Goal: Communication & Community: Answer question/provide support

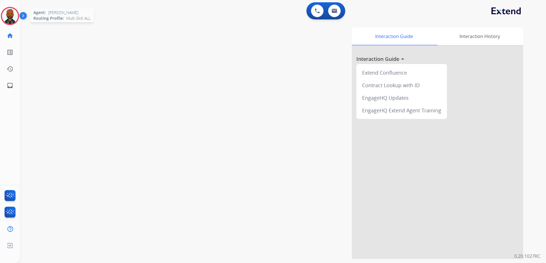
click at [19, 16] on div at bounding box center [10, 16] width 18 height 18
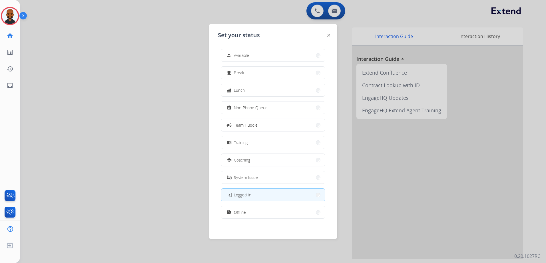
click at [252, 53] on button "how_to_reg Available" at bounding box center [273, 55] width 104 height 12
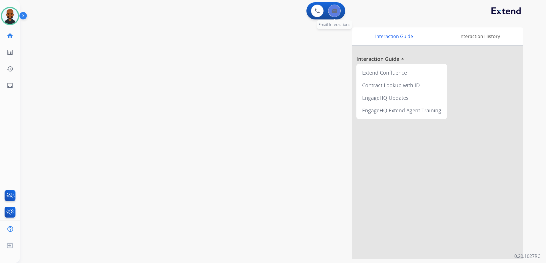
click at [334, 16] on button at bounding box center [334, 11] width 13 height 13
select select "**********"
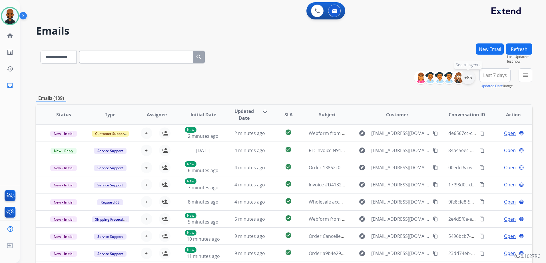
click at [466, 80] on div "+85" at bounding box center [468, 78] width 14 height 14
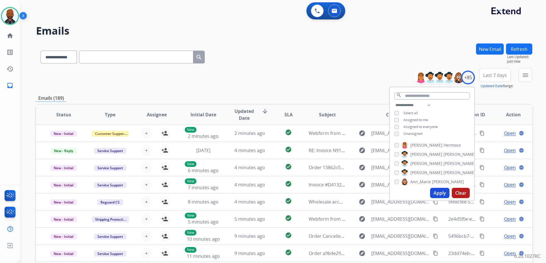
click at [435, 192] on button "Apply" at bounding box center [439, 193] width 19 height 10
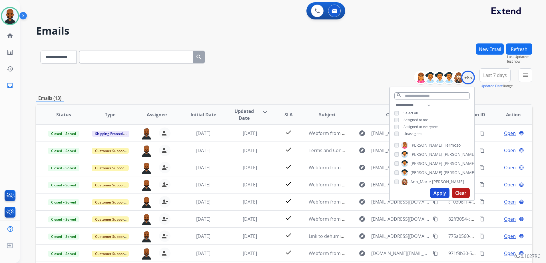
click at [298, 59] on div "**********" at bounding box center [284, 55] width 496 height 25
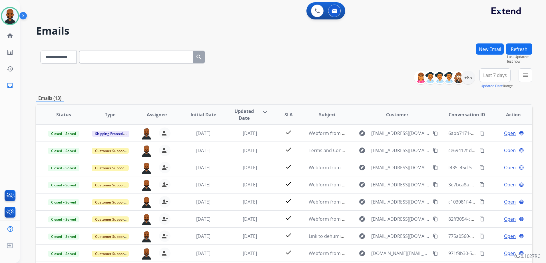
click at [535, 75] on div "**********" at bounding box center [283, 131] width 526 height 263
click at [528, 77] on mat-icon "menu" at bounding box center [525, 75] width 7 height 7
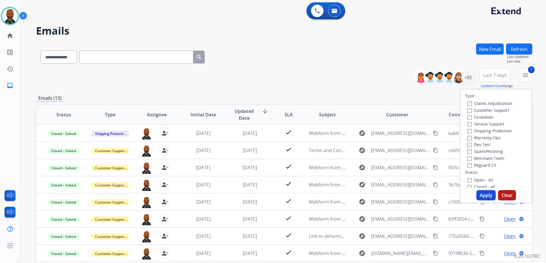
click at [480, 192] on button "Apply" at bounding box center [485, 195] width 19 height 10
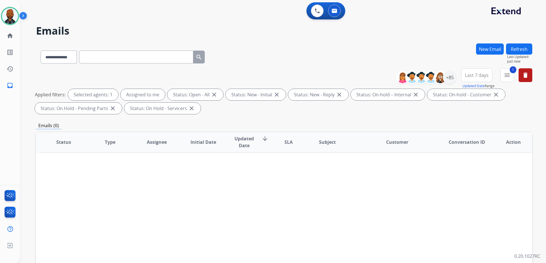
click at [487, 45] on button "New Email" at bounding box center [490, 48] width 28 height 11
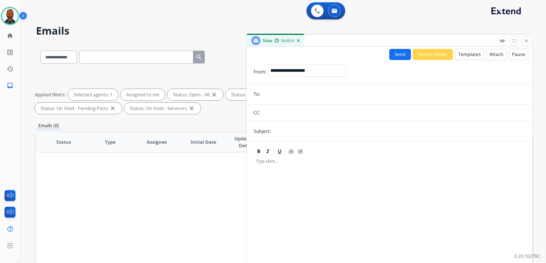
click at [306, 95] on input "email" at bounding box center [394, 93] width 264 height 11
paste input "**********"
type input "**********"
click at [298, 129] on input "text" at bounding box center [398, 130] width 253 height 11
type input "***"
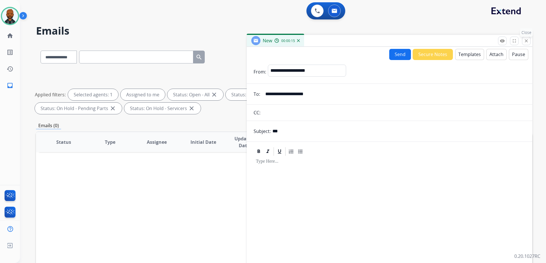
click at [526, 42] on mat-icon "close" at bounding box center [526, 40] width 5 height 5
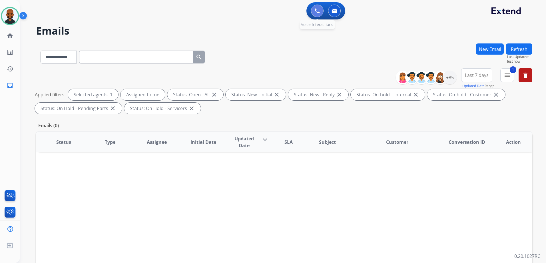
click at [312, 13] on button at bounding box center [317, 11] width 13 height 13
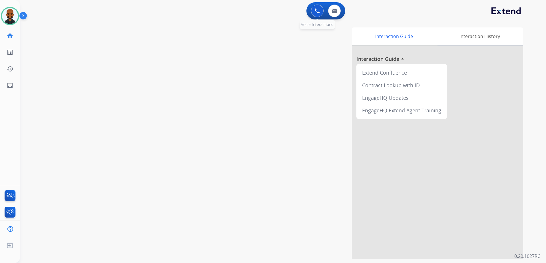
click at [316, 11] on img at bounding box center [317, 10] width 5 height 5
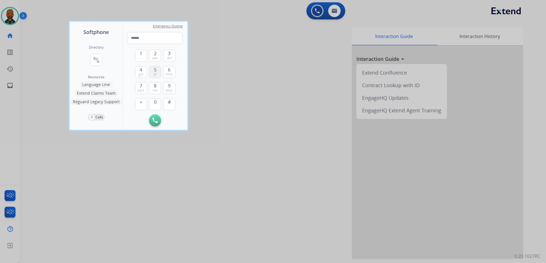
click at [151, 75] on button "5 jkl" at bounding box center [155, 72] width 12 height 12
click at [137, 58] on button "1" at bounding box center [141, 56] width 12 height 12
click at [150, 54] on button "2 abc" at bounding box center [155, 56] width 12 height 12
click at [159, 91] on button "8 tuv" at bounding box center [155, 88] width 12 height 12
click at [157, 102] on button "0" at bounding box center [155, 104] width 12 height 12
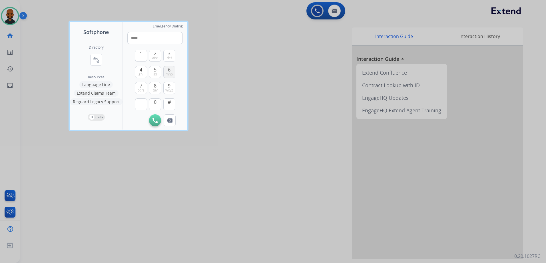
click at [170, 74] on span "mno" at bounding box center [169, 74] width 7 height 5
drag, startPoint x: 151, startPoint y: 87, endPoint x: 153, endPoint y: 82, distance: 5.3
click at [151, 87] on button "8 tuv" at bounding box center [155, 88] width 12 height 12
click at [153, 73] on span "jkl" at bounding box center [154, 74] width 3 height 5
click at [158, 86] on button "8 tuv" at bounding box center [155, 88] width 12 height 12
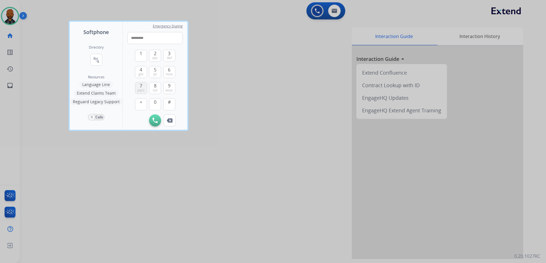
click at [141, 88] on span "pqrs" at bounding box center [140, 90] width 7 height 5
type input "**********"
click at [157, 123] on button "Initiate Call" at bounding box center [155, 120] width 12 height 12
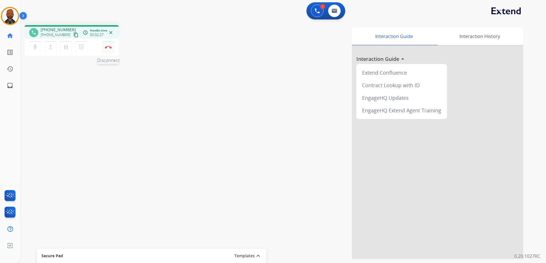
click at [106, 46] on img at bounding box center [108, 47] width 7 height 3
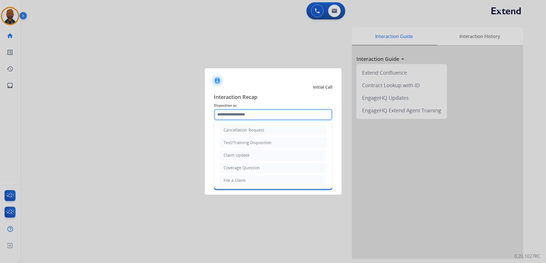
click at [271, 119] on input "text" at bounding box center [273, 114] width 119 height 11
click at [250, 157] on li "Claim Update" at bounding box center [273, 155] width 107 height 11
type input "**********"
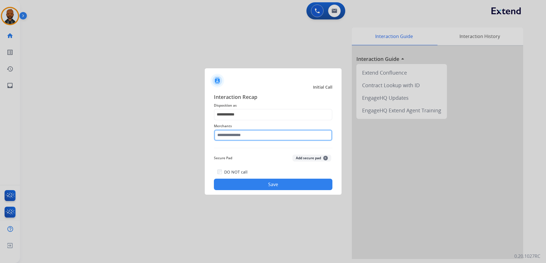
click at [261, 138] on input "text" at bounding box center [273, 134] width 119 height 11
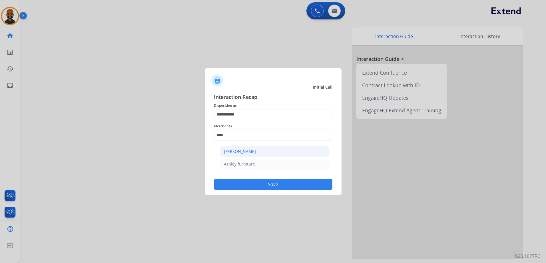
click at [248, 153] on div "Ashley - Reguard" at bounding box center [240, 152] width 32 height 6
type input "**********"
click at [267, 186] on button "Save" at bounding box center [273, 184] width 119 height 11
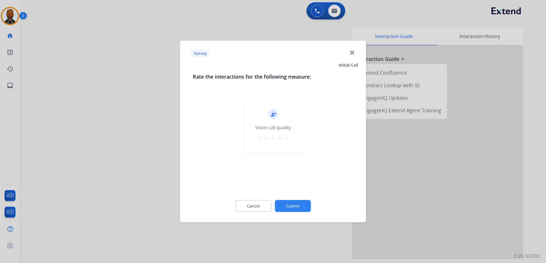
click at [296, 136] on div "record_voice_over Voice call quality star star star star star" at bounding box center [273, 126] width 56 height 54
click at [291, 135] on div "record_voice_over Voice call quality star star star star star" at bounding box center [273, 126] width 56 height 54
click at [286, 138] on mat-icon "star" at bounding box center [286, 138] width 7 height 7
click at [291, 204] on button "Submit" at bounding box center [293, 206] width 36 height 12
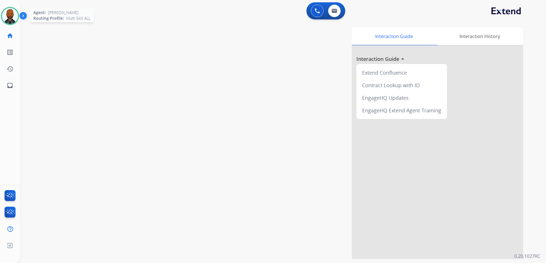
click at [13, 21] on img at bounding box center [10, 16] width 16 height 16
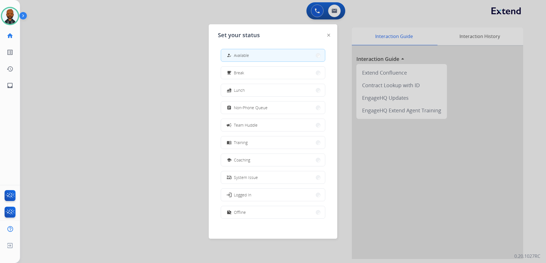
click at [122, 47] on div at bounding box center [273, 131] width 546 height 263
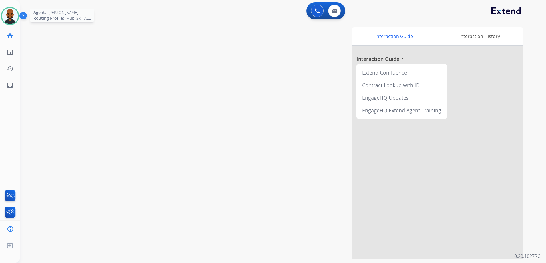
click at [5, 17] on img at bounding box center [10, 16] width 16 height 16
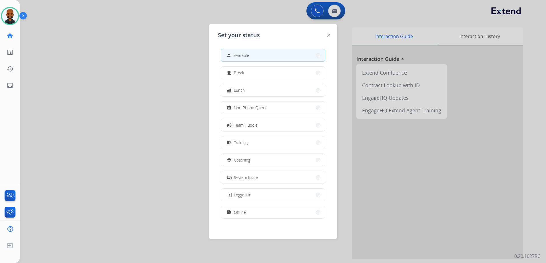
drag, startPoint x: 239, startPoint y: 105, endPoint x: 244, endPoint y: 106, distance: 5.7
click at [240, 105] on span "Non-Phone Queue" at bounding box center [251, 108] width 34 height 6
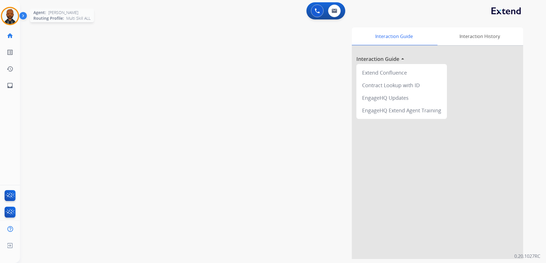
click at [17, 20] on div at bounding box center [10, 16] width 18 height 18
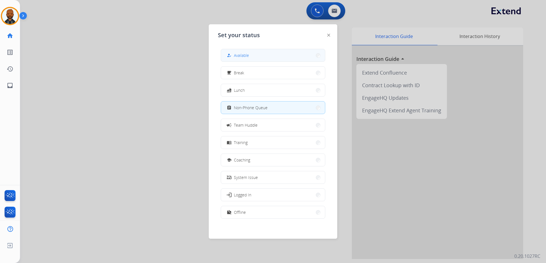
click at [237, 54] on span "Available" at bounding box center [241, 55] width 15 height 6
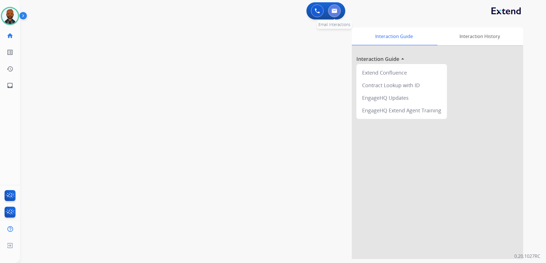
click at [340, 14] on button at bounding box center [334, 11] width 13 height 13
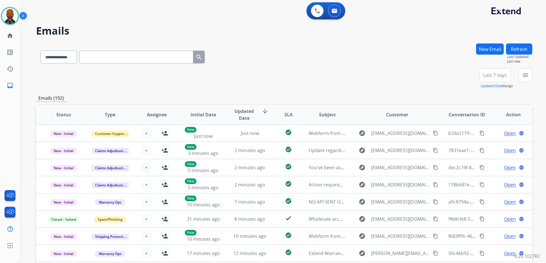
paste input "**********"
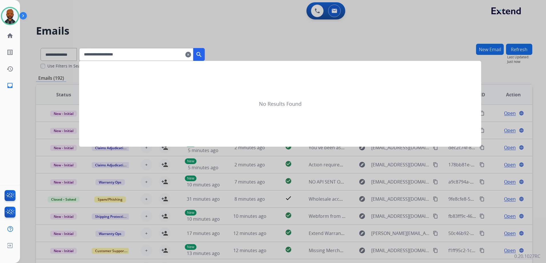
type input "**********"
click at [203, 54] on button "search" at bounding box center [198, 54] width 11 height 13
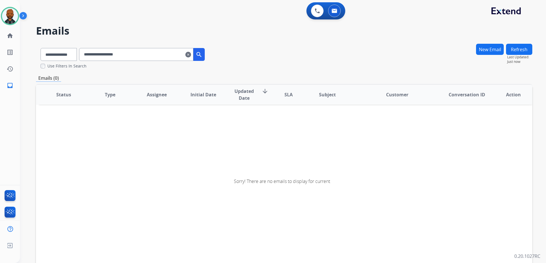
click at [202, 55] on mat-icon "search" at bounding box center [199, 54] width 7 height 7
click at [51, 53] on select "**********" at bounding box center [59, 54] width 36 height 13
select select "**********"
click at [41, 48] on select "**********" at bounding box center [59, 54] width 36 height 13
click at [202, 56] on mat-icon "search" at bounding box center [199, 54] width 7 height 7
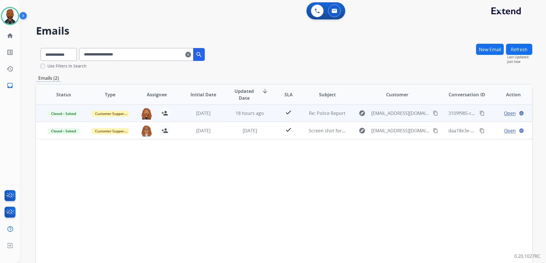
click at [504, 114] on span "Open" at bounding box center [510, 113] width 12 height 7
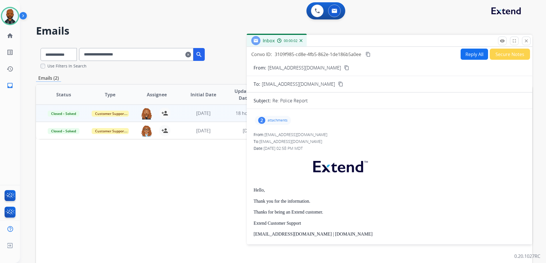
click at [269, 121] on p "attachments" at bounding box center [278, 120] width 20 height 5
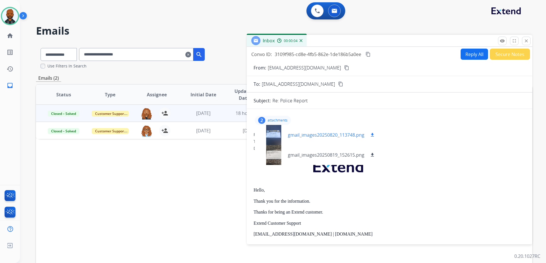
click at [269, 133] on div at bounding box center [273, 135] width 29 height 20
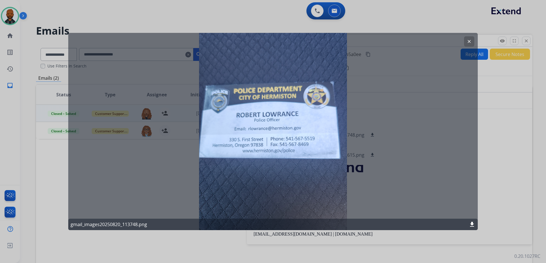
drag, startPoint x: 258, startPoint y: 36, endPoint x: 290, endPoint y: 44, distance: 33.3
click at [288, 43] on div "clear gmail_images20250820_113748.png download" at bounding box center [273, 131] width 410 height 197
click at [472, 224] on mat-icon "download" at bounding box center [472, 224] width 7 height 7
click at [392, 26] on div at bounding box center [273, 131] width 546 height 263
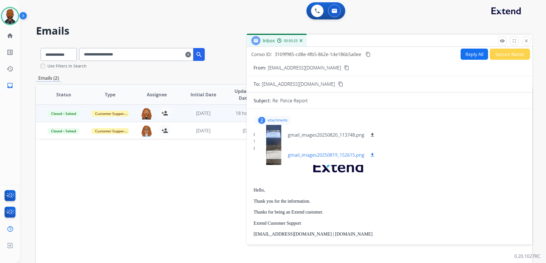
click at [372, 152] on button "download" at bounding box center [372, 154] width 7 height 7
click at [528, 39] on mat-icon "close" at bounding box center [526, 40] width 5 height 5
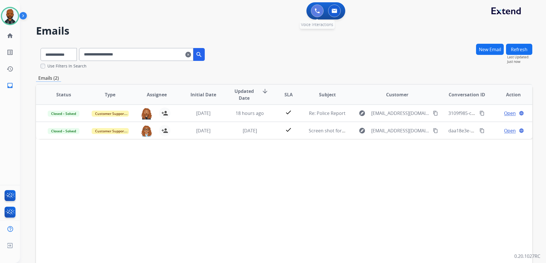
click at [316, 11] on img at bounding box center [317, 10] width 5 height 5
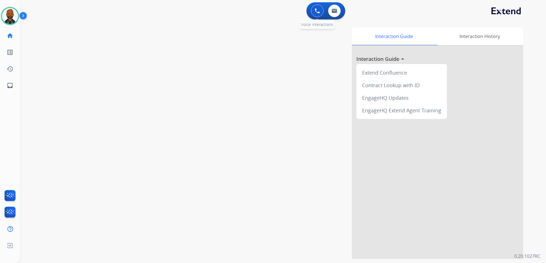
click at [310, 9] on div "0 Voice Interactions" at bounding box center [317, 11] width 17 height 13
drag, startPoint x: 324, startPoint y: 12, endPoint x: 317, endPoint y: 12, distance: 6.6
click at [322, 12] on div "0 Voice Interactions" at bounding box center [317, 11] width 17 height 13
click at [317, 12] on img at bounding box center [317, 10] width 5 height 5
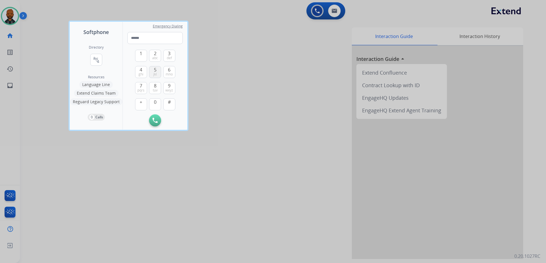
click at [159, 77] on button "5 jkl" at bounding box center [155, 72] width 12 height 12
click at [143, 73] on button "4 ghi" at bounding box center [141, 72] width 12 height 12
click at [136, 55] on button "1" at bounding box center [141, 56] width 12 height 12
click at [157, 71] on button "5 jkl" at bounding box center [155, 72] width 12 height 12
click at [169, 73] on span "mno" at bounding box center [169, 74] width 7 height 5
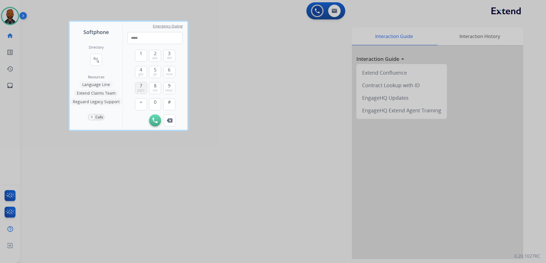
click at [142, 84] on span "7" at bounding box center [141, 85] width 3 height 7
click at [154, 73] on span "jkl" at bounding box center [154, 74] width 3 height 5
click at [155, 73] on span "jkl" at bounding box center [154, 74] width 3 height 5
click at [145, 58] on button "1" at bounding box center [141, 56] width 12 height 12
click at [167, 83] on button "9 wxyz" at bounding box center [169, 88] width 12 height 12
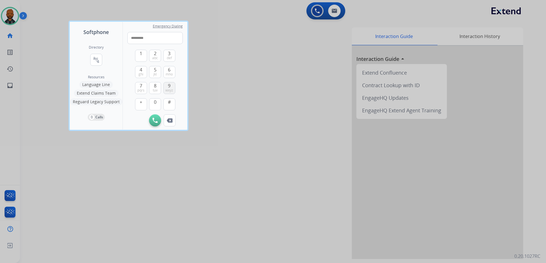
type input "**********"
click at [155, 116] on button "Initiate Call" at bounding box center [155, 120] width 12 height 12
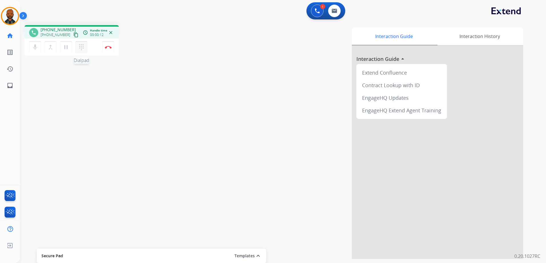
click at [86, 49] on button "dialpad Dialpad" at bounding box center [81, 47] width 12 height 12
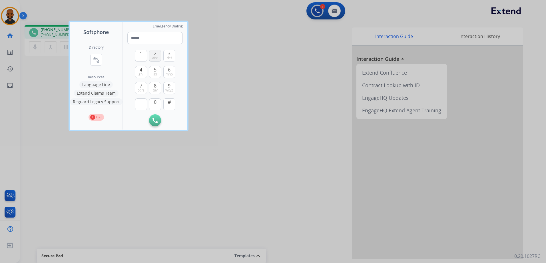
click at [157, 53] on button "2 abc" at bounding box center [155, 56] width 12 height 12
type input "*"
drag, startPoint x: 260, startPoint y: 50, endPoint x: 244, endPoint y: 41, distance: 18.1
click at [258, 48] on div at bounding box center [273, 131] width 546 height 263
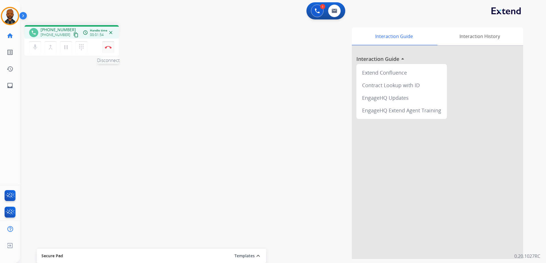
click at [107, 44] on button "Disconnect" at bounding box center [108, 47] width 12 height 12
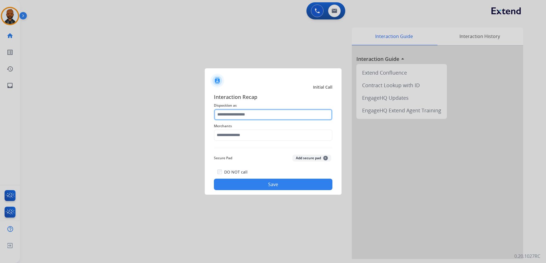
click at [246, 114] on input "text" at bounding box center [273, 114] width 119 height 11
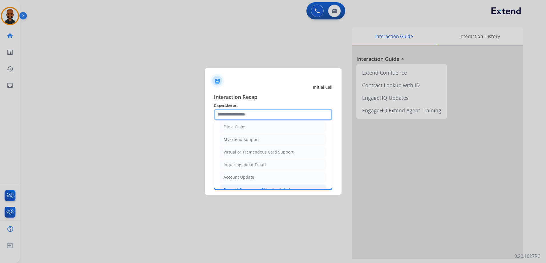
scroll to position [114, 0]
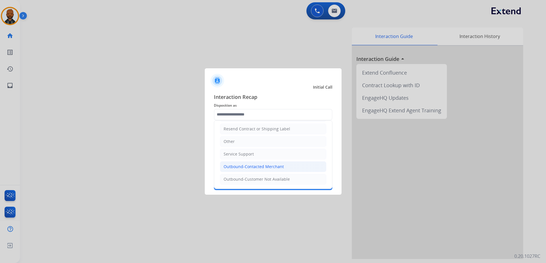
click at [272, 165] on div "Outbound-Contacted Merchant" at bounding box center [254, 167] width 60 height 6
type input "**********"
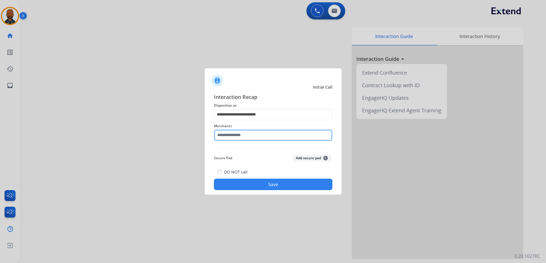
click at [258, 132] on input "text" at bounding box center [273, 134] width 119 height 11
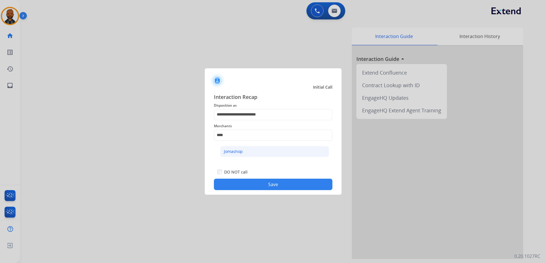
click at [269, 150] on li "Jomashop" at bounding box center [274, 151] width 109 height 11
type input "********"
click at [309, 181] on button "Save" at bounding box center [273, 184] width 119 height 11
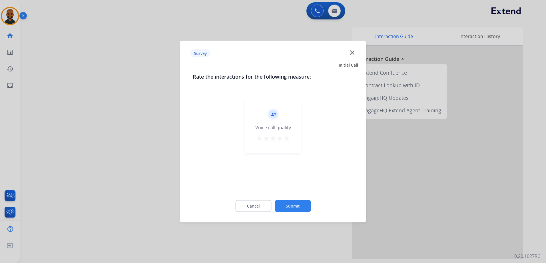
click at [292, 136] on div "record_voice_over Voice call quality star star star star star" at bounding box center [273, 126] width 56 height 54
click at [284, 137] on mat-icon "star" at bounding box center [286, 138] width 7 height 7
click at [292, 216] on div "Cancel Submit" at bounding box center [273, 206] width 161 height 26
click at [295, 206] on button "Submit" at bounding box center [293, 206] width 36 height 12
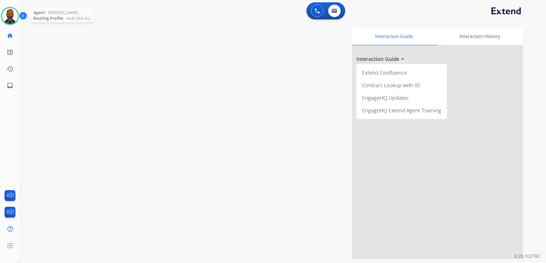
click at [12, 23] on img at bounding box center [10, 16] width 16 height 16
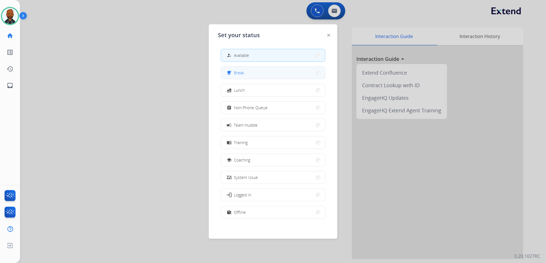
click at [257, 70] on button "free_breakfast Break" at bounding box center [273, 73] width 104 height 12
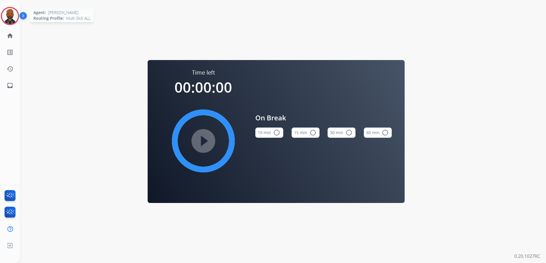
drag, startPoint x: 11, startPoint y: 13, endPoint x: 13, endPoint y: 20, distance: 7.2
click at [10, 13] on img at bounding box center [10, 16] width 16 height 16
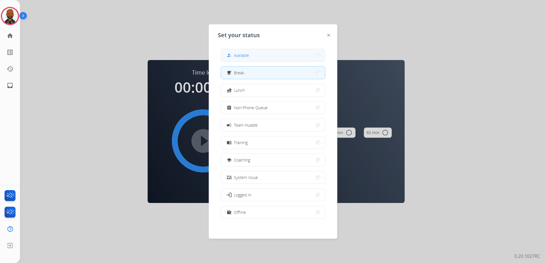
click at [254, 58] on button "how_to_reg Available" at bounding box center [273, 55] width 104 height 12
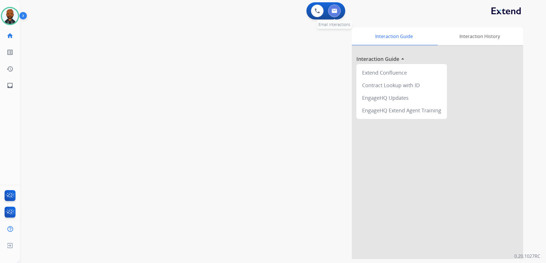
click at [335, 15] on button at bounding box center [334, 11] width 13 height 13
select select "**********"
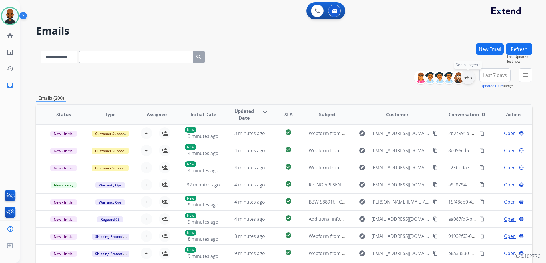
click at [467, 82] on div "+85" at bounding box center [468, 78] width 14 height 14
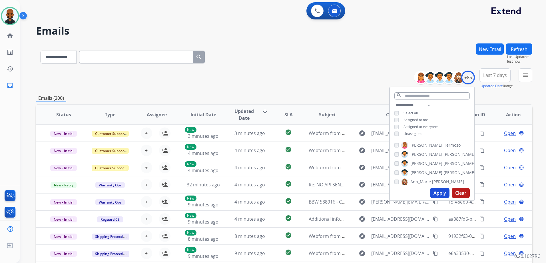
click at [435, 190] on button "Apply" at bounding box center [439, 193] width 19 height 10
click at [524, 80] on button "menu Filters" at bounding box center [526, 75] width 14 height 14
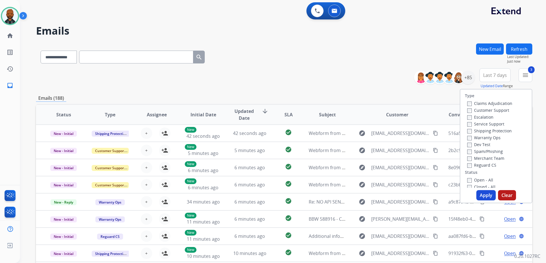
click at [484, 195] on button "Apply" at bounding box center [485, 195] width 19 height 10
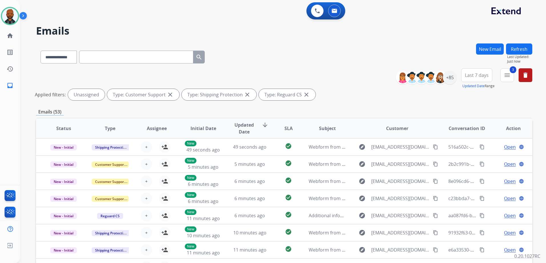
click at [500, 76] on div "**********" at bounding box center [466, 78] width 132 height 21
click at [503, 79] on button "3 menu Filters" at bounding box center [507, 75] width 14 height 14
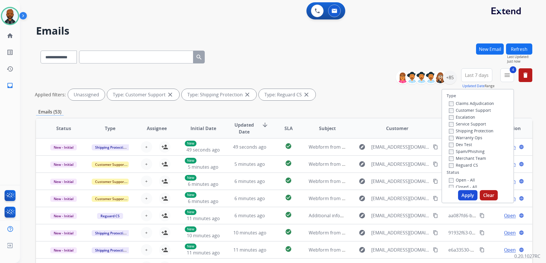
click at [458, 191] on button "Apply" at bounding box center [467, 195] width 19 height 10
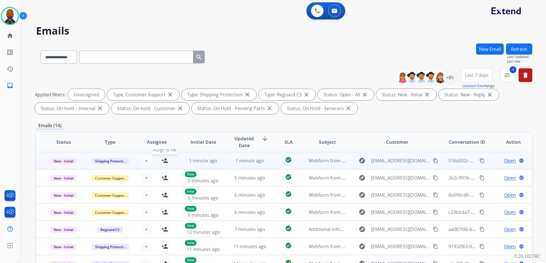
click at [164, 162] on mat-icon "person_add" at bounding box center [164, 160] width 7 height 7
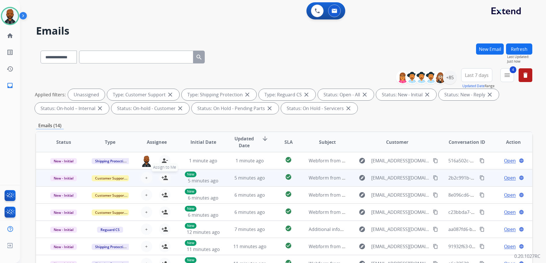
click at [165, 178] on mat-icon "person_add" at bounding box center [164, 177] width 7 height 7
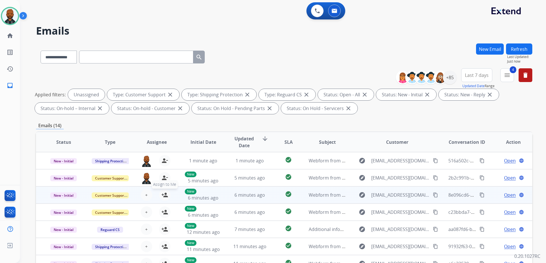
click at [164, 194] on mat-icon "person_add" at bounding box center [164, 194] width 7 height 7
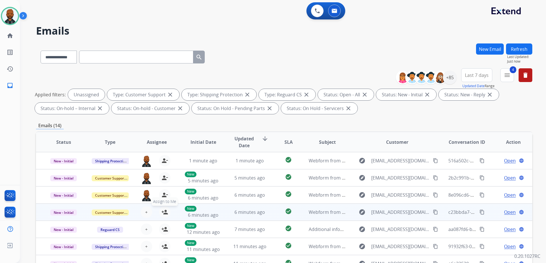
click at [164, 210] on mat-icon "person_add" at bounding box center [164, 211] width 7 height 7
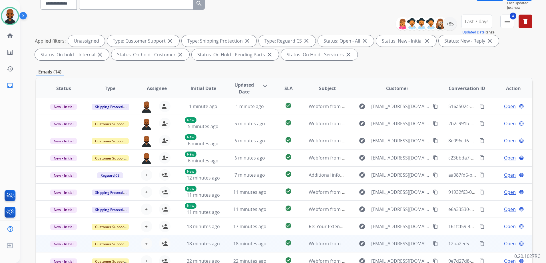
scroll to position [90, 0]
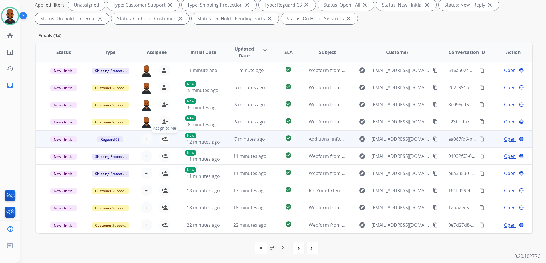
click at [164, 140] on mat-icon "person_add" at bounding box center [164, 138] width 7 height 7
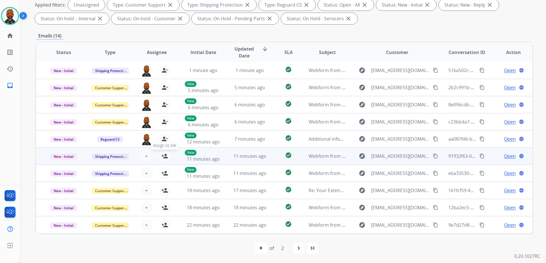
click at [166, 155] on mat-icon "person_add" at bounding box center [164, 156] width 7 height 7
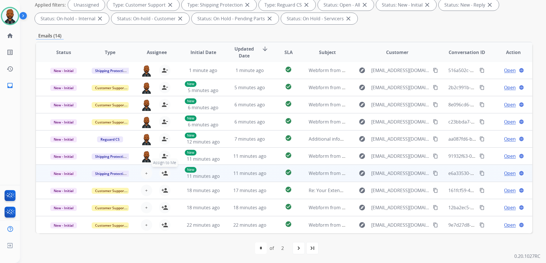
click at [166, 173] on mat-icon "person_add" at bounding box center [164, 173] width 7 height 7
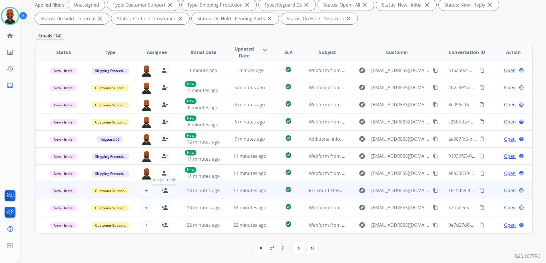
click at [165, 192] on mat-icon "person_add" at bounding box center [164, 190] width 7 height 7
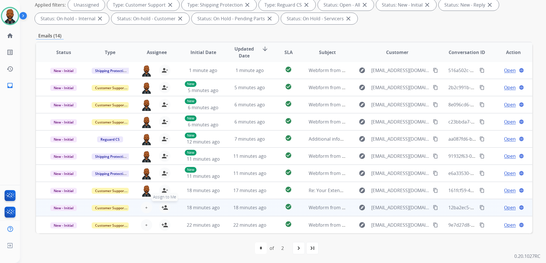
click at [165, 206] on mat-icon "person_add" at bounding box center [164, 207] width 7 height 7
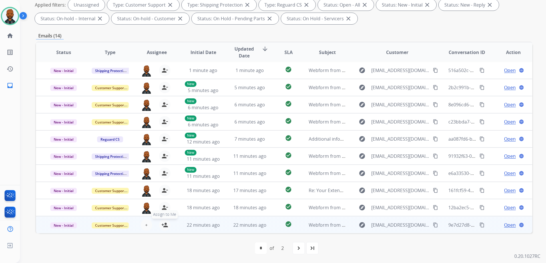
click at [166, 222] on mat-icon "person_add" at bounding box center [164, 224] width 7 height 7
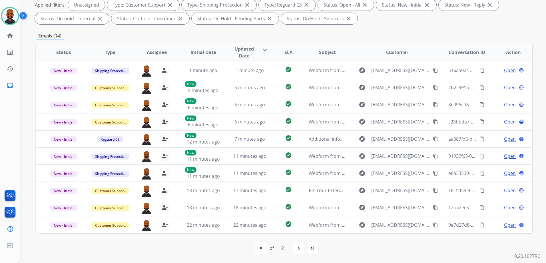
click at [372, 248] on div "first_page navigate_before * * of 2 navigate_next last_page" at bounding box center [284, 247] width 496 height 11
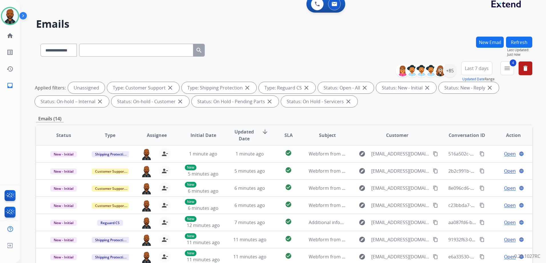
scroll to position [0, 0]
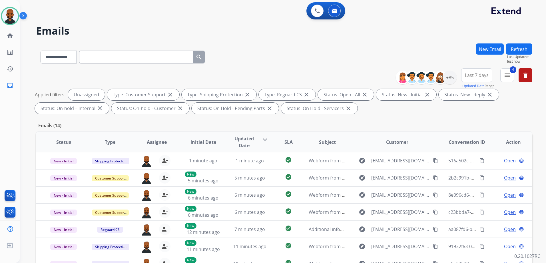
click at [485, 76] on span "Last 7 days" at bounding box center [477, 75] width 24 height 2
click at [446, 59] on div "**********" at bounding box center [284, 55] width 496 height 25
click at [454, 75] on div "+85" at bounding box center [450, 78] width 14 height 14
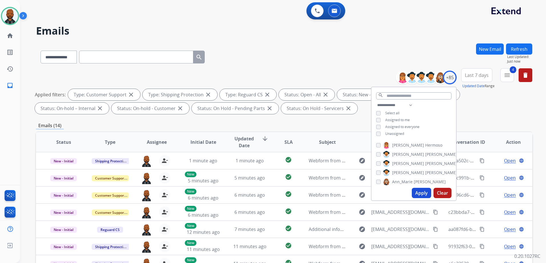
click at [375, 119] on div "**********" at bounding box center [414, 120] width 85 height 37
click at [423, 191] on button "Apply" at bounding box center [421, 193] width 19 height 10
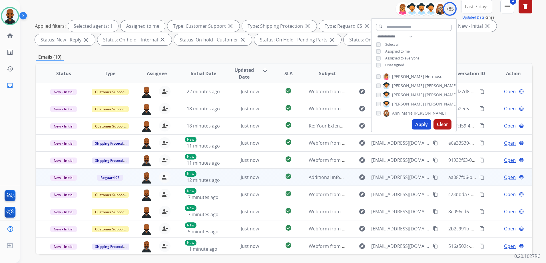
scroll to position [90, 0]
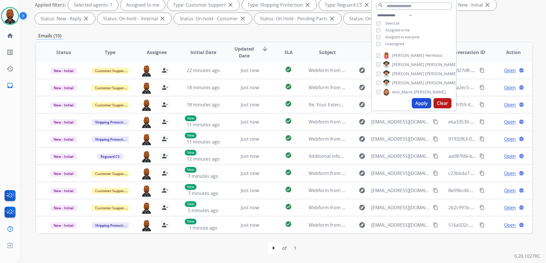
click at [371, 256] on div "first_page navigate_before * of 1 navigate_next last_page" at bounding box center [284, 248] width 496 height 30
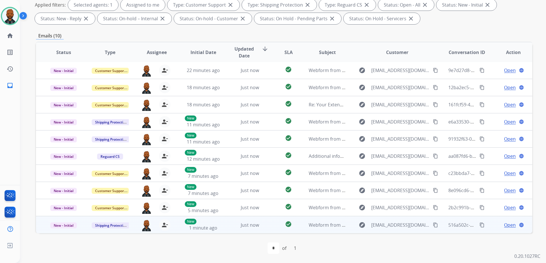
click at [504, 224] on span "Open" at bounding box center [510, 224] width 12 height 7
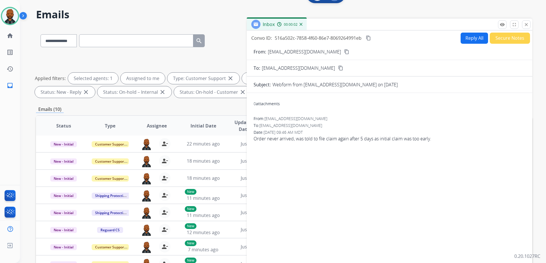
scroll to position [4, 0]
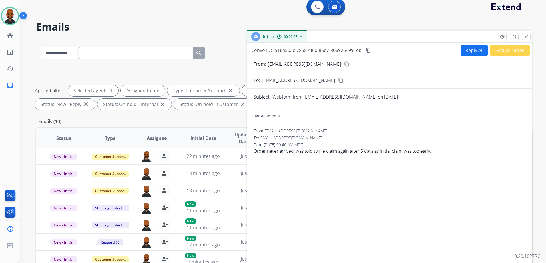
click at [343, 66] on button "content_copy" at bounding box center [346, 64] width 7 height 7
click at [475, 54] on button "Reply All" at bounding box center [474, 50] width 27 height 11
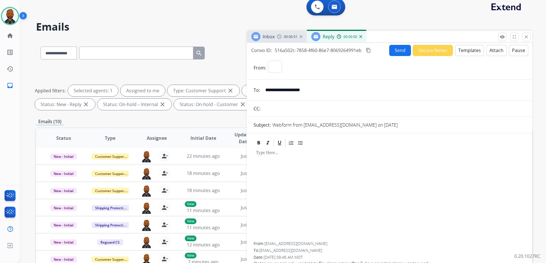
select select "**********"
click at [468, 51] on button "Templates" at bounding box center [469, 50] width 29 height 11
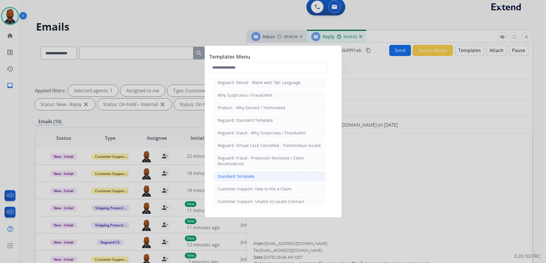
click at [273, 176] on li "Standard Template" at bounding box center [270, 176] width 112 height 11
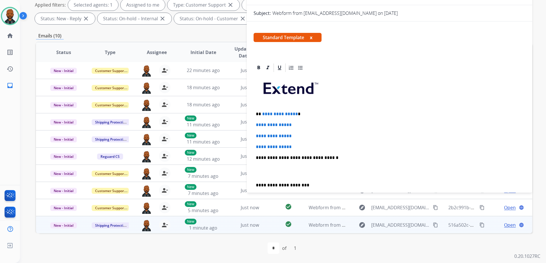
scroll to position [22, 0]
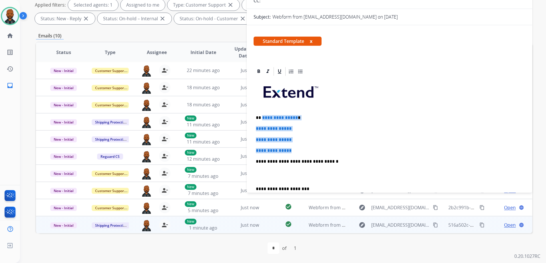
drag, startPoint x: 299, startPoint y: 149, endPoint x: 262, endPoint y: 119, distance: 47.5
click at [262, 119] on div "**********" at bounding box center [390, 175] width 272 height 196
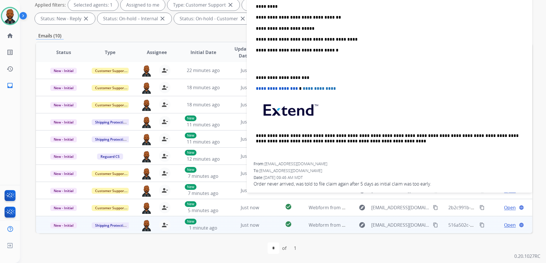
scroll to position [136, 0]
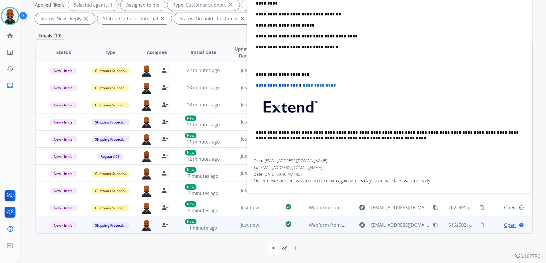
click at [454, 133] on p "**********" at bounding box center [387, 135] width 263 height 11
drag, startPoint x: 453, startPoint y: 133, endPoint x: 425, endPoint y: 132, distance: 28.3
click at [425, 132] on p "**********" at bounding box center [387, 135] width 263 height 11
copy p "**********"
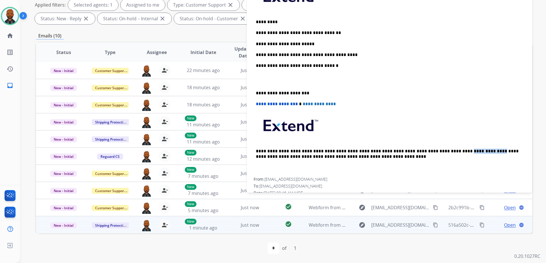
scroll to position [108, 0]
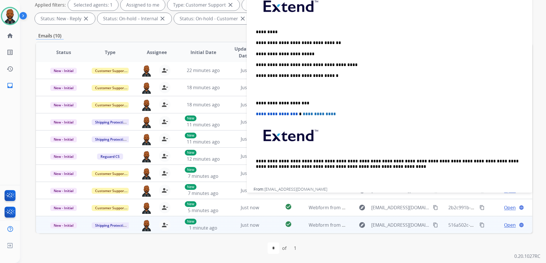
click at [346, 61] on div "**********" at bounding box center [390, 89] width 272 height 196
click at [256, 104] on p "**********" at bounding box center [387, 103] width 263 height 5
click at [260, 99] on div "**********" at bounding box center [390, 89] width 272 height 196
drag, startPoint x: 255, startPoint y: 102, endPoint x: 260, endPoint y: 108, distance: 7.9
click at [256, 103] on div "**********" at bounding box center [390, 89] width 272 height 196
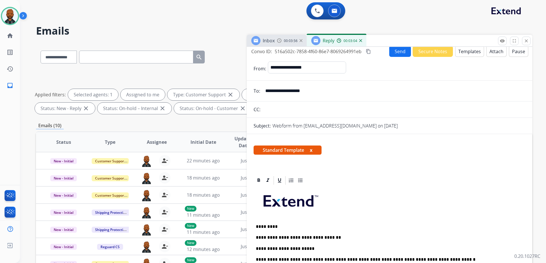
scroll to position [0, 0]
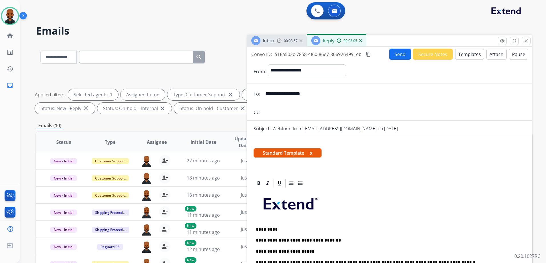
click at [368, 53] on mat-icon "content_copy" at bounding box center [368, 54] width 5 height 5
click at [397, 53] on button "Send" at bounding box center [400, 54] width 22 height 11
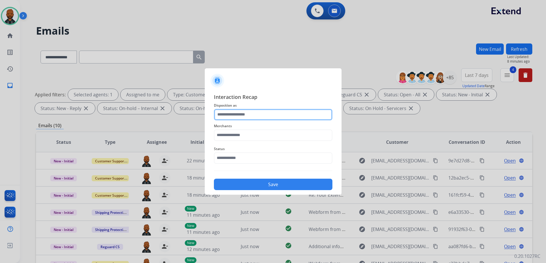
click at [292, 116] on input "text" at bounding box center [273, 114] width 119 height 11
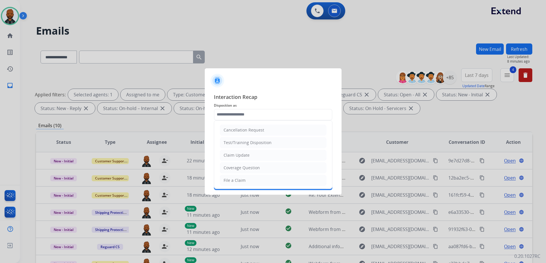
click at [251, 179] on li "File a Claim" at bounding box center [273, 180] width 107 height 11
type input "**********"
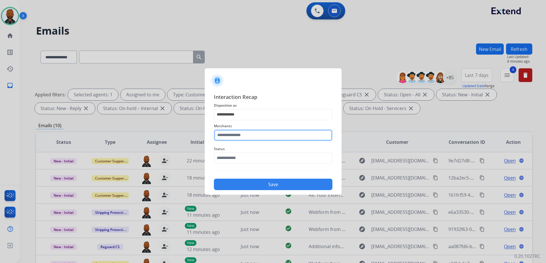
click at [250, 137] on input "text" at bounding box center [273, 134] width 119 height 11
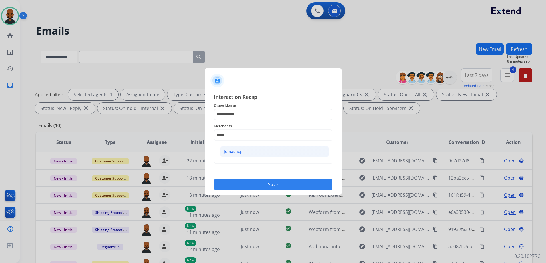
click at [244, 148] on li "Jomashop" at bounding box center [274, 151] width 109 height 11
type input "********"
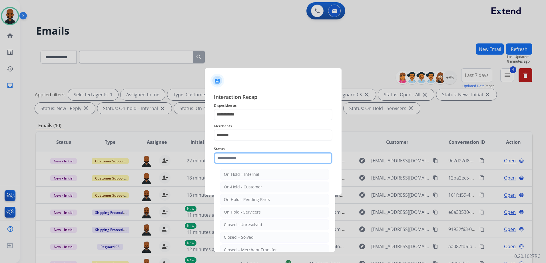
click at [243, 156] on input "text" at bounding box center [273, 157] width 119 height 11
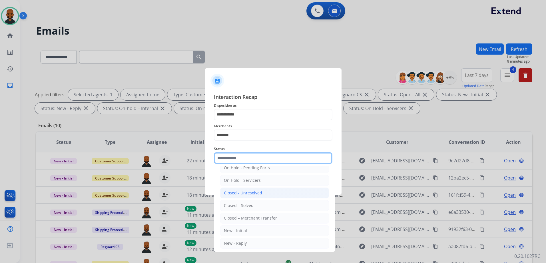
scroll to position [34, 0]
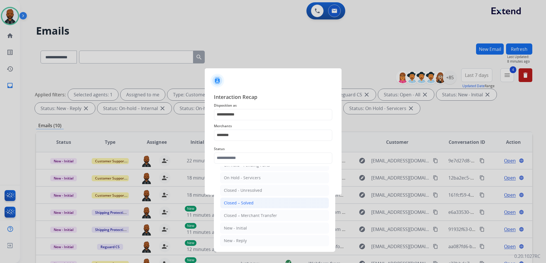
click at [254, 202] on li "Closed – Solved" at bounding box center [274, 202] width 109 height 11
type input "**********"
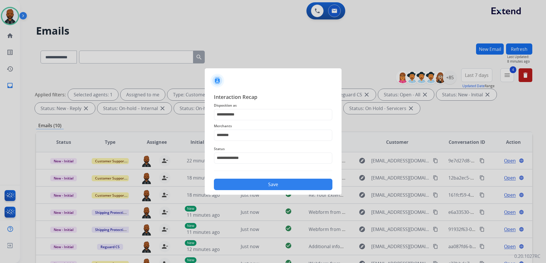
click at [257, 186] on button "Save" at bounding box center [273, 184] width 119 height 11
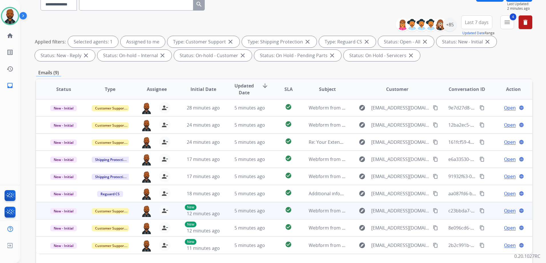
scroll to position [90, 0]
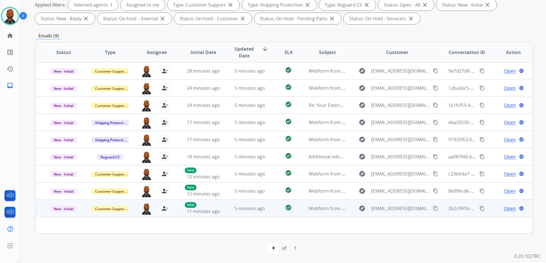
click at [505, 208] on span "Open" at bounding box center [510, 208] width 12 height 7
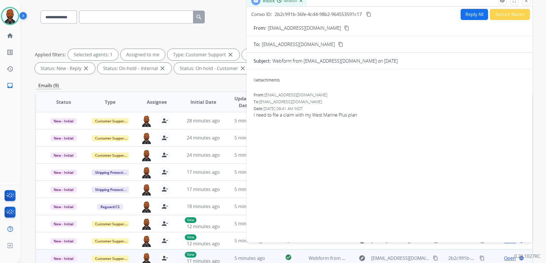
scroll to position [4, 0]
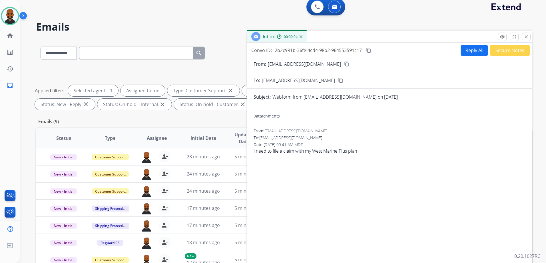
click at [344, 66] on mat-icon "content_copy" at bounding box center [346, 63] width 5 height 5
click at [470, 52] on button "Reply All" at bounding box center [474, 50] width 27 height 11
select select "**********"
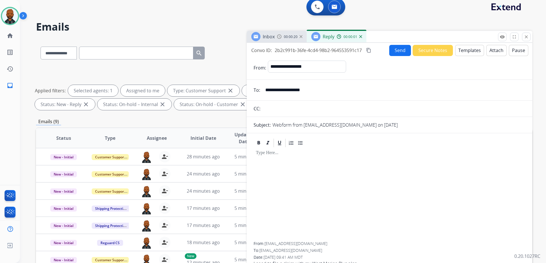
click at [466, 54] on button "Templates" at bounding box center [469, 50] width 29 height 11
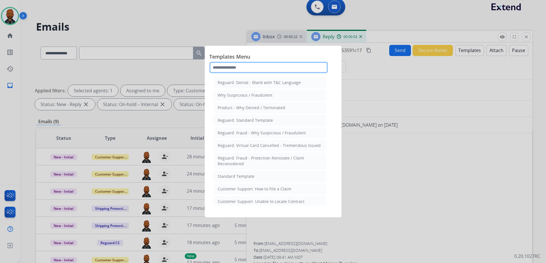
click at [293, 68] on input "text" at bounding box center [268, 67] width 119 height 11
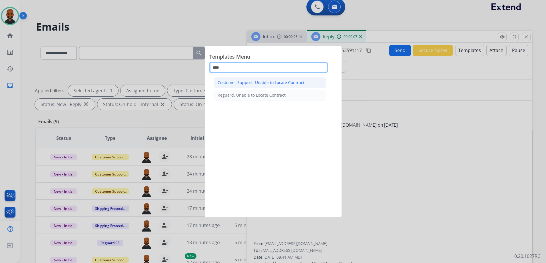
type input "****"
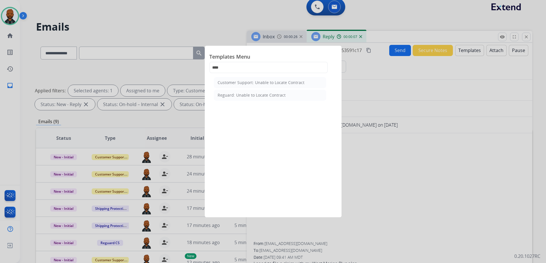
click at [279, 81] on div "Customer Support: Unable to Locate Contract" at bounding box center [261, 83] width 87 height 6
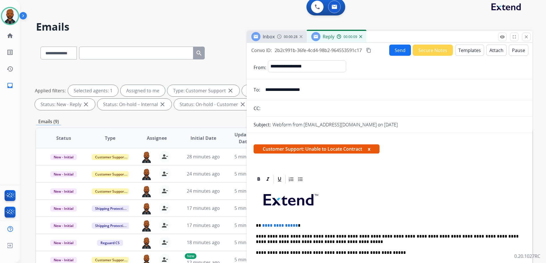
click at [295, 226] on p "**********" at bounding box center [387, 225] width 263 height 5
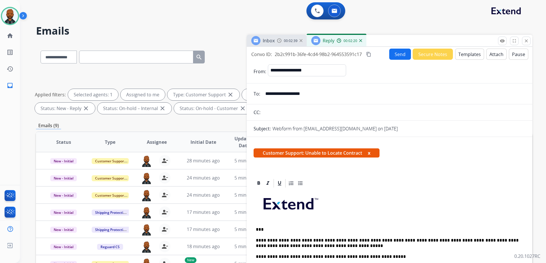
click at [391, 51] on button "Send" at bounding box center [400, 54] width 22 height 11
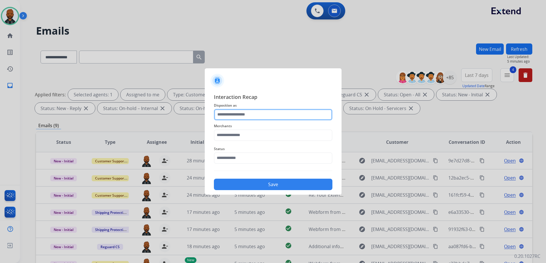
click at [249, 117] on input "text" at bounding box center [273, 114] width 119 height 11
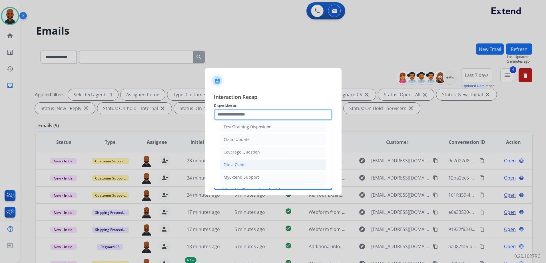
scroll to position [29, 0]
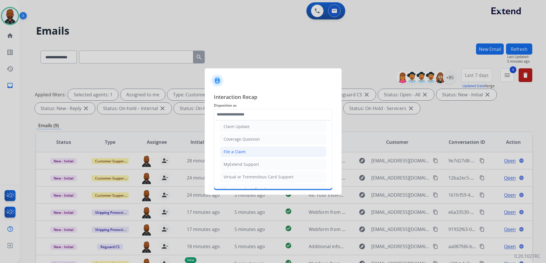
click at [249, 153] on li "File a Claim" at bounding box center [273, 151] width 107 height 11
type input "**********"
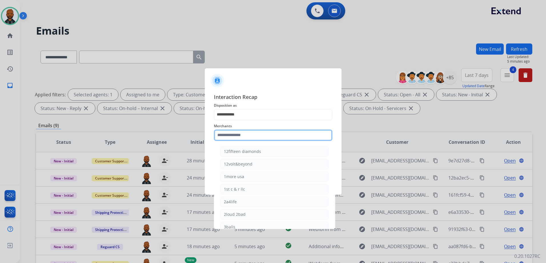
click at [242, 133] on input "text" at bounding box center [273, 134] width 119 height 11
type input "*"
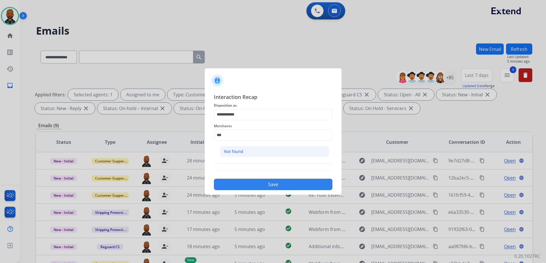
click at [242, 153] on div "Not found" at bounding box center [233, 152] width 19 height 6
type input "*********"
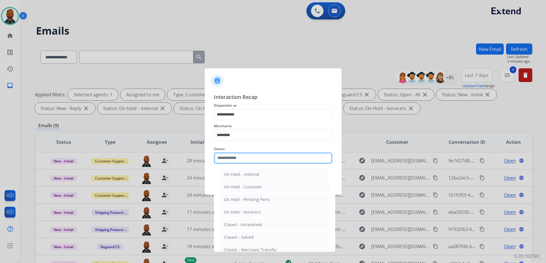
click at [250, 161] on input "text" at bounding box center [273, 157] width 119 height 11
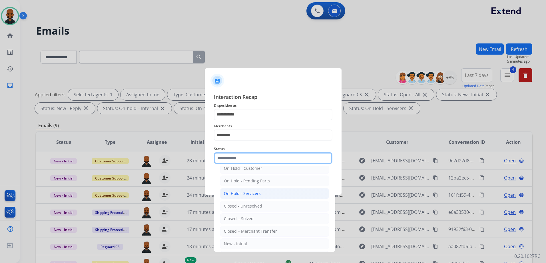
scroll to position [34, 0]
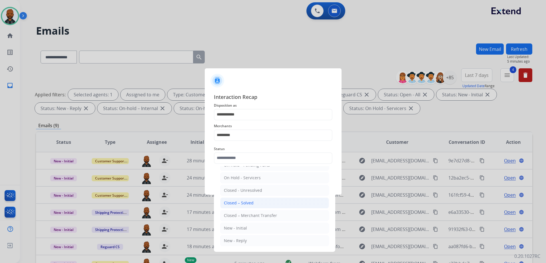
click at [251, 205] on div "Closed – Solved" at bounding box center [239, 203] width 30 height 6
type input "**********"
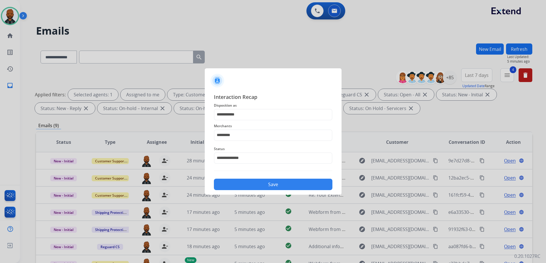
click at [272, 185] on button "Save" at bounding box center [273, 184] width 119 height 11
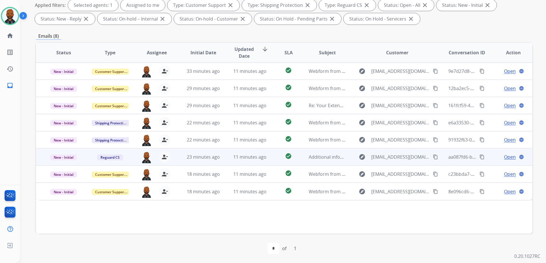
scroll to position [90, 0]
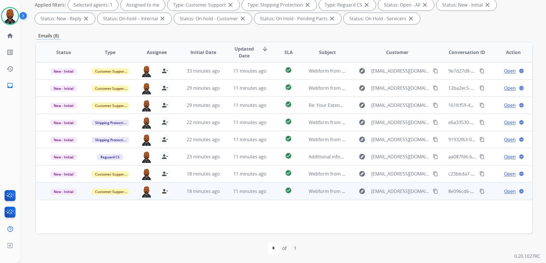
click at [504, 191] on span "Open" at bounding box center [510, 191] width 12 height 7
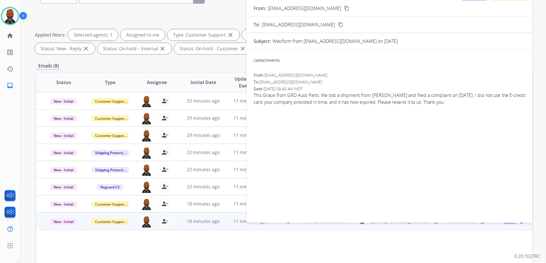
scroll to position [33, 0]
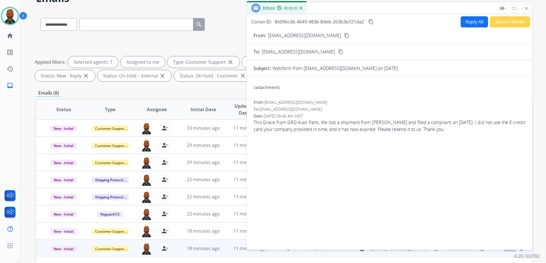
click at [344, 36] on mat-icon "content_copy" at bounding box center [346, 35] width 5 height 5
click at [469, 24] on button "Reply All" at bounding box center [474, 21] width 27 height 11
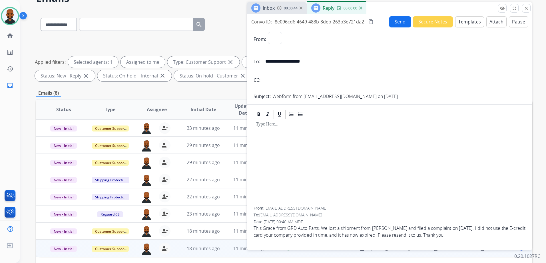
select select "**********"
click at [469, 23] on button "Templates" at bounding box center [469, 21] width 29 height 11
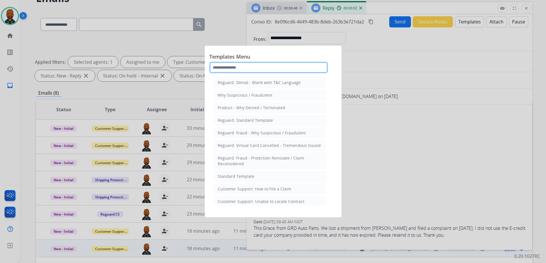
click at [262, 67] on input "text" at bounding box center [268, 67] width 119 height 11
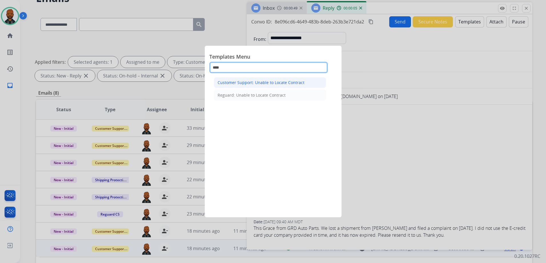
type input "****"
click at [269, 85] on div "Customer Support: Unable to Locate Contract" at bounding box center [261, 83] width 87 height 6
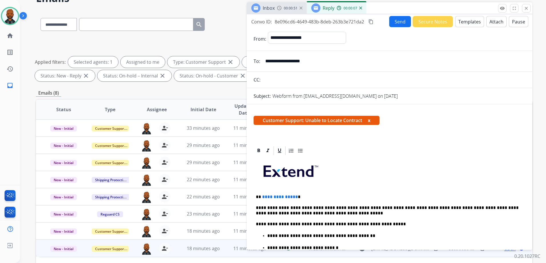
click at [295, 196] on p "**********" at bounding box center [387, 196] width 263 height 5
click at [398, 25] on button "Send" at bounding box center [400, 21] width 22 height 11
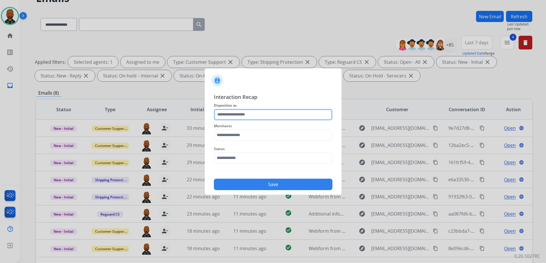
click at [259, 112] on input "text" at bounding box center [273, 114] width 119 height 11
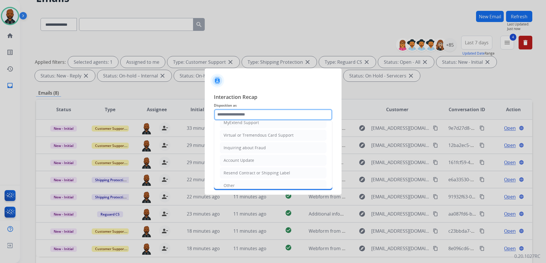
scroll to position [57, 0]
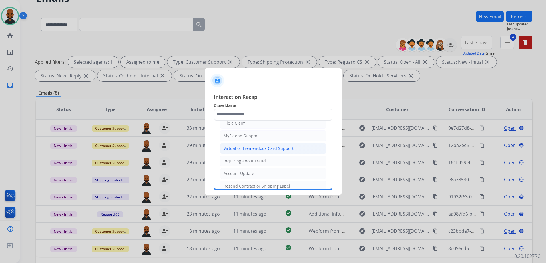
click at [266, 147] on div "Virtual or Tremendous Card Support" at bounding box center [259, 148] width 70 height 6
type input "**********"
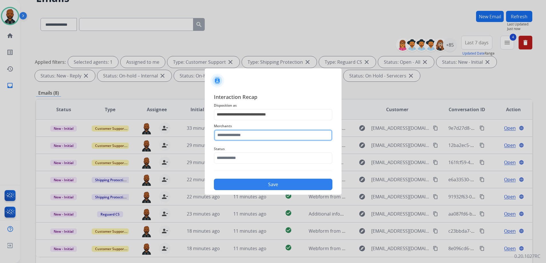
click at [272, 139] on input "text" at bounding box center [273, 134] width 119 height 11
click at [240, 144] on ul "Not found" at bounding box center [274, 152] width 112 height 19
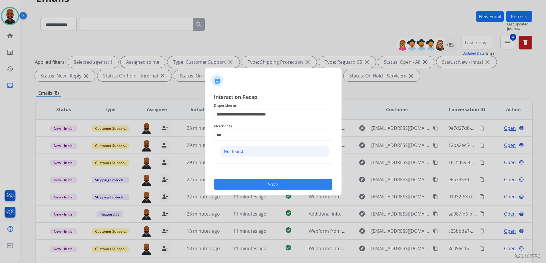
click at [241, 150] on div "Not found" at bounding box center [233, 152] width 19 height 6
type input "*********"
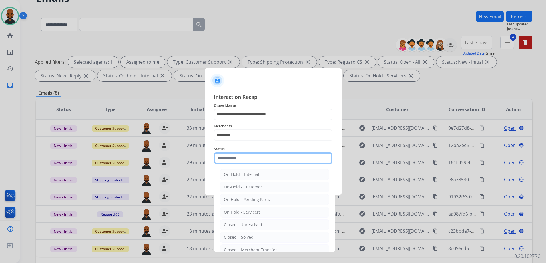
click at [248, 158] on input "text" at bounding box center [273, 157] width 119 height 11
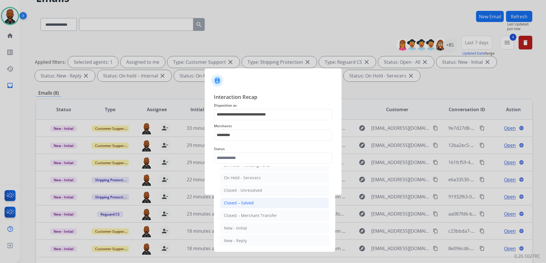
click at [258, 201] on li "Closed – Solved" at bounding box center [274, 202] width 109 height 11
type input "**********"
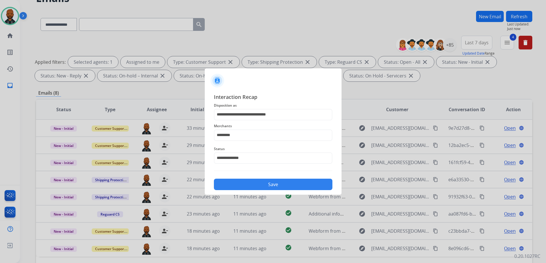
click at [295, 185] on button "Save" at bounding box center [273, 184] width 119 height 11
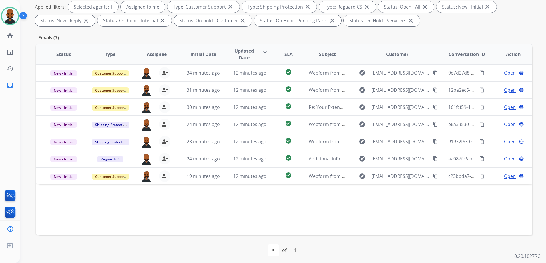
scroll to position [90, 0]
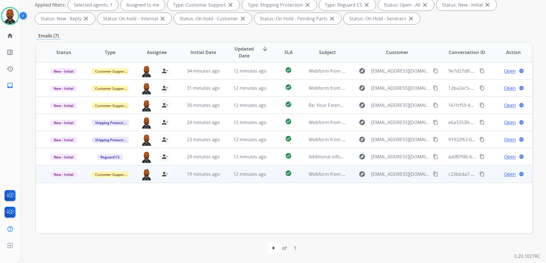
click at [508, 173] on span "Open" at bounding box center [510, 174] width 12 height 7
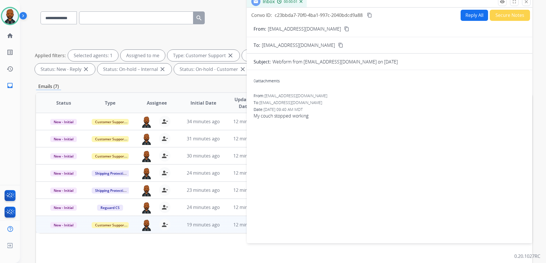
scroll to position [4, 0]
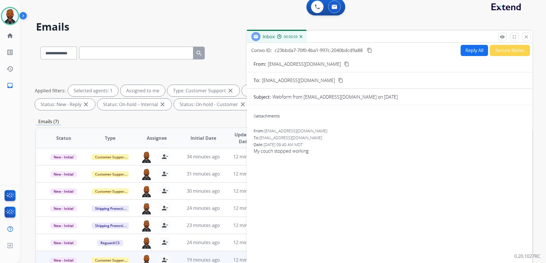
click at [344, 63] on mat-icon "content_copy" at bounding box center [346, 63] width 5 height 5
click at [469, 55] on button "Reply All" at bounding box center [474, 50] width 27 height 11
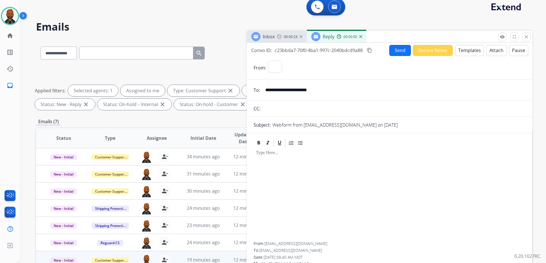
select select "**********"
click at [461, 51] on button "Templates" at bounding box center [469, 50] width 29 height 11
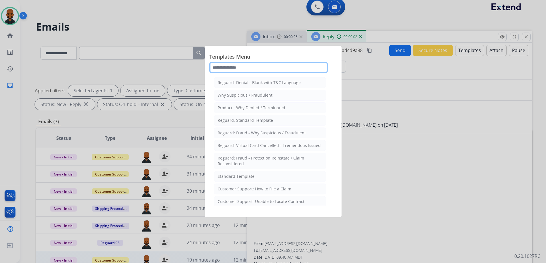
click at [262, 72] on input "text" at bounding box center [268, 67] width 119 height 11
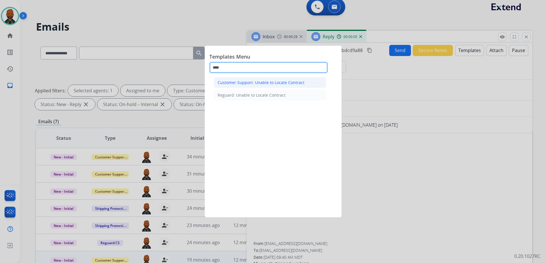
type input "****"
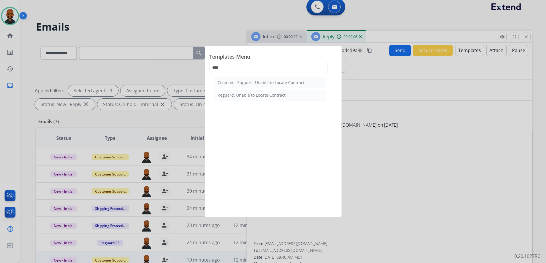
click at [252, 83] on div "Customer Support: Unable to Locate Contract" at bounding box center [261, 83] width 87 height 6
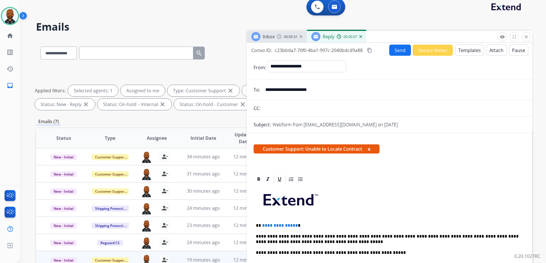
click at [293, 226] on span "**********" at bounding box center [280, 225] width 36 height 4
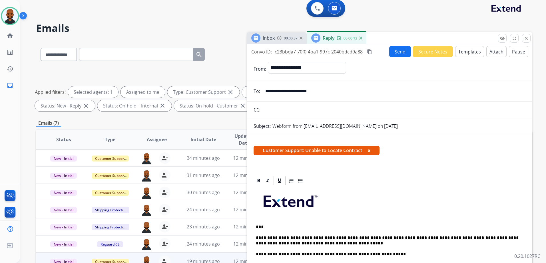
scroll to position [0, 0]
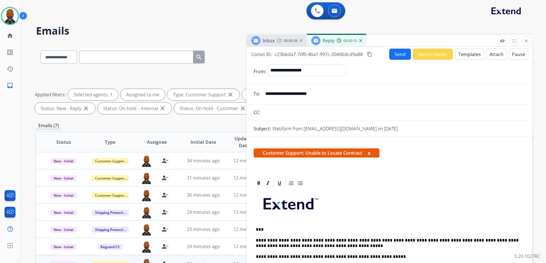
click at [390, 55] on button "Send" at bounding box center [400, 54] width 22 height 11
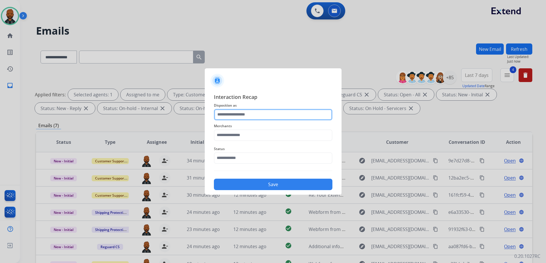
click at [281, 115] on input "text" at bounding box center [273, 114] width 119 height 11
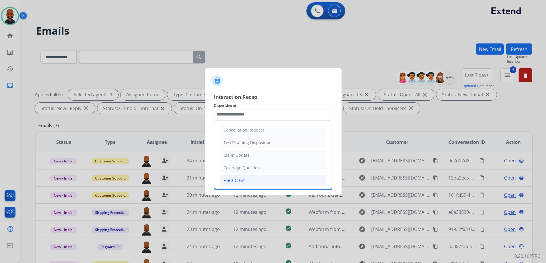
click at [249, 181] on li "File a Claim" at bounding box center [273, 180] width 107 height 11
type input "**********"
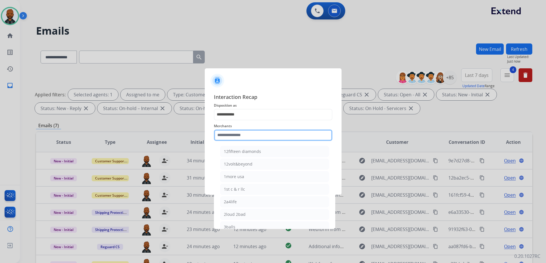
click at [247, 138] on input "text" at bounding box center [273, 134] width 119 height 11
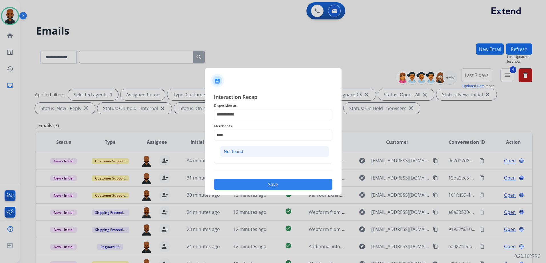
click at [246, 150] on li "Not found" at bounding box center [274, 151] width 109 height 11
type input "*********"
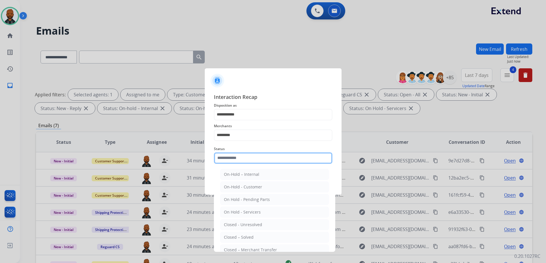
click at [247, 159] on input "text" at bounding box center [273, 157] width 119 height 11
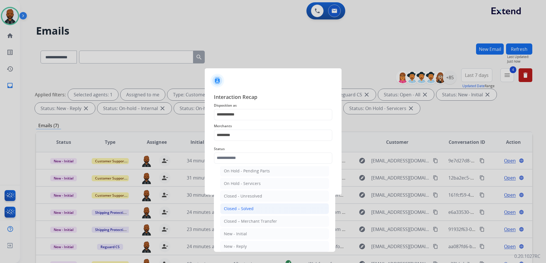
click at [252, 212] on li "Closed – Solved" at bounding box center [274, 208] width 109 height 11
type input "**********"
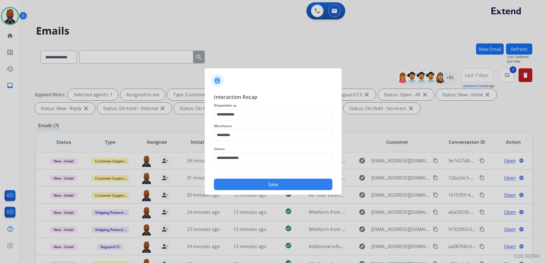
click at [273, 188] on button "Save" at bounding box center [273, 184] width 119 height 11
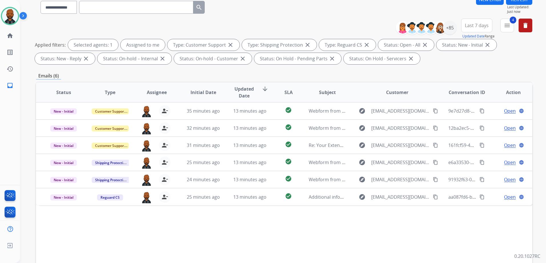
scroll to position [90, 0]
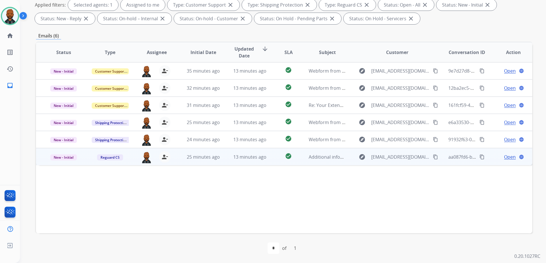
click at [504, 155] on span "Open" at bounding box center [510, 156] width 12 height 7
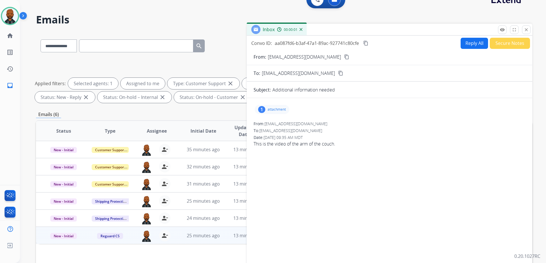
scroll to position [0, 0]
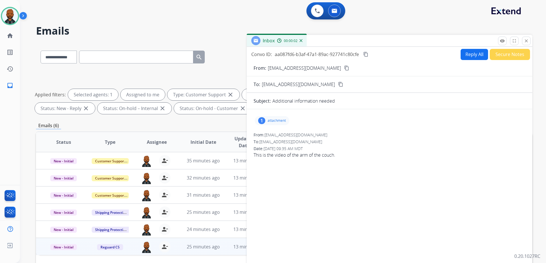
click at [344, 68] on mat-icon "content_copy" at bounding box center [346, 67] width 5 height 5
click at [283, 118] on div "1 attachment" at bounding box center [272, 120] width 35 height 9
click at [268, 134] on div at bounding box center [273, 135] width 29 height 20
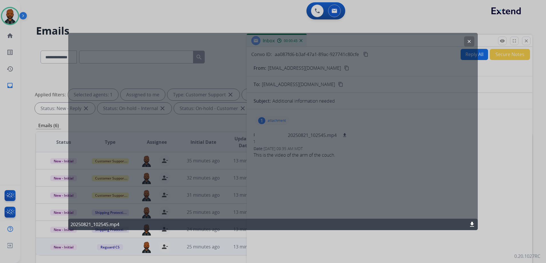
click at [473, 43] on button "clear" at bounding box center [469, 41] width 10 height 10
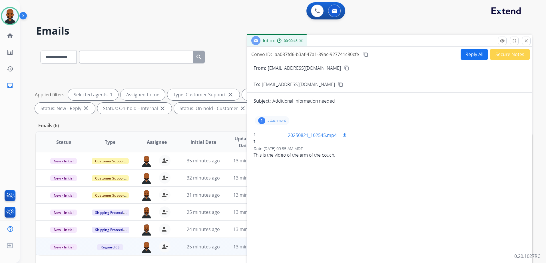
click at [345, 137] on mat-icon "download" at bounding box center [344, 135] width 5 height 5
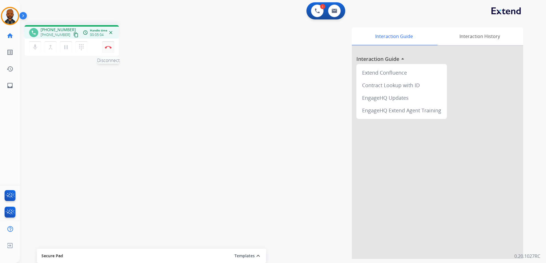
click at [110, 46] on img at bounding box center [108, 47] width 7 height 3
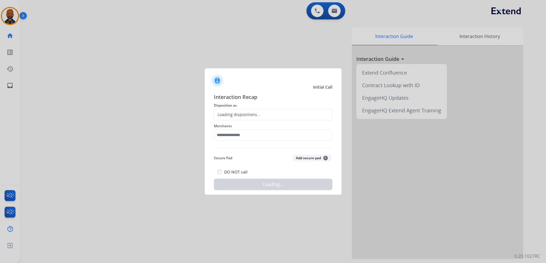
click at [280, 114] on div "Loading dispositions..." at bounding box center [273, 114] width 119 height 11
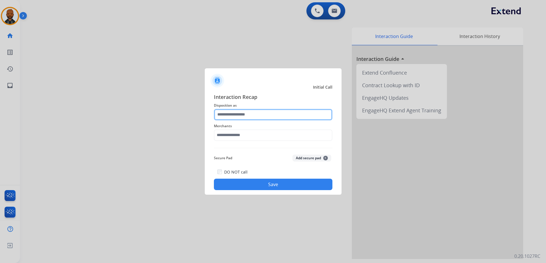
drag, startPoint x: 274, startPoint y: 110, endPoint x: 273, endPoint y: 115, distance: 4.6
click at [273, 113] on input "text" at bounding box center [273, 114] width 119 height 11
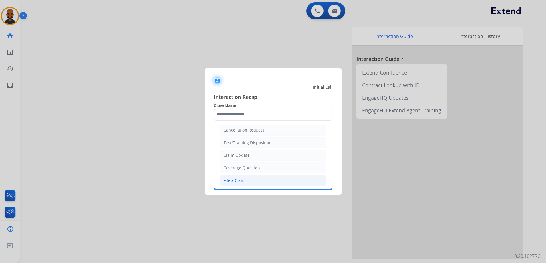
click at [248, 179] on li "File a Claim" at bounding box center [273, 180] width 107 height 11
type input "**********"
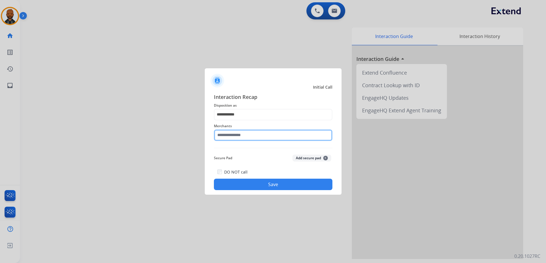
click at [247, 135] on input "text" at bounding box center [273, 134] width 119 height 11
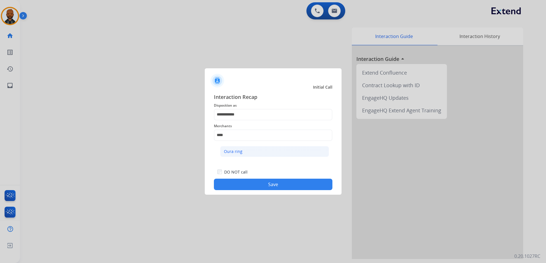
click at [302, 151] on li "Oura ring" at bounding box center [274, 151] width 109 height 11
type input "*********"
click at [272, 184] on button "Save" at bounding box center [273, 184] width 119 height 11
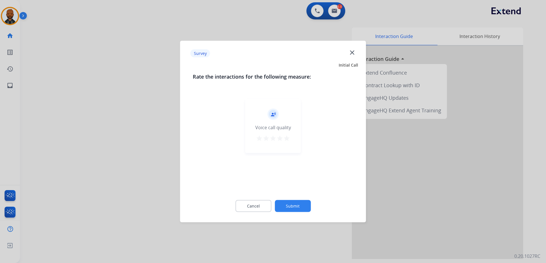
click at [293, 139] on div "record_voice_over Voice call quality star star star star star" at bounding box center [273, 126] width 56 height 54
click at [292, 139] on div "record_voice_over Voice call quality star star star star star" at bounding box center [273, 126] width 56 height 54
drag, startPoint x: 292, startPoint y: 139, endPoint x: 289, endPoint y: 139, distance: 3.2
click at [289, 139] on mat-icon "star" at bounding box center [286, 138] width 7 height 7
click at [292, 201] on button "Submit" at bounding box center [293, 206] width 36 height 12
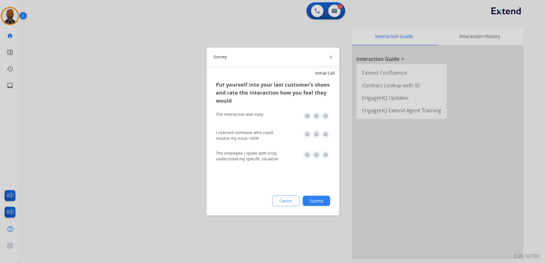
click at [328, 112] on div "The interaction was easy" at bounding box center [273, 116] width 114 height 18
drag, startPoint x: 328, startPoint y: 112, endPoint x: 326, endPoint y: 119, distance: 6.8
click at [326, 119] on img at bounding box center [325, 115] width 9 height 9
click at [327, 133] on img at bounding box center [325, 134] width 9 height 9
click at [325, 153] on img at bounding box center [325, 154] width 9 height 9
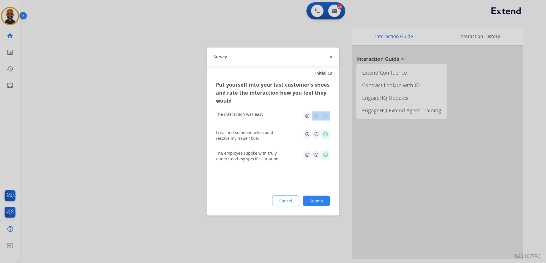
click at [314, 202] on button "Submit" at bounding box center [316, 201] width 27 height 10
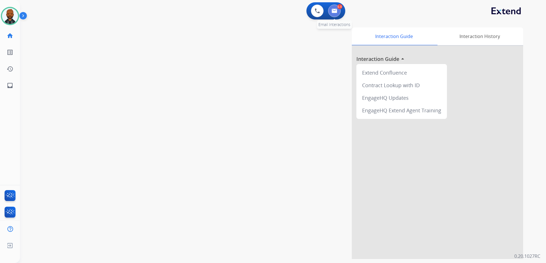
click at [332, 12] on img at bounding box center [335, 11] width 6 height 5
select select "**********"
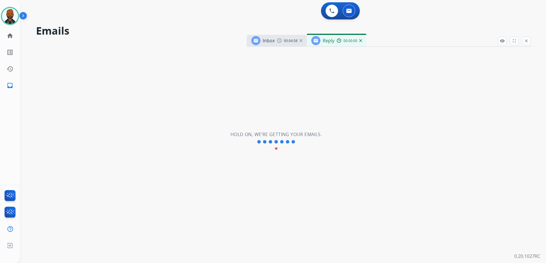
select select "**********"
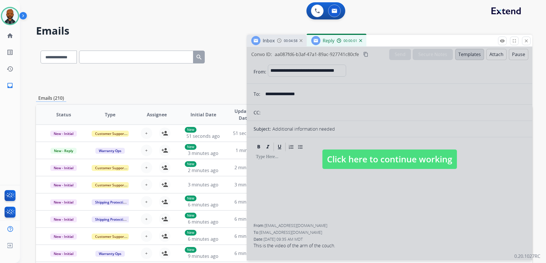
click at [365, 170] on div at bounding box center [390, 153] width 286 height 213
select select
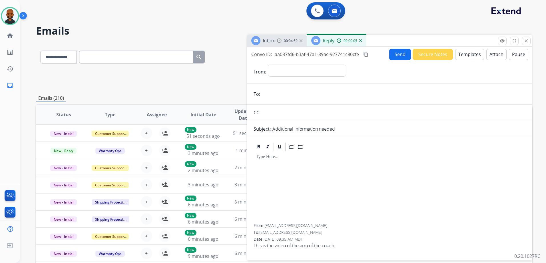
click at [358, 42] on div "00:00:05" at bounding box center [349, 40] width 25 height 5
click at [359, 41] on div "00:00:06" at bounding box center [349, 40] width 25 height 5
click at [360, 41] on img at bounding box center [360, 40] width 3 height 3
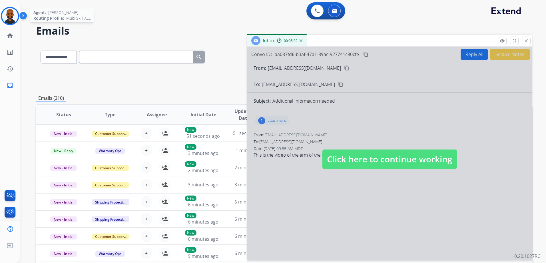
click at [4, 16] on img at bounding box center [10, 16] width 16 height 16
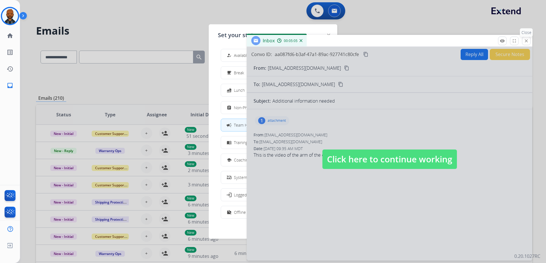
click at [526, 40] on mat-icon "close" at bounding box center [526, 40] width 5 height 5
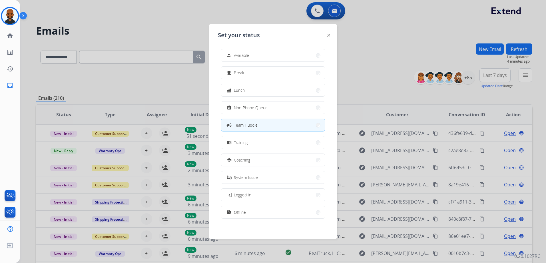
click at [400, 47] on div at bounding box center [273, 131] width 546 height 263
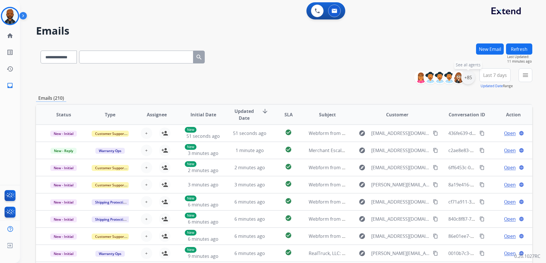
click at [472, 80] on div "+85" at bounding box center [468, 78] width 14 height 14
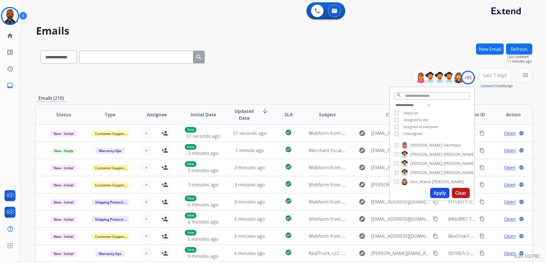
click at [398, 132] on div "Unassigned" at bounding box center [408, 133] width 28 height 5
click at [437, 193] on button "Apply" at bounding box center [439, 193] width 19 height 10
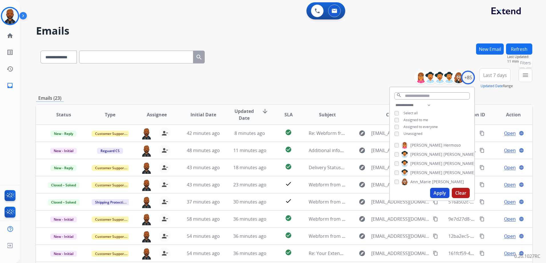
click at [521, 75] on button "menu Filters" at bounding box center [526, 75] width 14 height 14
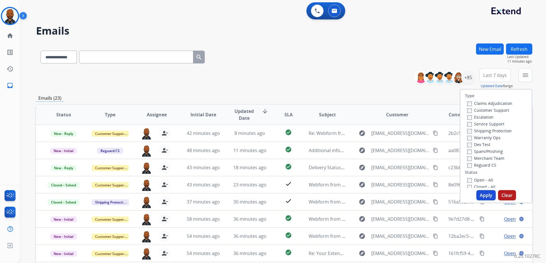
click at [465, 178] on div "Open - All Closed - All New - Initial New - Reply On-hold – Internal On-hold - …" at bounding box center [496, 213] width 62 height 75
click at [487, 195] on button "Apply" at bounding box center [485, 195] width 19 height 10
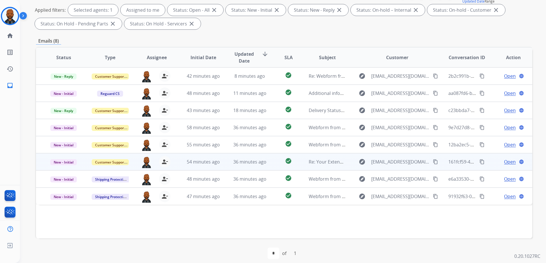
scroll to position [90, 0]
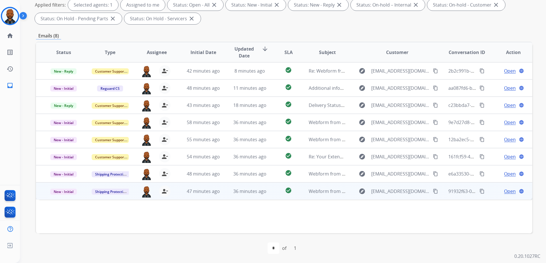
click at [504, 189] on span "Open" at bounding box center [510, 191] width 12 height 7
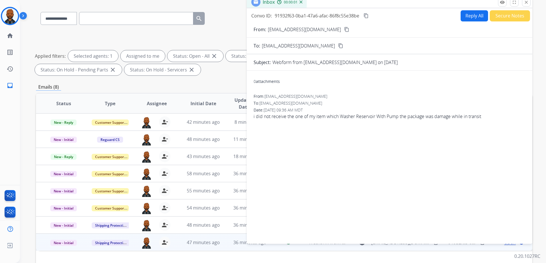
scroll to position [4, 0]
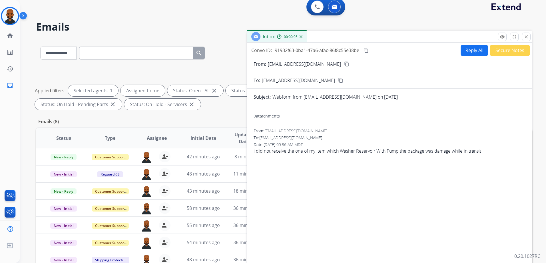
click at [343, 67] on button "content_copy" at bounding box center [346, 64] width 7 height 7
click at [479, 50] on button "Reply All" at bounding box center [474, 50] width 27 height 11
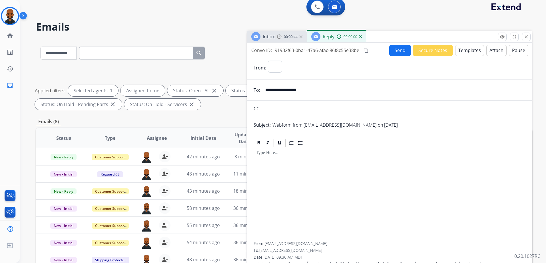
select select "**********"
click at [479, 53] on button "Templates" at bounding box center [469, 50] width 29 height 11
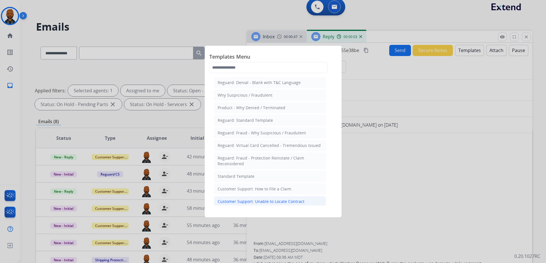
click at [296, 201] on div "Customer Support: Unable to Locate Contract" at bounding box center [261, 201] width 87 height 6
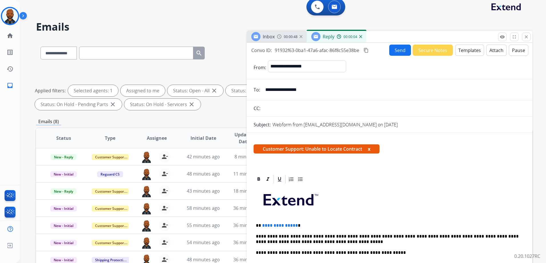
click at [294, 225] on span "**********" at bounding box center [280, 225] width 36 height 4
click at [405, 50] on button "Send" at bounding box center [400, 50] width 22 height 11
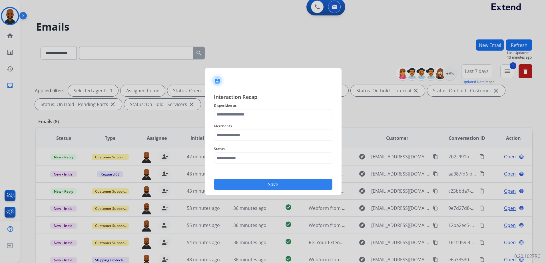
click at [276, 121] on div "Merchants" at bounding box center [273, 131] width 119 height 23
click at [278, 115] on input "text" at bounding box center [273, 114] width 119 height 11
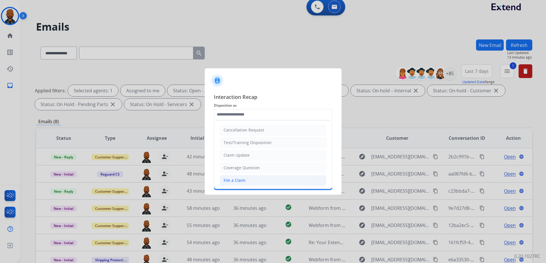
click at [273, 181] on li "File a Claim" at bounding box center [273, 180] width 107 height 11
type input "**********"
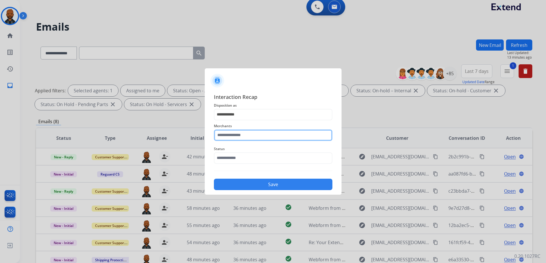
drag, startPoint x: 284, startPoint y: 137, endPoint x: 288, endPoint y: 136, distance: 4.0
click at [284, 137] on input "text" at bounding box center [273, 134] width 119 height 11
click at [248, 139] on input "text" at bounding box center [273, 134] width 119 height 11
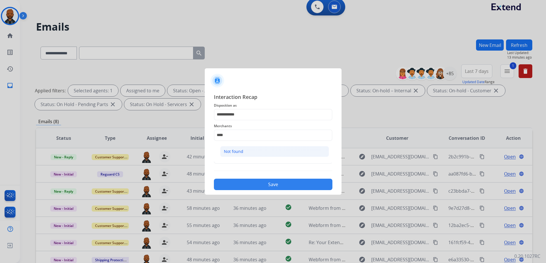
click at [246, 153] on li "Not found" at bounding box center [274, 151] width 109 height 11
type input "*********"
click at [247, 162] on input "text" at bounding box center [273, 157] width 119 height 11
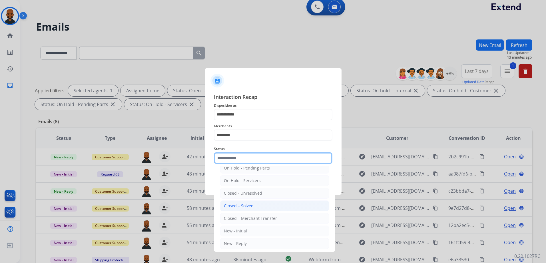
scroll to position [34, 0]
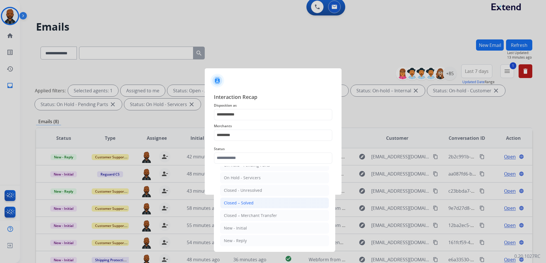
click at [251, 201] on div "Closed – Solved" at bounding box center [239, 203] width 30 height 6
type input "**********"
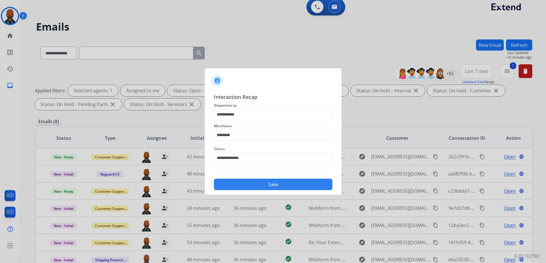
click at [278, 180] on button "Save" at bounding box center [273, 184] width 119 height 11
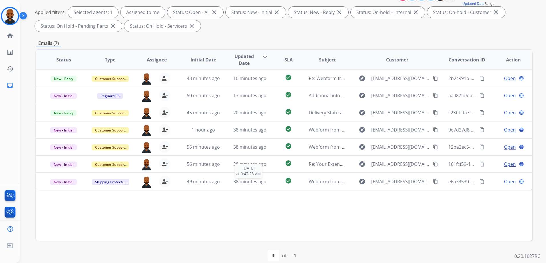
scroll to position [90, 0]
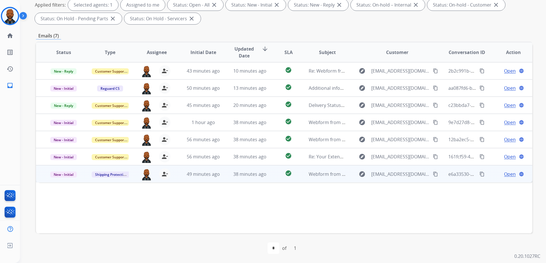
click at [506, 175] on span "Open" at bounding box center [510, 174] width 12 height 7
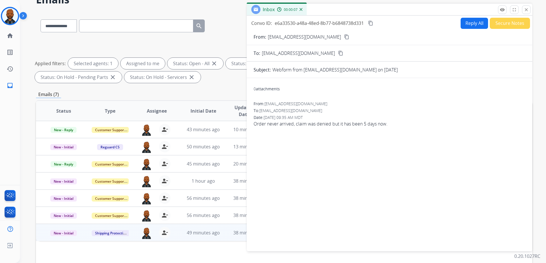
scroll to position [0, 0]
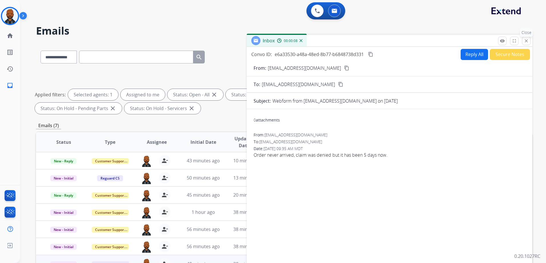
click at [527, 39] on mat-icon "close" at bounding box center [526, 40] width 5 height 5
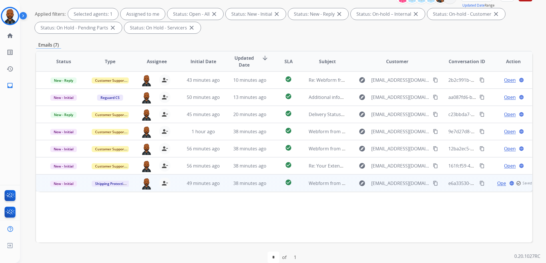
scroll to position [86, 0]
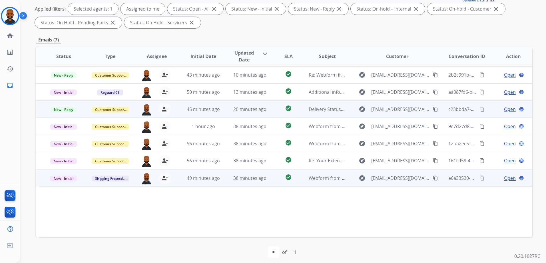
click at [504, 109] on span "Open" at bounding box center [510, 109] width 12 height 7
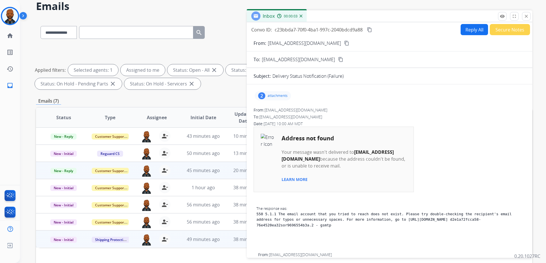
scroll to position [0, 0]
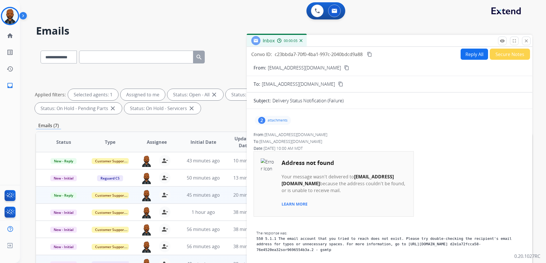
click at [513, 53] on button "Secure Notes" at bounding box center [510, 54] width 40 height 11
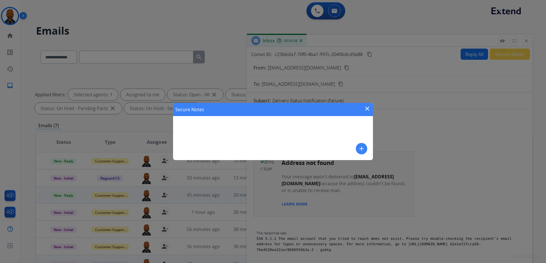
click at [364, 149] on mat-icon "add" at bounding box center [361, 148] width 7 height 7
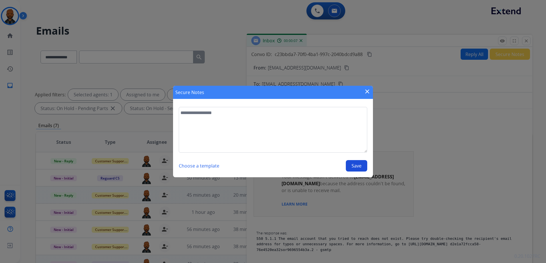
click at [369, 91] on mat-icon "close" at bounding box center [367, 91] width 7 height 7
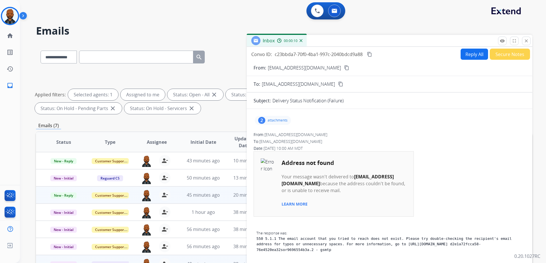
click at [287, 118] on div "2 attachments" at bounding box center [273, 120] width 36 height 9
click at [515, 56] on button "Secure Notes" at bounding box center [510, 54] width 40 height 11
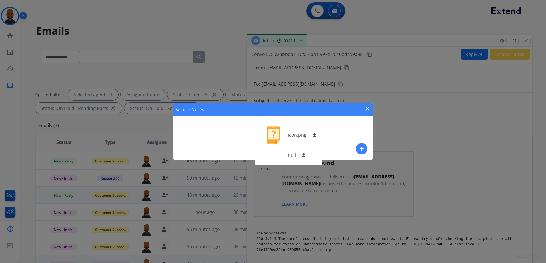
click at [366, 109] on mat-icon "close" at bounding box center [367, 108] width 7 height 7
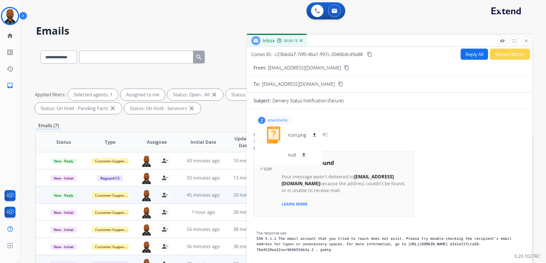
click at [286, 122] on p "attachments" at bounding box center [278, 120] width 20 height 5
click at [509, 53] on button "Secure Notes" at bounding box center [510, 54] width 40 height 11
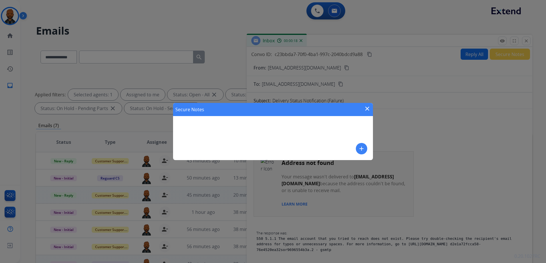
click at [362, 147] on mat-icon "add" at bounding box center [361, 148] width 7 height 7
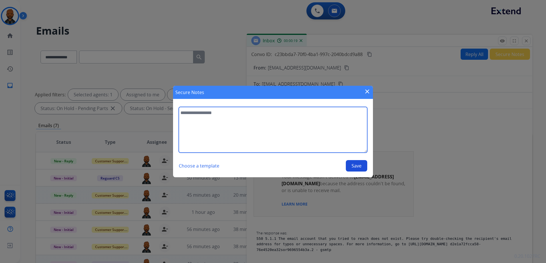
click at [323, 133] on textarea at bounding box center [273, 130] width 188 height 46
type textarea "**********"
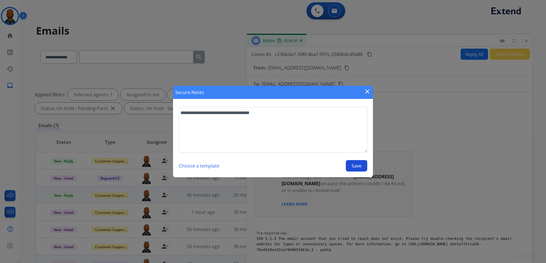
click at [354, 169] on button "Save" at bounding box center [356, 165] width 21 height 11
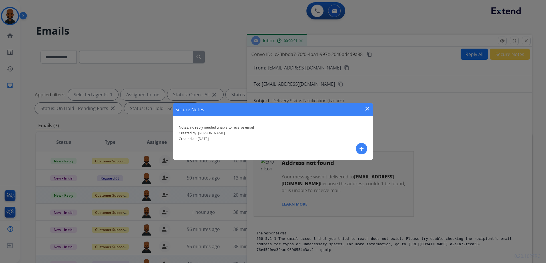
click at [365, 107] on mat-icon "close" at bounding box center [367, 108] width 7 height 7
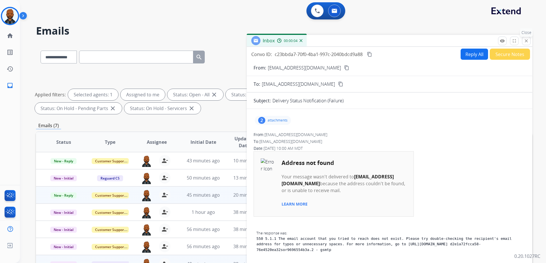
click at [525, 38] on mat-icon "close" at bounding box center [526, 40] width 5 height 5
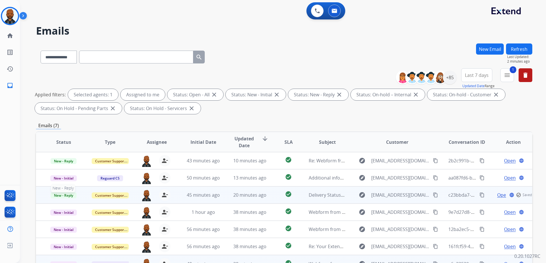
click at [71, 194] on span "New - Reply" at bounding box center [64, 195] width 26 height 6
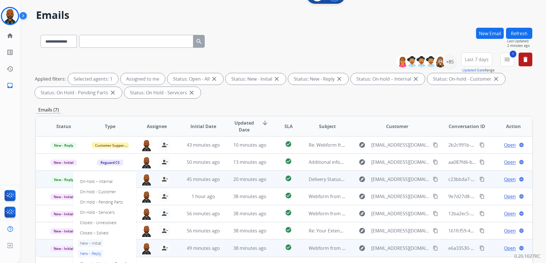
scroll to position [29, 0]
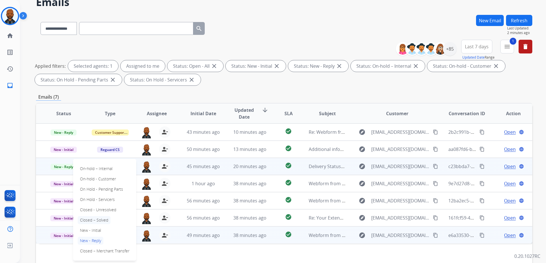
click at [101, 220] on p "Closed – Solved" at bounding box center [94, 220] width 33 height 8
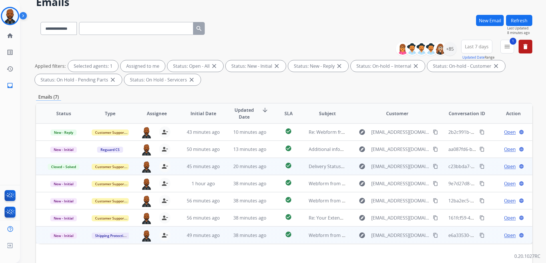
click at [508, 236] on span "Open" at bounding box center [510, 235] width 12 height 7
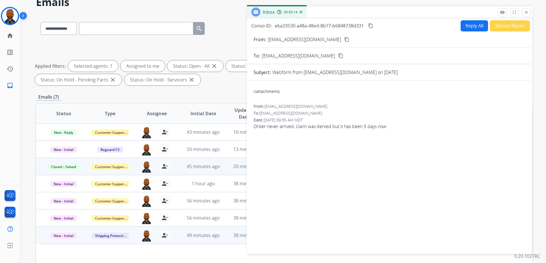
click at [344, 41] on mat-icon "content_copy" at bounding box center [346, 39] width 5 height 5
click at [466, 29] on button "Reply All" at bounding box center [474, 25] width 27 height 11
select select "**********"
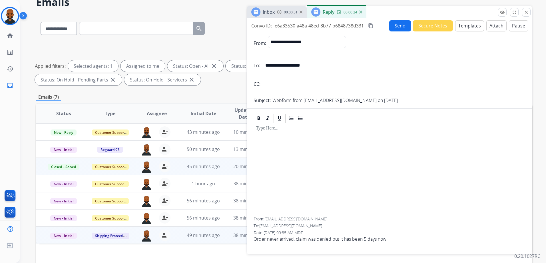
click at [361, 13] on div "00:00:24" at bounding box center [349, 11] width 25 height 5
click at [360, 11] on img at bounding box center [360, 12] width 3 height 3
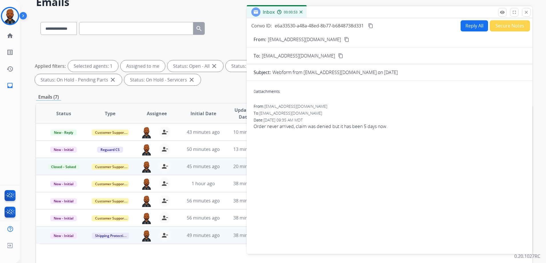
click at [496, 27] on button "Secure Notes" at bounding box center [510, 25] width 40 height 11
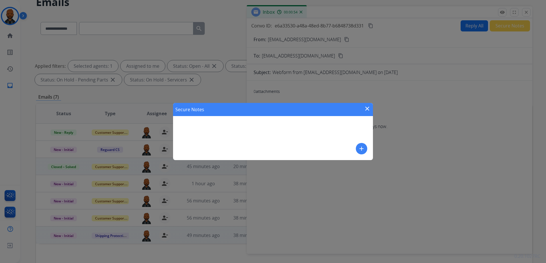
click at [363, 147] on mat-icon "add" at bounding box center [361, 148] width 7 height 7
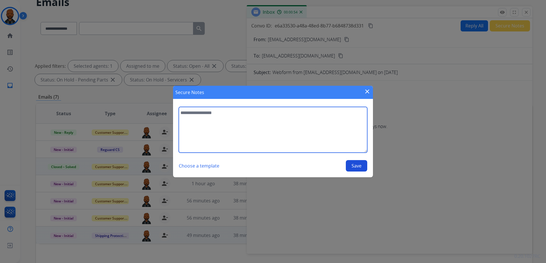
click at [341, 140] on textarea at bounding box center [273, 130] width 188 height 46
type textarea "**********"
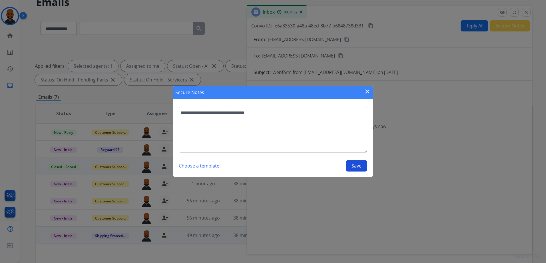
click at [359, 166] on button "Save" at bounding box center [356, 165] width 21 height 11
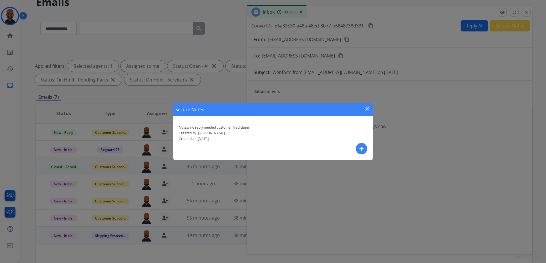
click at [367, 109] on mat-icon "close" at bounding box center [367, 108] width 7 height 7
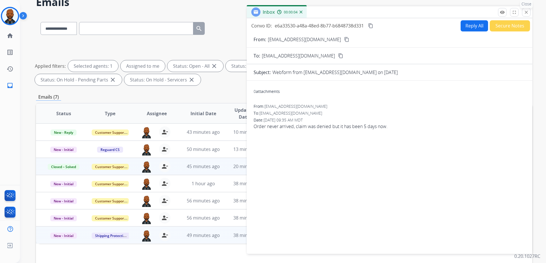
click at [525, 12] on mat-icon "close" at bounding box center [526, 12] width 5 height 5
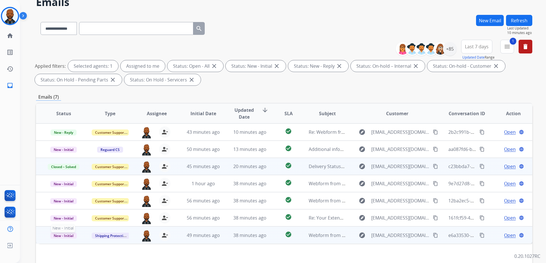
click at [71, 235] on span "New - Initial" at bounding box center [63, 235] width 27 height 6
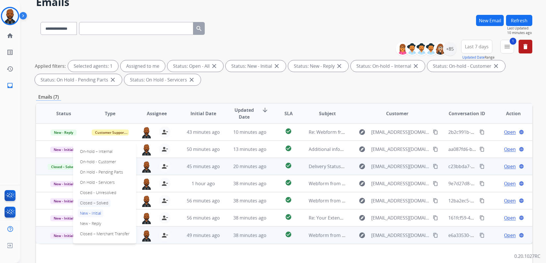
click at [92, 203] on p "Closed – Solved" at bounding box center [94, 203] width 33 height 8
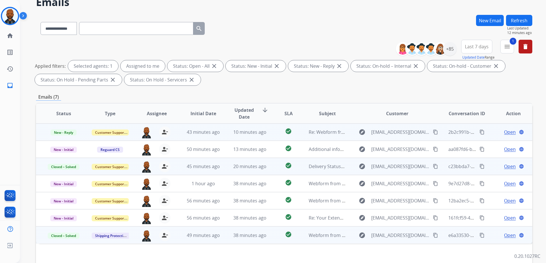
click at [504, 131] on span "Open" at bounding box center [510, 132] width 12 height 7
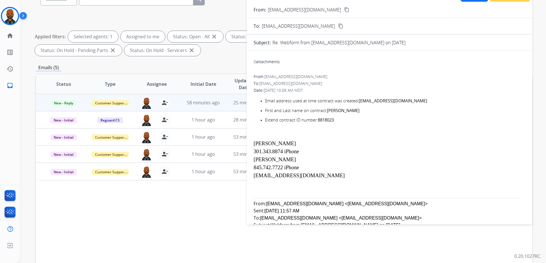
scroll to position [0, 0]
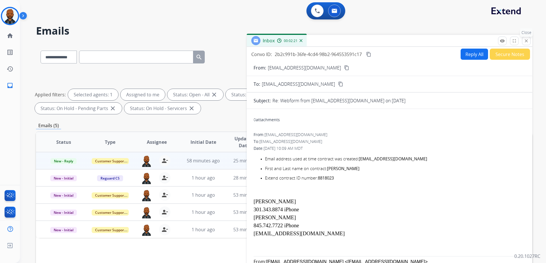
click at [526, 42] on mat-icon "close" at bounding box center [526, 40] width 5 height 5
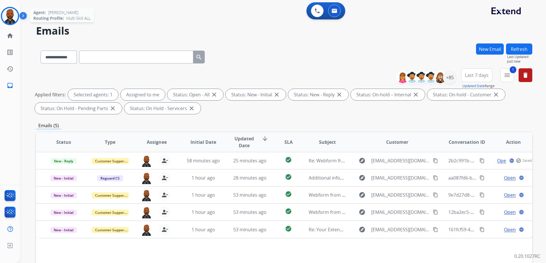
click at [7, 18] on img at bounding box center [10, 16] width 16 height 16
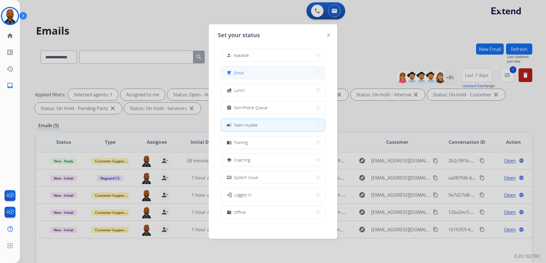
click at [283, 75] on button "free_breakfast Break" at bounding box center [273, 73] width 104 height 12
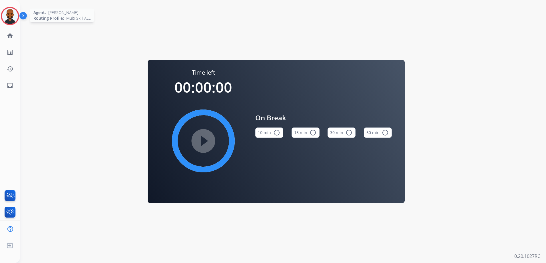
click at [11, 10] on img at bounding box center [10, 16] width 16 height 16
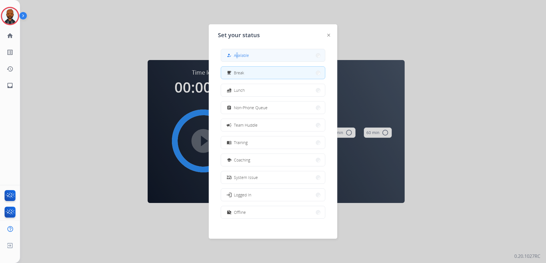
click at [238, 49] on div "how_to_reg Available free_breakfast Break fastfood Lunch assignment Non-Phone Q…" at bounding box center [273, 134] width 110 height 180
drag, startPoint x: 238, startPoint y: 49, endPoint x: 235, endPoint y: 57, distance: 8.0
click at [235, 57] on div "how_to_reg Available" at bounding box center [237, 55] width 23 height 7
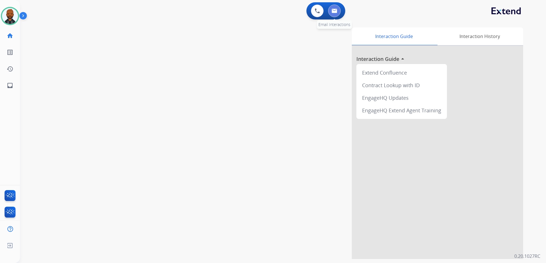
click at [338, 13] on button at bounding box center [334, 11] width 13 height 13
select select "**********"
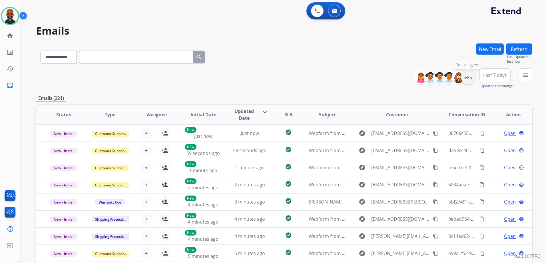
click at [468, 80] on div "+85" at bounding box center [468, 78] width 14 height 14
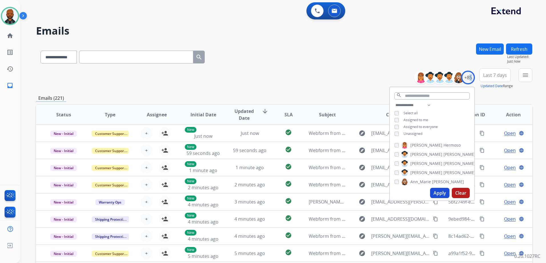
click at [442, 195] on button "Apply" at bounding box center [439, 193] width 19 height 10
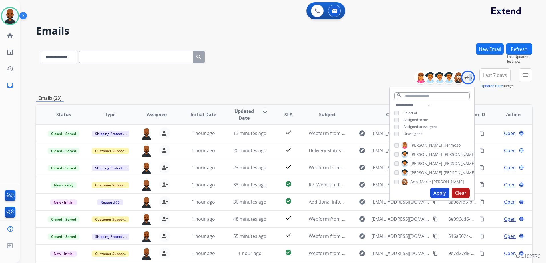
click at [520, 79] on button "menu" at bounding box center [526, 75] width 14 height 14
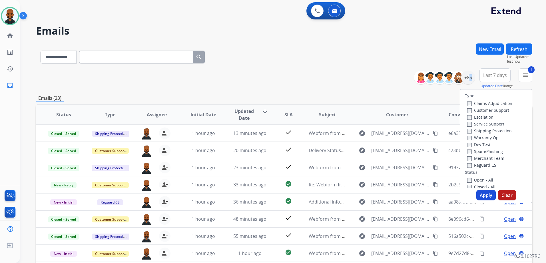
click at [479, 197] on button "Apply" at bounding box center [485, 195] width 19 height 10
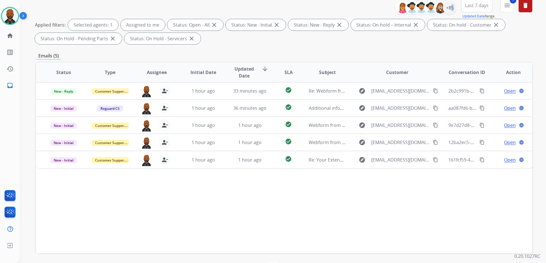
scroll to position [86, 0]
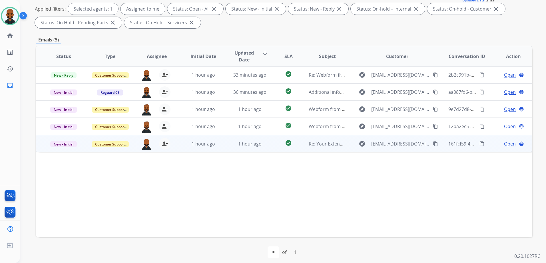
click at [506, 141] on span "Open" at bounding box center [510, 143] width 12 height 7
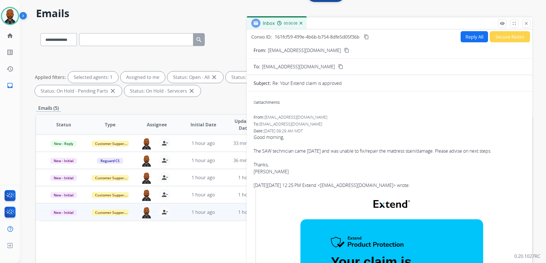
scroll to position [0, 0]
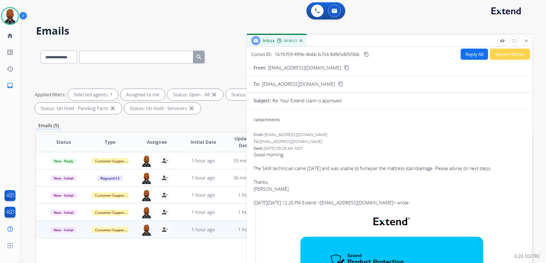
click at [344, 66] on mat-icon "content_copy" at bounding box center [346, 67] width 5 height 5
click at [368, 53] on mat-icon "content_copy" at bounding box center [366, 54] width 5 height 5
click at [522, 42] on button "close Close" at bounding box center [526, 41] width 9 height 9
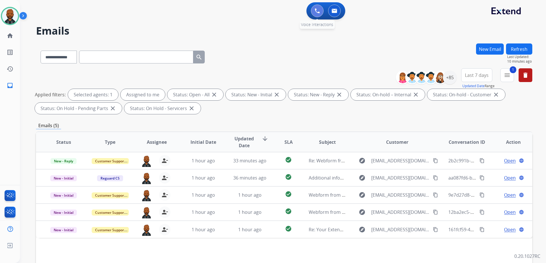
click at [314, 13] on button at bounding box center [317, 11] width 13 height 13
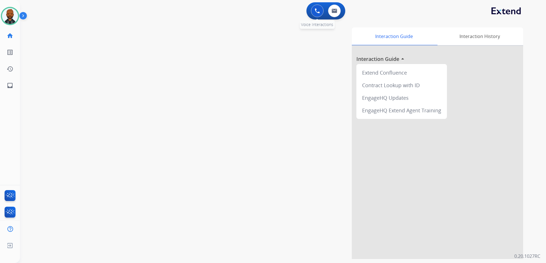
click at [321, 11] on button at bounding box center [317, 11] width 13 height 13
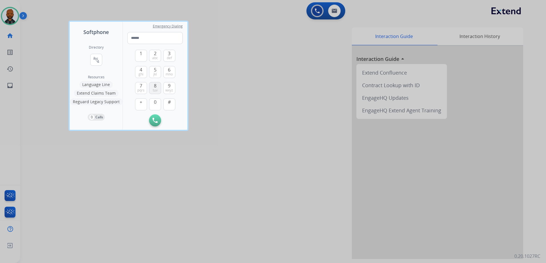
click at [157, 86] on button "8 tuv" at bounding box center [155, 88] width 12 height 12
click at [144, 70] on button "4 ghi" at bounding box center [141, 72] width 12 height 12
click at [168, 55] on span "3" at bounding box center [169, 53] width 3 height 7
click at [174, 84] on button "9 wxyz" at bounding box center [169, 88] width 12 height 12
click at [156, 105] on button "0" at bounding box center [155, 104] width 12 height 12
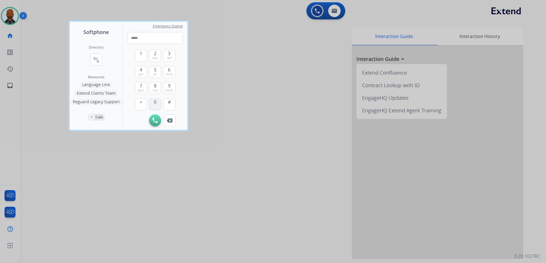
click at [156, 105] on span "0" at bounding box center [155, 102] width 3 height 7
click at [157, 54] on button "2 abc" at bounding box center [155, 56] width 12 height 12
click at [170, 55] on span "3" at bounding box center [169, 53] width 3 height 7
click at [141, 85] on span "7" at bounding box center [141, 85] width 3 height 7
click at [175, 53] on div "1 2 abc 3 def 4 ghi 5 jkl 6 mno 7 pqrs 8 tuv 9 wxyz + 0 # Initiate Call Remove …" at bounding box center [154, 85] width 55 height 82
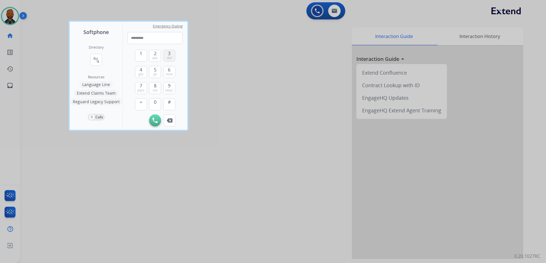
click at [172, 55] on button "3 def" at bounding box center [169, 56] width 12 height 12
type input "**********"
click at [157, 119] on img at bounding box center [155, 120] width 5 height 5
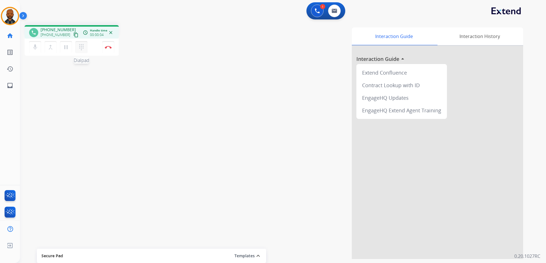
click at [81, 49] on mat-icon "dialpad" at bounding box center [81, 47] width 7 height 7
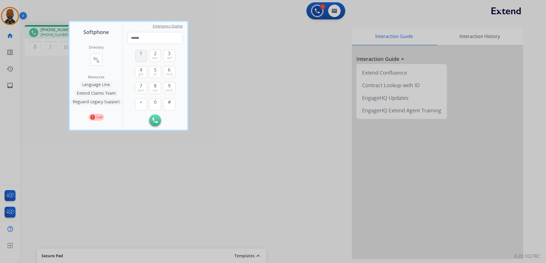
click at [139, 57] on button "1" at bounding box center [141, 56] width 12 height 12
click at [154, 57] on span "abc" at bounding box center [155, 58] width 6 height 5
type input "**"
click at [225, 50] on div at bounding box center [273, 131] width 546 height 263
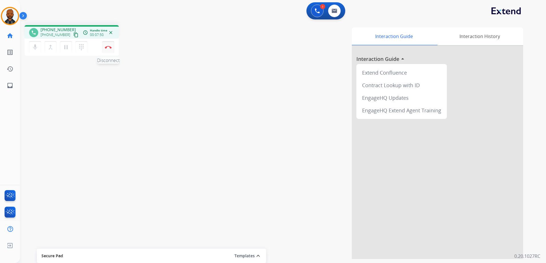
click at [107, 46] on img at bounding box center [108, 47] width 7 height 3
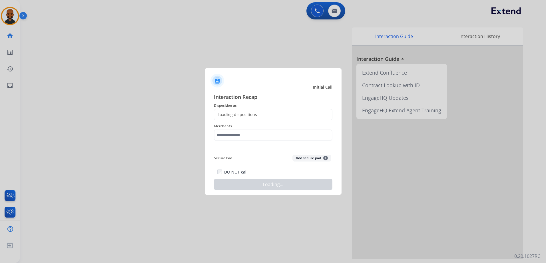
click at [249, 118] on div "Loading dispositions..." at bounding box center [273, 114] width 119 height 11
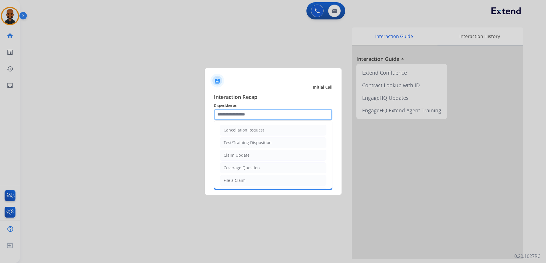
click at [251, 113] on input "text" at bounding box center [273, 114] width 119 height 11
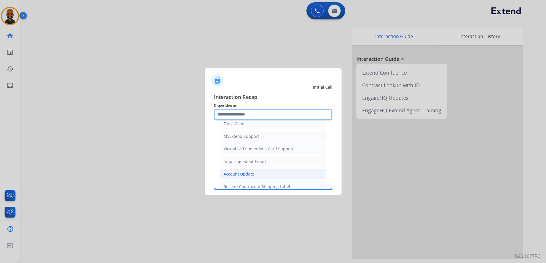
scroll to position [86, 0]
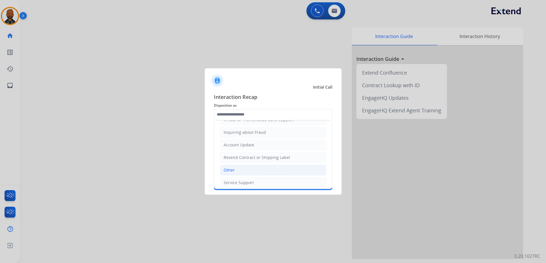
click at [247, 172] on li "Other" at bounding box center [273, 170] width 107 height 11
type input "*****"
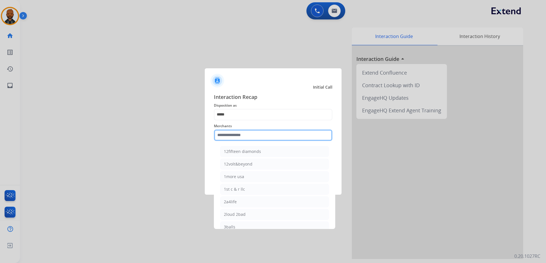
click at [261, 136] on input "text" at bounding box center [273, 134] width 119 height 11
type input "*"
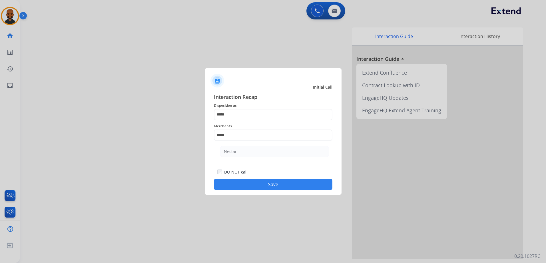
click at [275, 158] on ul "Nectar" at bounding box center [274, 152] width 112 height 19
click at [251, 148] on li "Nectar" at bounding box center [274, 151] width 109 height 11
type input "******"
click at [298, 178] on div "DO NOT call Save" at bounding box center [273, 179] width 119 height 22
click at [301, 185] on button "Save" at bounding box center [273, 184] width 119 height 11
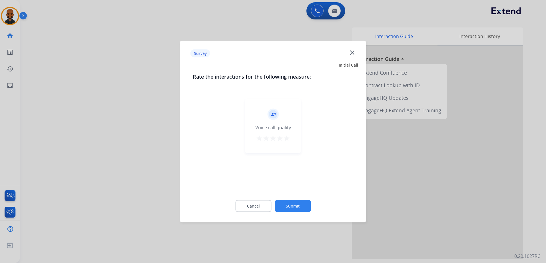
click at [294, 141] on div "record_voice_over Voice call quality star star star star star" at bounding box center [273, 126] width 56 height 54
click at [292, 137] on div "record_voice_over Voice call quality star star star star star" at bounding box center [273, 126] width 56 height 54
click at [290, 139] on div "record_voice_over Voice call quality star star star star star" at bounding box center [273, 126] width 56 height 54
drag, startPoint x: 289, startPoint y: 139, endPoint x: 287, endPoint y: 143, distance: 4.9
click at [288, 142] on button "star" at bounding box center [286, 139] width 7 height 9
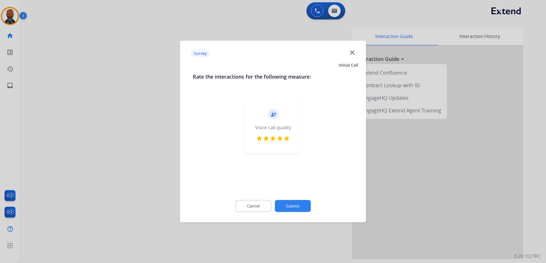
drag, startPoint x: 309, startPoint y: 205, endPoint x: 314, endPoint y: 200, distance: 6.9
click at [309, 204] on button "Submit" at bounding box center [293, 206] width 36 height 12
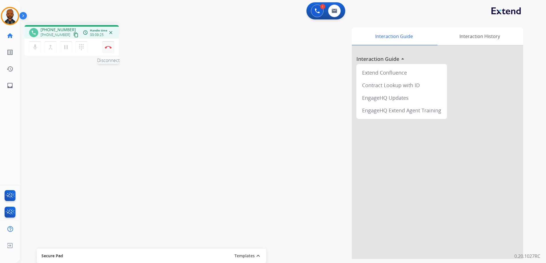
click at [106, 46] on img at bounding box center [108, 47] width 7 height 3
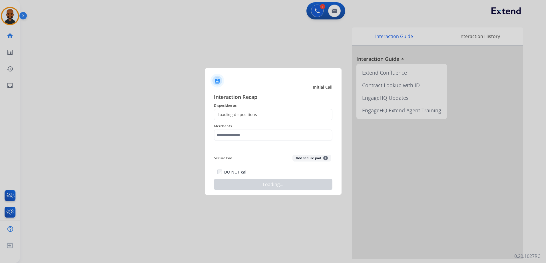
click at [258, 117] on div "Loading dispositions..." at bounding box center [273, 114] width 119 height 11
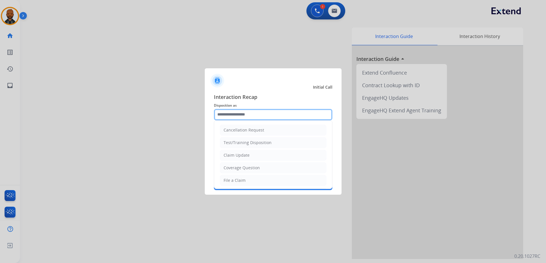
click at [258, 115] on input "text" at bounding box center [273, 114] width 119 height 11
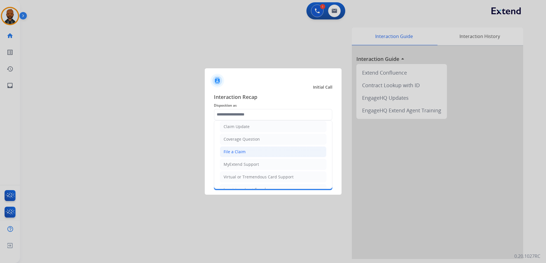
click at [243, 152] on div "File a Claim" at bounding box center [235, 152] width 22 height 6
type input "**********"
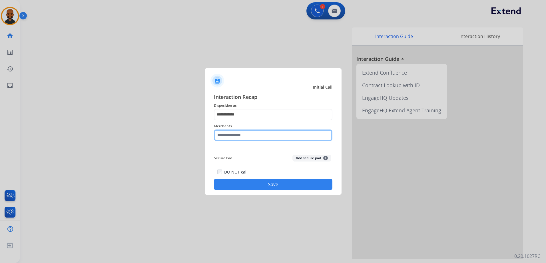
click at [258, 139] on input "text" at bounding box center [273, 134] width 119 height 11
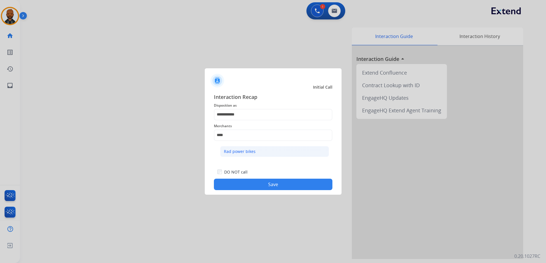
click at [268, 151] on li "Rad power bikes" at bounding box center [274, 151] width 109 height 11
type input "**********"
click at [275, 182] on button "Save" at bounding box center [273, 184] width 119 height 11
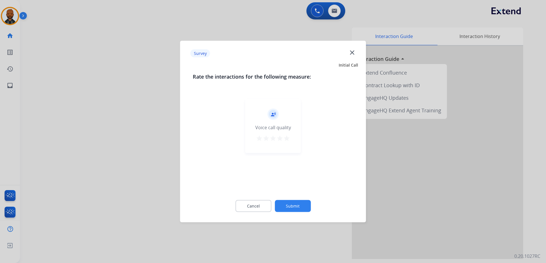
click at [287, 146] on div "record_voice_over Voice call quality star star star star star" at bounding box center [273, 126] width 56 height 54
click at [290, 141] on mat-icon "star" at bounding box center [286, 138] width 7 height 7
click at [290, 206] on button "Submit" at bounding box center [293, 206] width 36 height 12
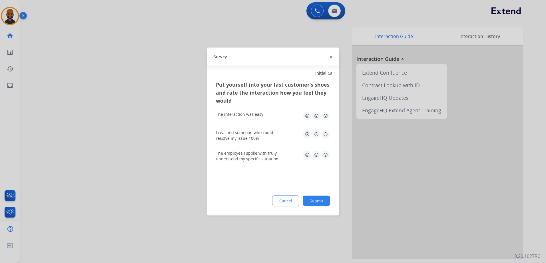
click at [327, 116] on img at bounding box center [325, 115] width 9 height 9
click at [325, 132] on img at bounding box center [325, 134] width 9 height 9
click at [326, 154] on img at bounding box center [325, 154] width 9 height 9
drag, startPoint x: 314, startPoint y: 193, endPoint x: 314, endPoint y: 198, distance: 4.6
click at [314, 198] on div "Put yourself into your last customer’s shoes and rate the interaction how you f…" at bounding box center [273, 148] width 133 height 135
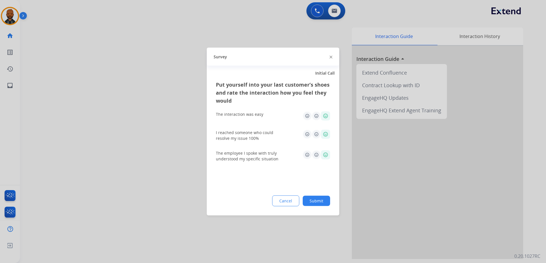
click at [314, 200] on button "Submit" at bounding box center [316, 201] width 27 height 10
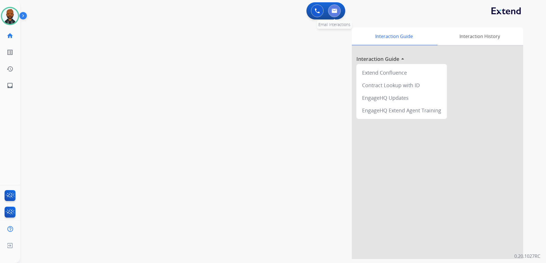
click at [336, 10] on img at bounding box center [335, 11] width 6 height 5
select select "**********"
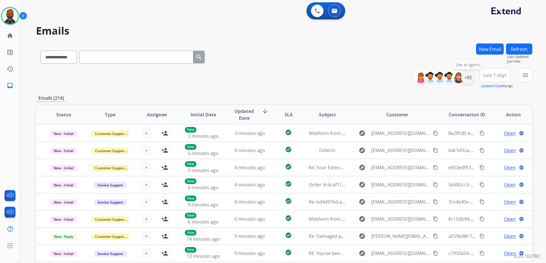
click at [466, 80] on div "+85" at bounding box center [468, 78] width 14 height 14
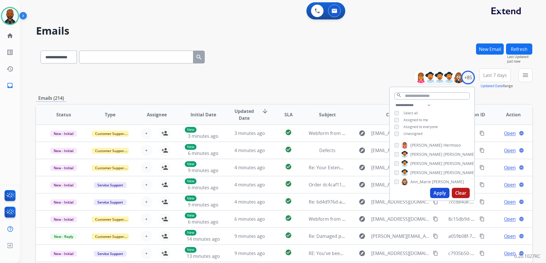
click at [441, 196] on button "Apply" at bounding box center [439, 193] width 19 height 10
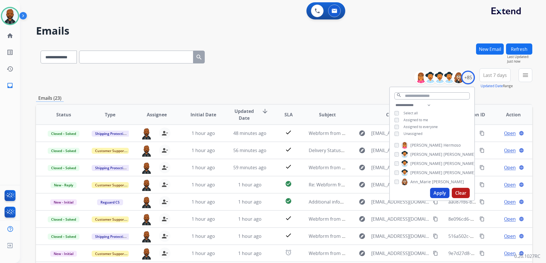
click at [348, 77] on div "**********" at bounding box center [284, 78] width 496 height 21
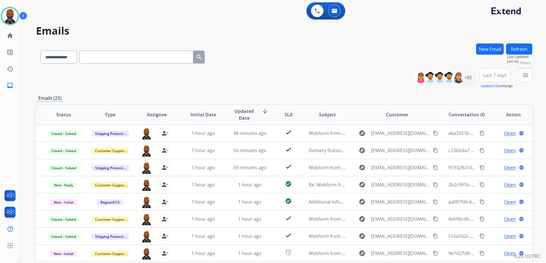
click at [526, 77] on mat-icon "menu" at bounding box center [525, 75] width 7 height 7
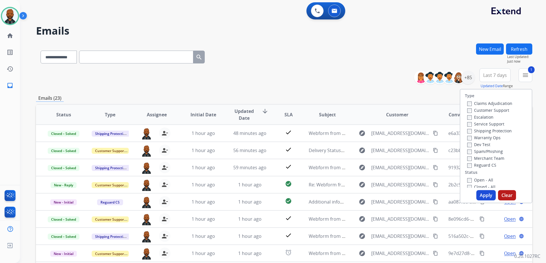
click at [480, 194] on button "Apply" at bounding box center [485, 195] width 19 height 10
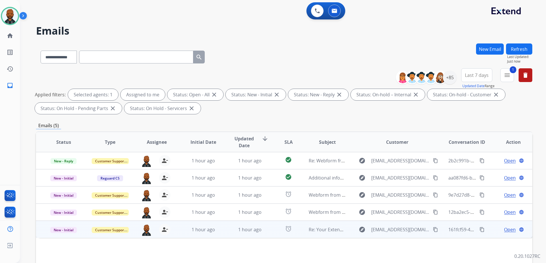
click at [504, 230] on span "Open" at bounding box center [510, 229] width 12 height 7
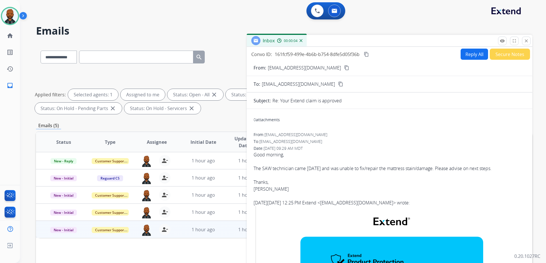
click at [474, 50] on button "Reply All" at bounding box center [474, 54] width 27 height 11
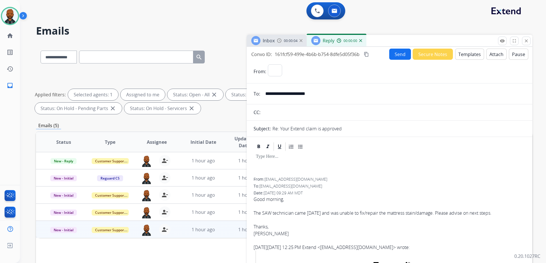
select select "**********"
click at [465, 56] on button "Templates" at bounding box center [469, 54] width 29 height 11
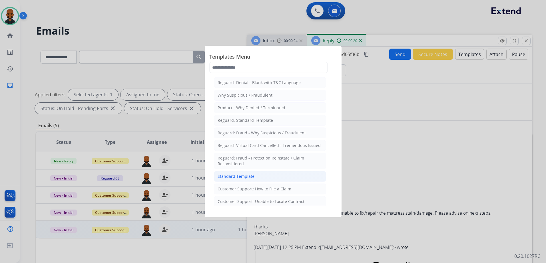
drag, startPoint x: 253, startPoint y: 177, endPoint x: 251, endPoint y: 174, distance: 3.9
click at [252, 177] on li "Standard Template" at bounding box center [270, 176] width 112 height 11
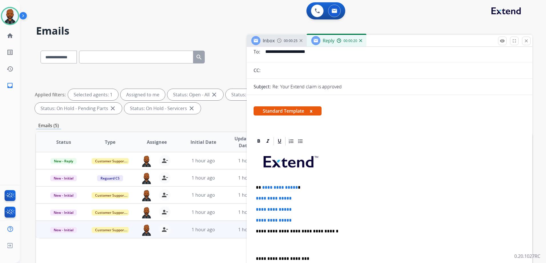
scroll to position [114, 0]
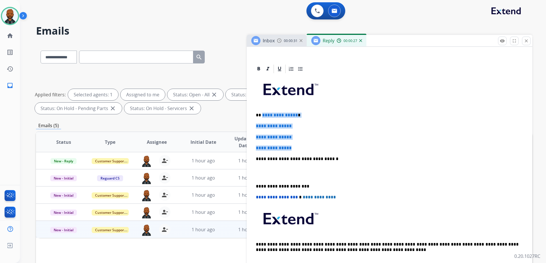
drag, startPoint x: 300, startPoint y: 150, endPoint x: 262, endPoint y: 114, distance: 52.9
click at [262, 114] on div "**********" at bounding box center [390, 172] width 272 height 196
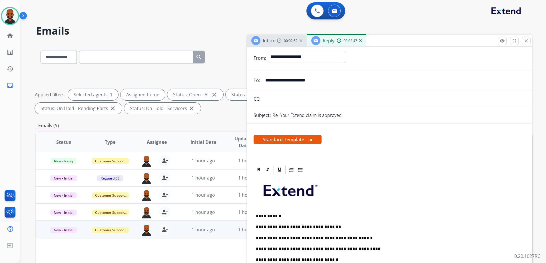
scroll to position [0, 0]
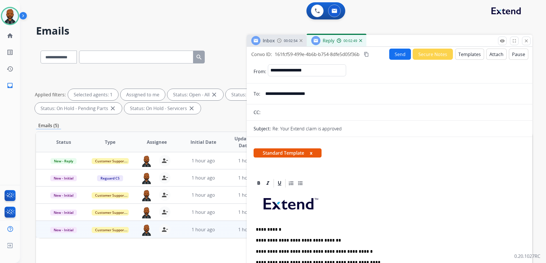
click at [389, 55] on button "Send" at bounding box center [400, 54] width 22 height 11
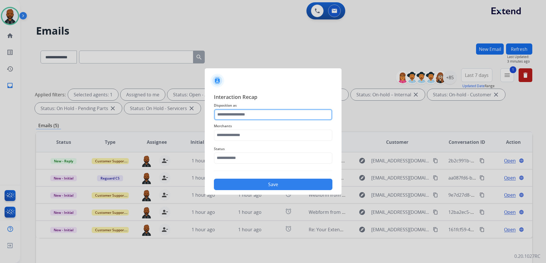
click at [234, 117] on input "text" at bounding box center [273, 114] width 119 height 11
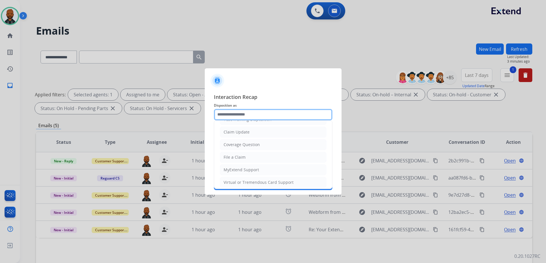
scroll to position [3, 0]
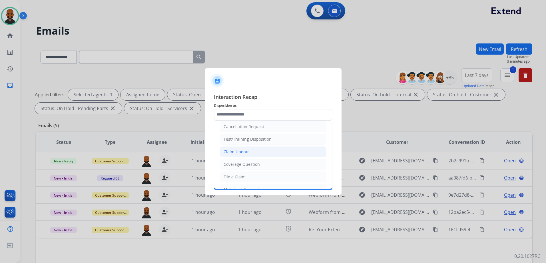
click at [249, 153] on li "Claim Update" at bounding box center [273, 151] width 107 height 11
type input "**********"
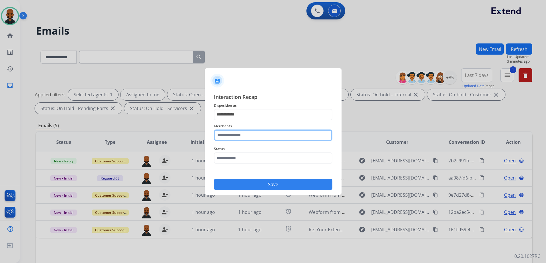
click at [250, 138] on input "text" at bounding box center [273, 134] width 119 height 11
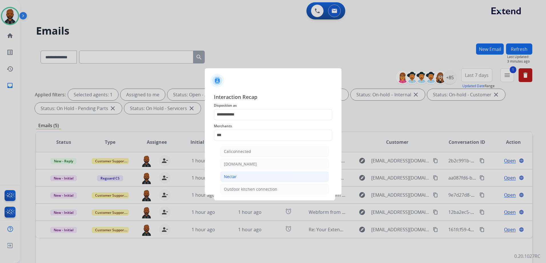
click at [234, 175] on div "Nectar" at bounding box center [230, 177] width 13 height 6
type input "******"
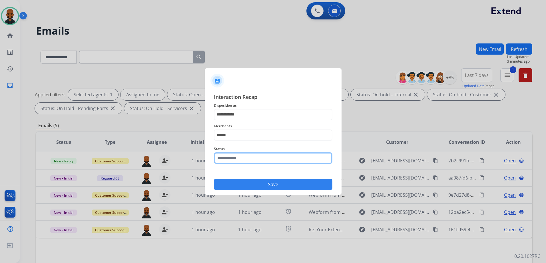
click at [246, 154] on input "text" at bounding box center [273, 157] width 119 height 11
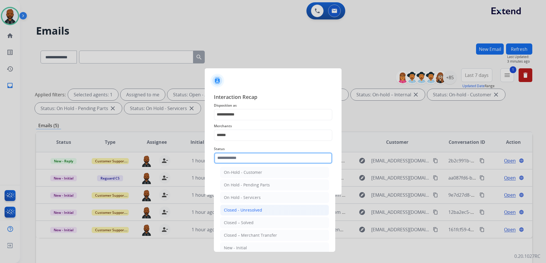
scroll to position [34, 0]
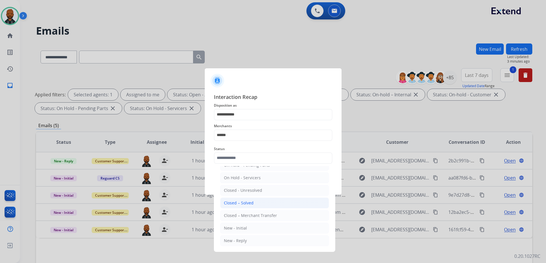
click at [252, 204] on div "Closed – Solved" at bounding box center [239, 203] width 30 height 6
type input "**********"
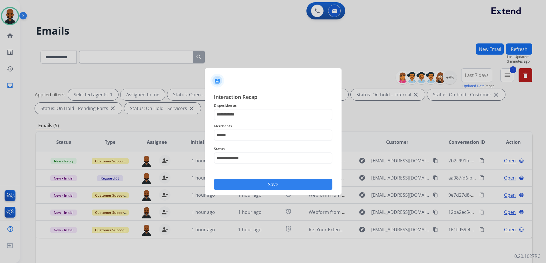
click at [263, 182] on button "Save" at bounding box center [273, 184] width 119 height 11
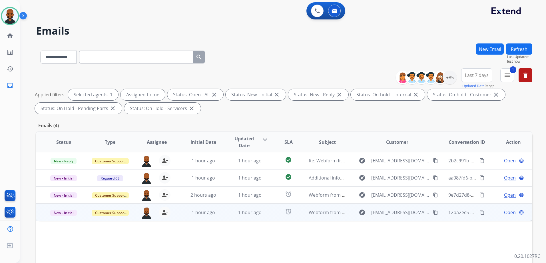
click at [505, 210] on span "Open" at bounding box center [510, 212] width 12 height 7
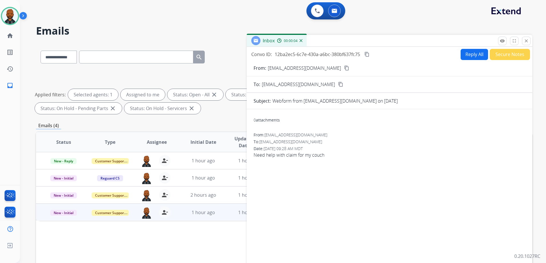
click at [344, 68] on mat-icon "content_copy" at bounding box center [346, 67] width 5 height 5
drag, startPoint x: 470, startPoint y: 55, endPoint x: 491, endPoint y: 101, distance: 51.2
click at [491, 101] on div "Convo ID: 12ba2ec5-6c7e-430a-a6bc-380bf637fc75 content_copy Reply All Secure No…" at bounding box center [390, 163] width 286 height 233
click at [500, 56] on button "Secure Notes" at bounding box center [510, 54] width 40 height 11
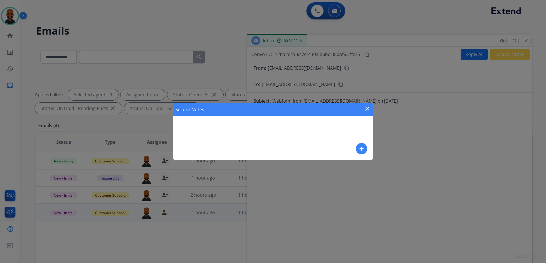
click at [363, 146] on mat-icon "add" at bounding box center [361, 148] width 7 height 7
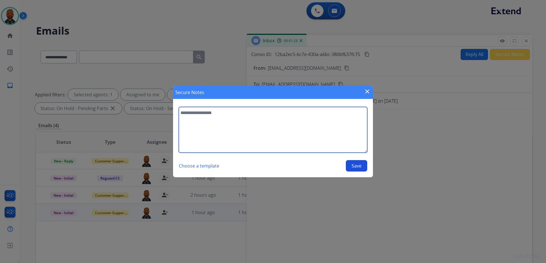
click at [332, 133] on textarea at bounding box center [273, 130] width 188 height 46
type textarea "**********"
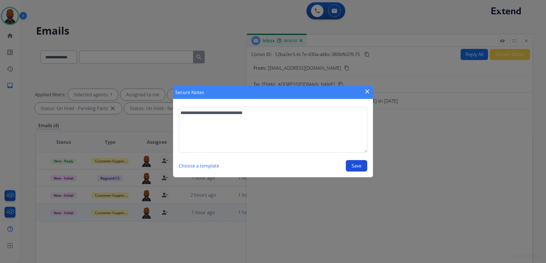
click at [356, 163] on button "Save" at bounding box center [356, 165] width 21 height 11
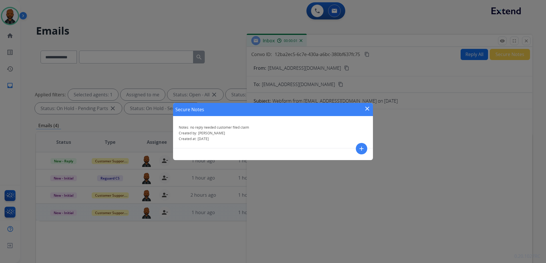
click at [366, 109] on mat-icon "close" at bounding box center [367, 108] width 7 height 7
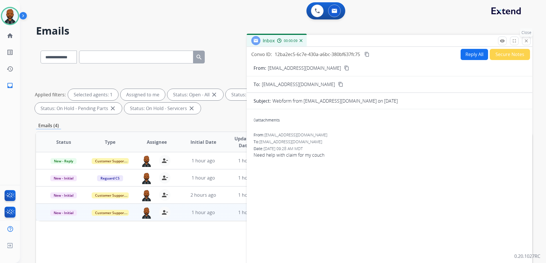
click at [525, 42] on mat-icon "close" at bounding box center [526, 40] width 5 height 5
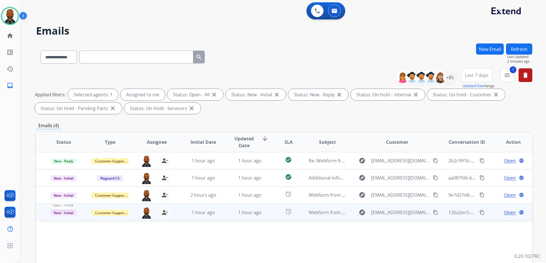
drag, startPoint x: 68, startPoint y: 212, endPoint x: 72, endPoint y: 213, distance: 4.0
click at [69, 213] on span "New - Initial" at bounding box center [63, 213] width 27 height 6
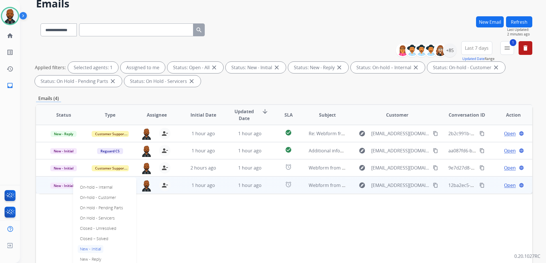
scroll to position [29, 0]
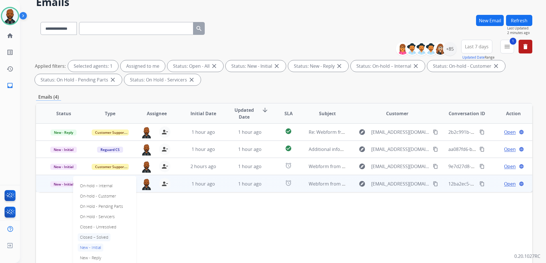
click at [105, 236] on p "Closed – Solved" at bounding box center [94, 237] width 33 height 8
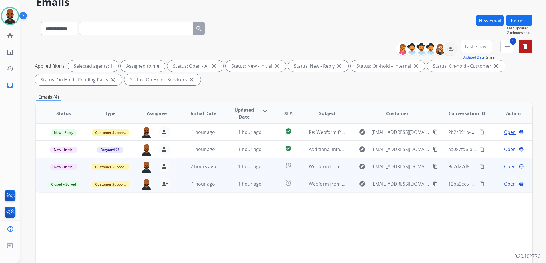
click at [504, 166] on span "Open" at bounding box center [510, 166] width 12 height 7
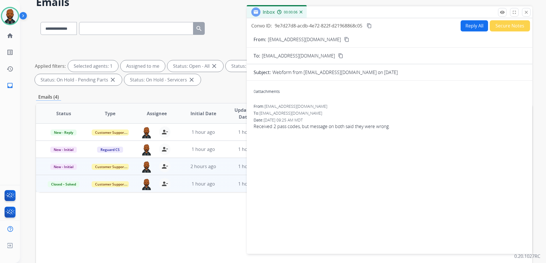
drag, startPoint x: 308, startPoint y: 39, endPoint x: 309, endPoint y: 42, distance: 2.9
click at [344, 40] on mat-icon "content_copy" at bounding box center [346, 39] width 5 height 5
click at [500, 22] on button "Secure Notes" at bounding box center [510, 25] width 40 height 11
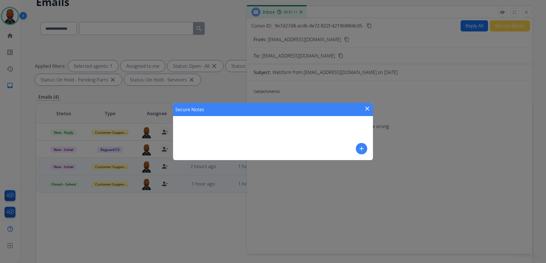
click at [372, 110] on div "Secure Notes close" at bounding box center [273, 109] width 200 height 13
click at [366, 108] on mat-icon "close" at bounding box center [367, 108] width 7 height 7
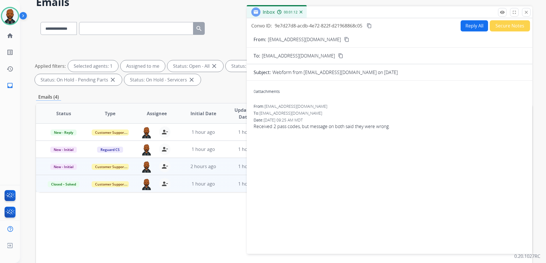
click at [480, 25] on button "Reply All" at bounding box center [474, 25] width 27 height 11
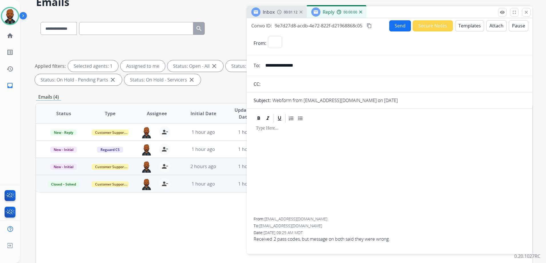
select select "**********"
click at [468, 26] on button "Templates" at bounding box center [469, 25] width 29 height 11
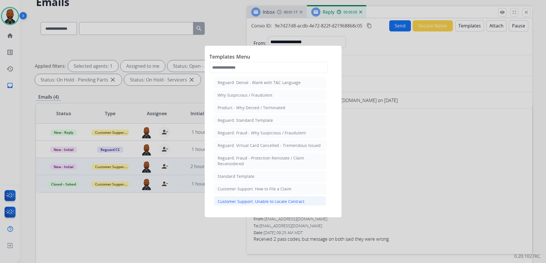
click at [285, 200] on div "Customer Support: Unable to Locate Contract" at bounding box center [261, 201] width 87 height 6
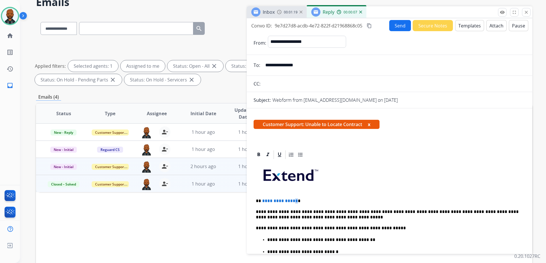
click at [294, 201] on span "**********" at bounding box center [280, 200] width 36 height 4
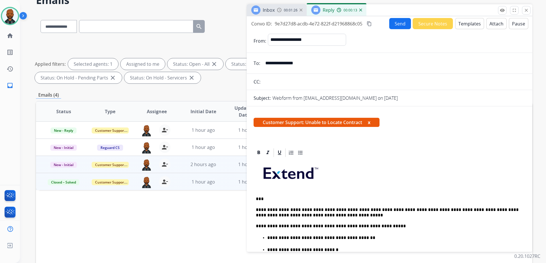
scroll to position [0, 0]
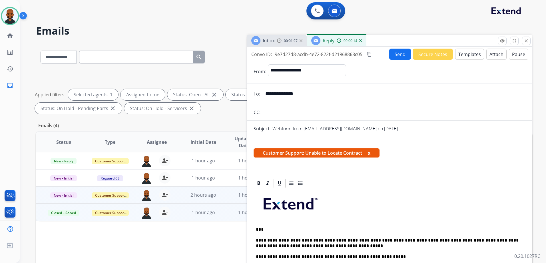
click at [398, 59] on button "Send" at bounding box center [400, 54] width 22 height 11
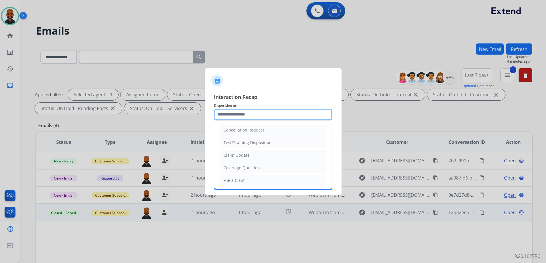
click at [264, 117] on input "text" at bounding box center [273, 114] width 119 height 11
click at [255, 180] on li "File a Claim" at bounding box center [273, 180] width 107 height 11
type input "**********"
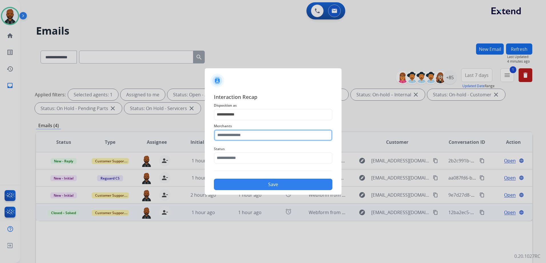
click at [253, 135] on input "text" at bounding box center [273, 134] width 119 height 11
click at [254, 153] on li "Not found" at bounding box center [274, 151] width 109 height 11
type input "*********"
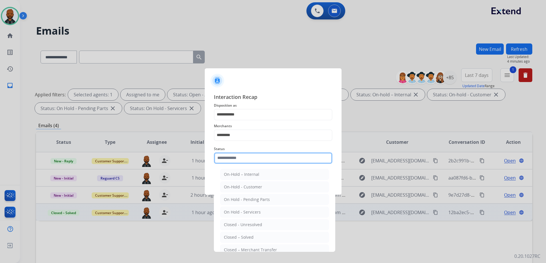
drag, startPoint x: 252, startPoint y: 159, endPoint x: 255, endPoint y: 160, distance: 3.5
click at [252, 160] on input "text" at bounding box center [273, 157] width 119 height 11
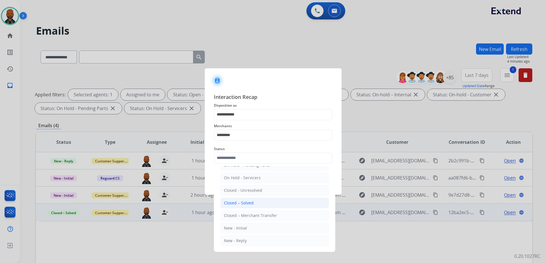
click at [249, 203] on div "Closed – Solved" at bounding box center [239, 203] width 30 height 6
type input "**********"
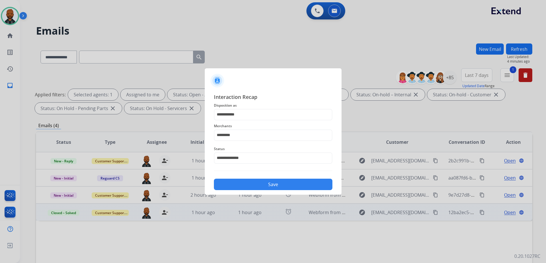
click at [282, 184] on button "Save" at bounding box center [273, 184] width 119 height 11
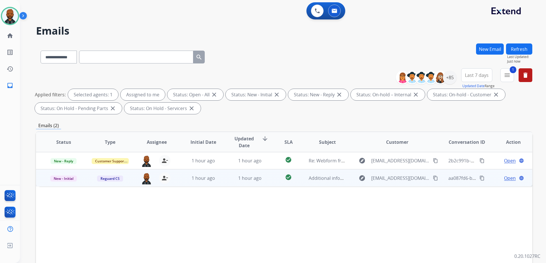
click at [504, 176] on span "Open" at bounding box center [510, 178] width 12 height 7
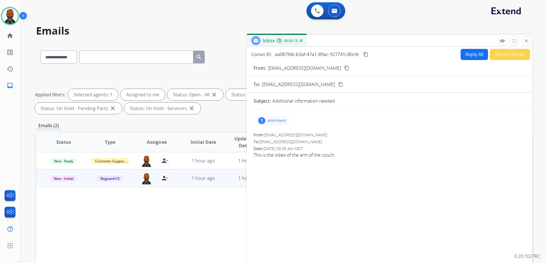
click at [344, 67] on mat-icon "content_copy" at bounding box center [346, 67] width 5 height 5
click at [343, 66] on button "content_copy" at bounding box center [346, 68] width 7 height 7
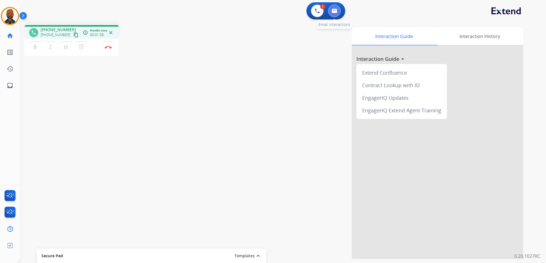
click at [333, 6] on button at bounding box center [334, 11] width 13 height 13
select select "**********"
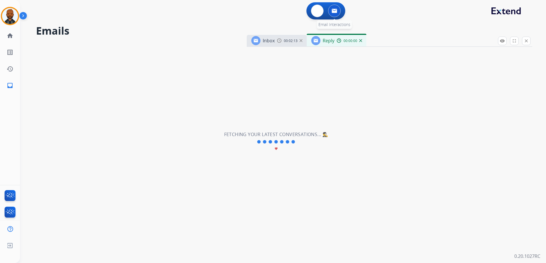
select select "**********"
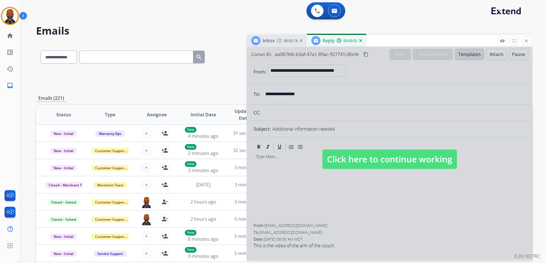
click at [360, 41] on img at bounding box center [360, 40] width 3 height 3
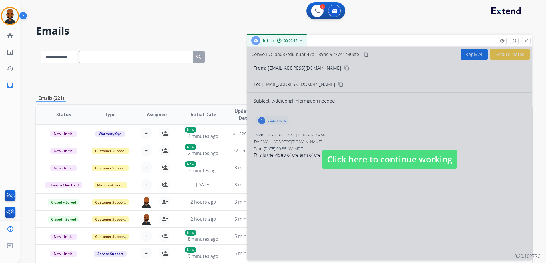
click at [361, 157] on span "Click here to continue working" at bounding box center [389, 158] width 135 height 19
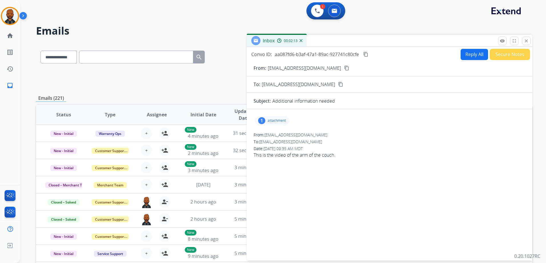
click at [301, 40] on img at bounding box center [301, 40] width 3 height 3
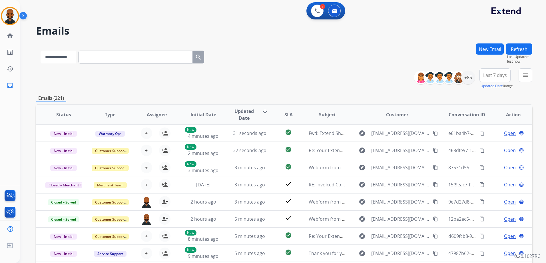
click at [76, 57] on select "**********" at bounding box center [59, 57] width 36 height 13
select select "**********"
click at [41, 51] on select "**********" at bounding box center [59, 57] width 36 height 13
paste input "**********"
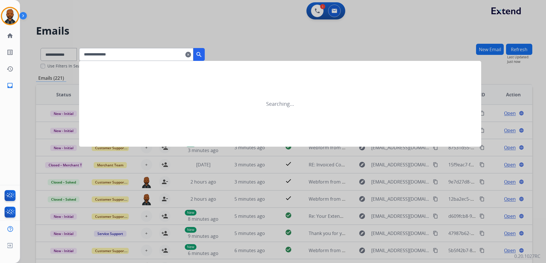
type input "**********"
click at [202, 54] on mat-icon "search" at bounding box center [199, 54] width 7 height 7
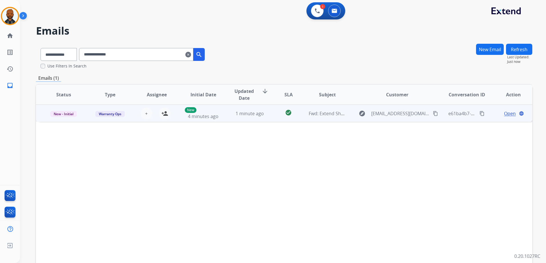
click at [504, 112] on span "Open" at bounding box center [510, 113] width 12 height 7
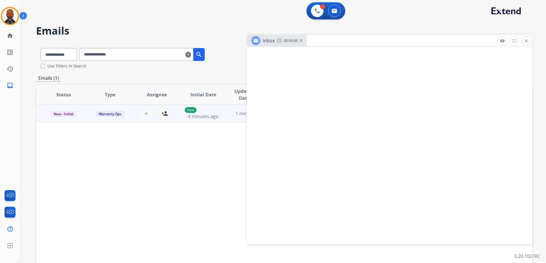
select select "**********"
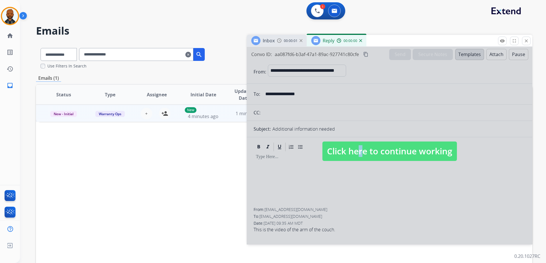
click at [354, 153] on span "Click here to continue working" at bounding box center [389, 150] width 135 height 19
select select
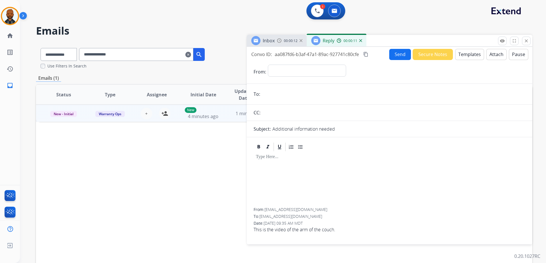
click at [360, 40] on img at bounding box center [360, 40] width 3 height 3
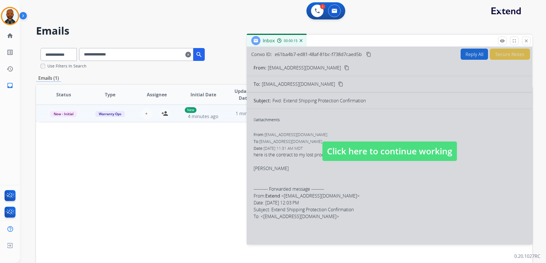
click at [333, 143] on span "Click here to continue working" at bounding box center [389, 150] width 135 height 19
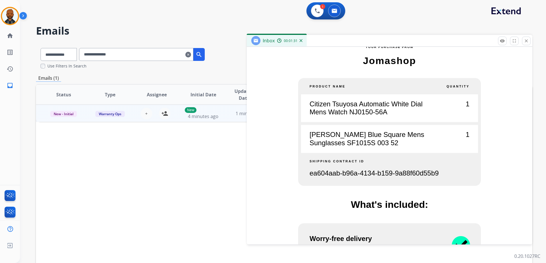
scroll to position [400, 0]
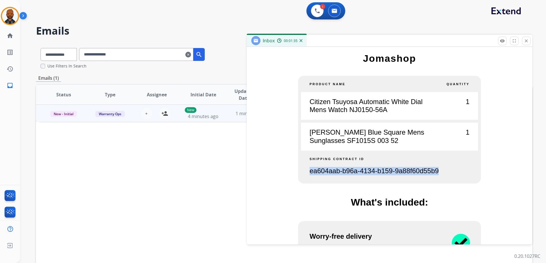
drag, startPoint x: 439, startPoint y: 171, endPoint x: 308, endPoint y: 171, distance: 131.4
click at [310, 171] on p "ea604aab-b96a-4134-b159-9a88f60d55b9" at bounding box center [390, 171] width 160 height 8
copy span "ea604aab-b96a-4134-b159-9a88f60d55b9"
click at [525, 42] on mat-icon "close" at bounding box center [526, 40] width 5 height 5
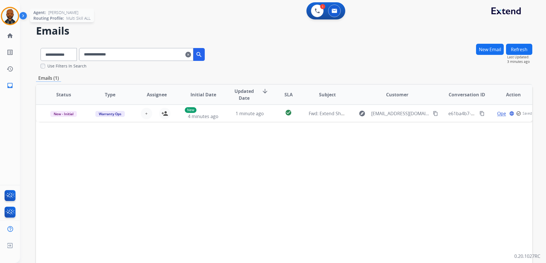
click at [7, 16] on img at bounding box center [10, 16] width 16 height 16
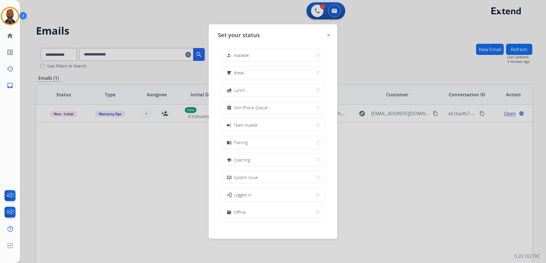
drag, startPoint x: 383, startPoint y: 58, endPoint x: 377, endPoint y: 55, distance: 6.6
click at [380, 57] on div at bounding box center [273, 131] width 546 height 263
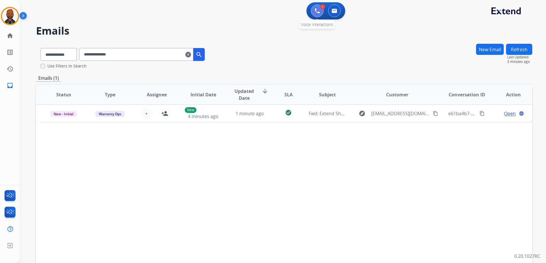
click at [317, 13] on button at bounding box center [317, 11] width 13 height 13
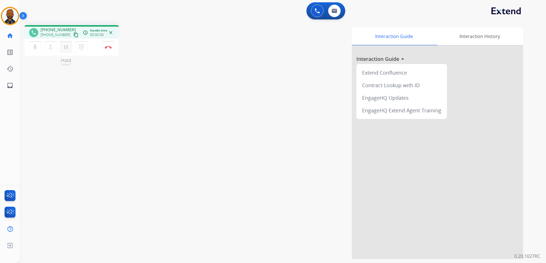
click at [65, 44] on mat-icon "pause" at bounding box center [66, 47] width 7 height 7
click at [67, 49] on mat-icon "play_arrow" at bounding box center [66, 47] width 7 height 7
click at [67, 49] on mat-icon "pause" at bounding box center [66, 47] width 7 height 7
drag, startPoint x: 66, startPoint y: 48, endPoint x: 77, endPoint y: 56, distance: 13.4
click at [66, 48] on mat-icon "play_arrow" at bounding box center [66, 47] width 7 height 7
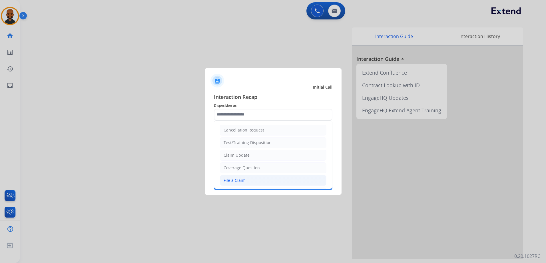
click at [245, 179] on li "File a Claim" at bounding box center [273, 180] width 107 height 11
type input "**********"
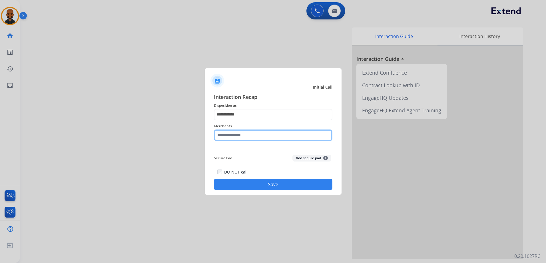
click at [252, 133] on input "text" at bounding box center [273, 134] width 119 height 11
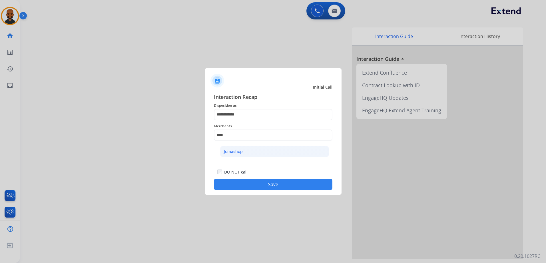
drag, startPoint x: 250, startPoint y: 151, endPoint x: 252, endPoint y: 148, distance: 3.7
click at [251, 150] on li "Jomashop" at bounding box center [274, 151] width 109 height 11
type input "********"
click at [299, 181] on button "Save" at bounding box center [273, 184] width 119 height 11
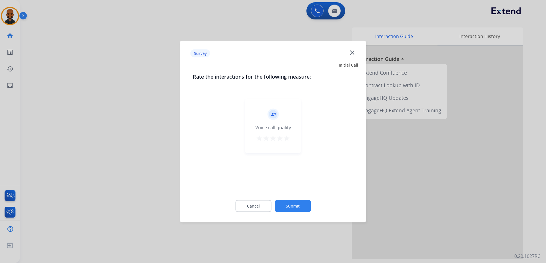
click at [287, 141] on mat-icon "star" at bounding box center [286, 138] width 7 height 7
click at [296, 205] on button "Submit" at bounding box center [293, 206] width 36 height 12
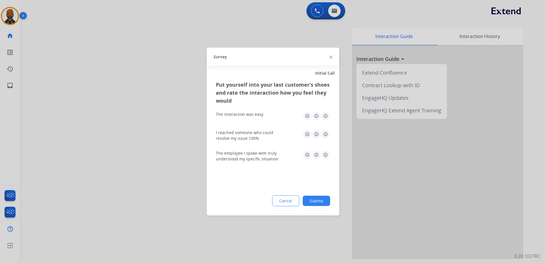
click at [326, 115] on img at bounding box center [325, 115] width 9 height 9
click at [325, 133] on img at bounding box center [325, 134] width 9 height 9
click at [326, 157] on img at bounding box center [325, 154] width 9 height 9
click at [322, 201] on button "Submit" at bounding box center [316, 201] width 27 height 10
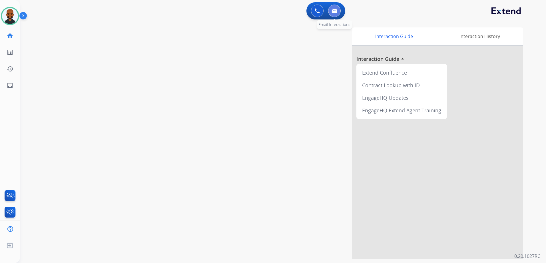
click at [340, 10] on button at bounding box center [334, 11] width 13 height 13
select select "**********"
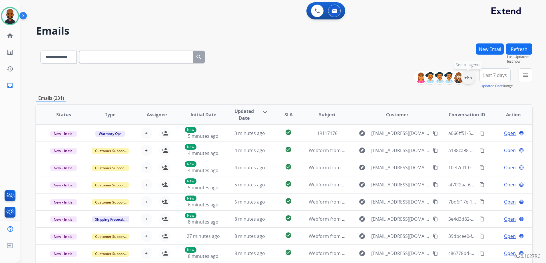
click at [470, 81] on div "+85" at bounding box center [468, 78] width 14 height 14
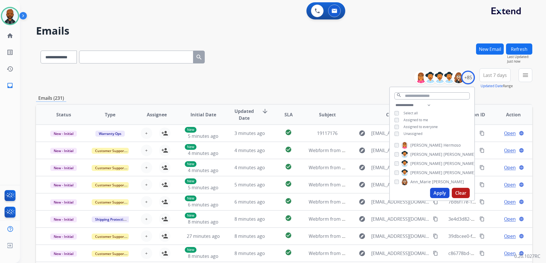
click at [441, 196] on button "Apply" at bounding box center [439, 193] width 19 height 10
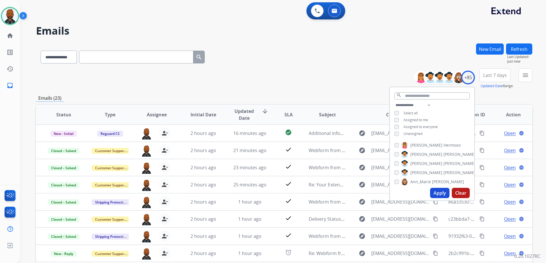
click at [366, 91] on div "**********" at bounding box center [284, 184] width 496 height 282
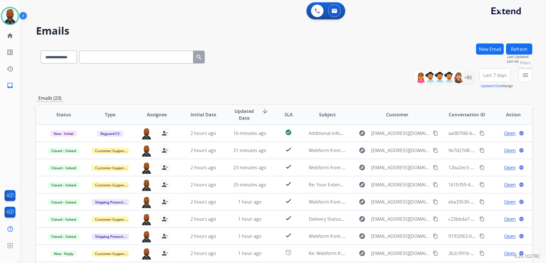
click at [527, 79] on button "menu Filters" at bounding box center [526, 75] width 14 height 14
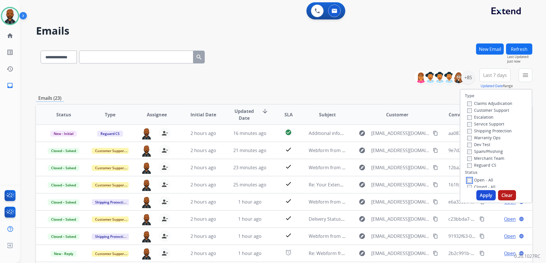
click at [467, 178] on label "Open - All" at bounding box center [480, 179] width 26 height 5
click at [484, 192] on button "Apply" at bounding box center [485, 195] width 19 height 10
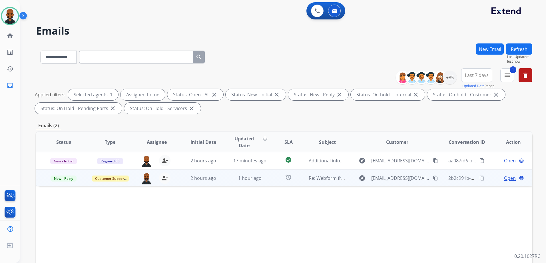
click at [507, 176] on span "Open" at bounding box center [510, 178] width 12 height 7
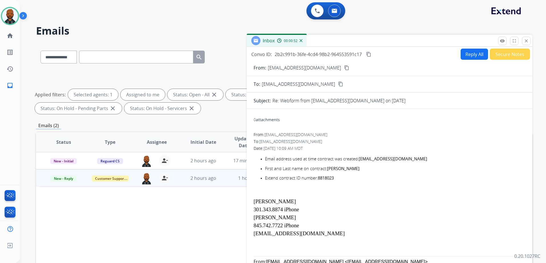
click at [344, 68] on mat-icon "content_copy" at bounding box center [346, 67] width 5 height 5
click at [529, 39] on button "close Close" at bounding box center [526, 41] width 9 height 9
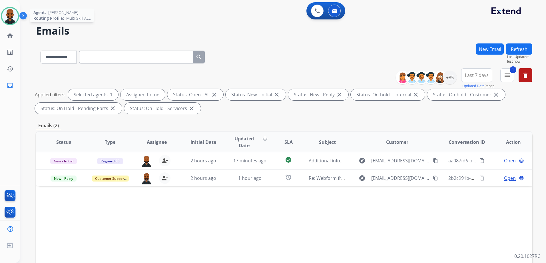
click at [9, 18] on img at bounding box center [10, 16] width 16 height 16
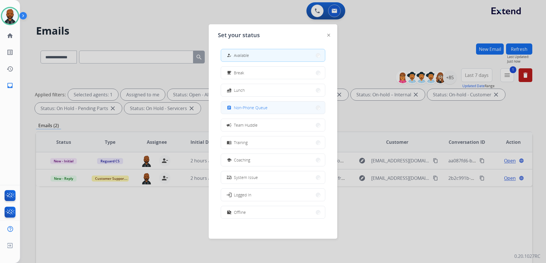
click at [260, 104] on button "assignment Non-Phone Queue" at bounding box center [273, 107] width 104 height 12
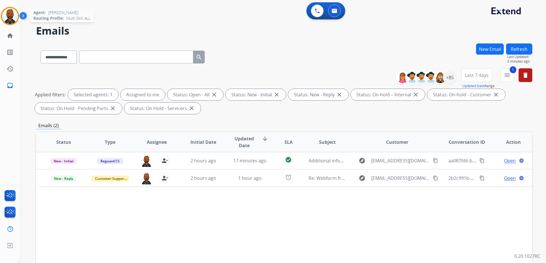
click at [7, 23] on img at bounding box center [10, 16] width 16 height 16
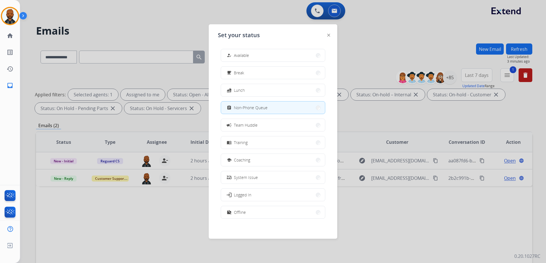
click at [250, 63] on div "how_to_reg Available free_breakfast Break fastfood Lunch assignment Non-Phone Q…" at bounding box center [273, 134] width 110 height 180
click at [255, 53] on button "how_to_reg Available" at bounding box center [273, 55] width 104 height 12
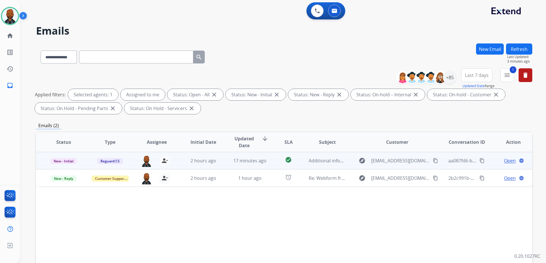
click at [508, 162] on span "Open" at bounding box center [510, 160] width 12 height 7
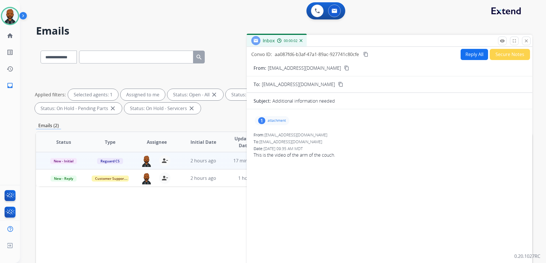
click at [464, 52] on button "Reply All" at bounding box center [474, 54] width 27 height 11
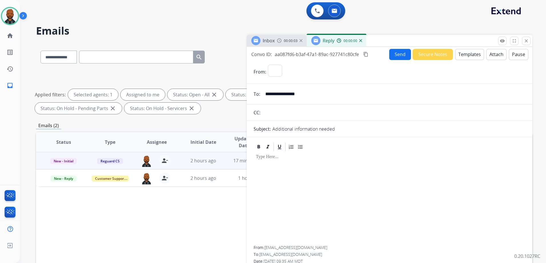
select select "**********"
click at [469, 56] on button "Templates" at bounding box center [469, 54] width 29 height 11
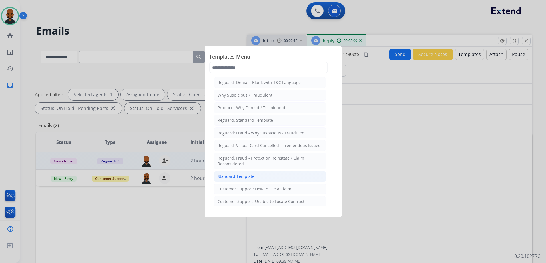
click at [271, 175] on li "Standard Template" at bounding box center [270, 176] width 112 height 11
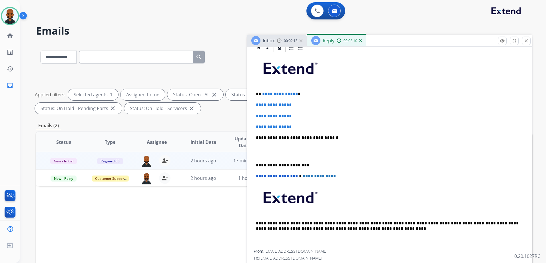
scroll to position [136, 0]
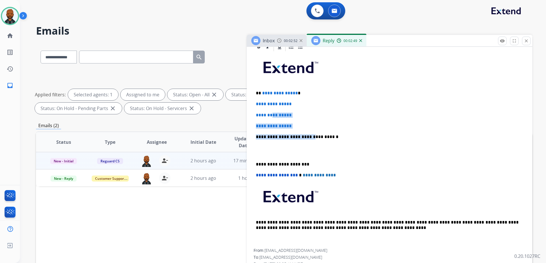
drag, startPoint x: 307, startPoint y: 129, endPoint x: 273, endPoint y: 112, distance: 38.1
click at [273, 112] on div "**********" at bounding box center [390, 150] width 272 height 196
click at [349, 116] on p "**********" at bounding box center [389, 115] width 267 height 5
click at [294, 125] on div "**********" at bounding box center [390, 150] width 272 height 196
click at [294, 123] on p "**********" at bounding box center [389, 125] width 267 height 5
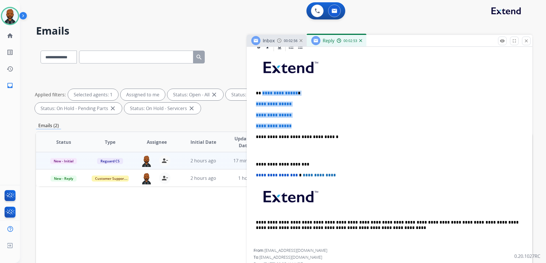
drag, startPoint x: 296, startPoint y: 125, endPoint x: 262, endPoint y: 93, distance: 46.5
click at [262, 93] on div "**********" at bounding box center [390, 150] width 272 height 196
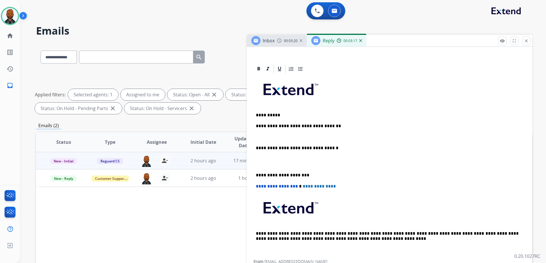
scroll to position [125, 0]
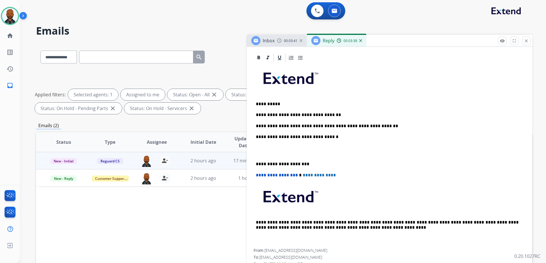
click at [256, 160] on div "**********" at bounding box center [390, 156] width 272 height 186
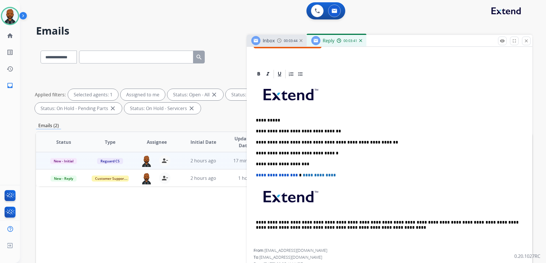
scroll to position [0, 0]
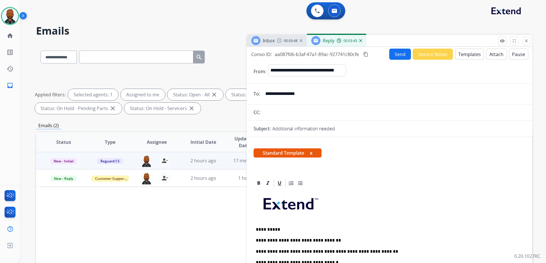
click at [403, 51] on button "Send" at bounding box center [400, 54] width 22 height 11
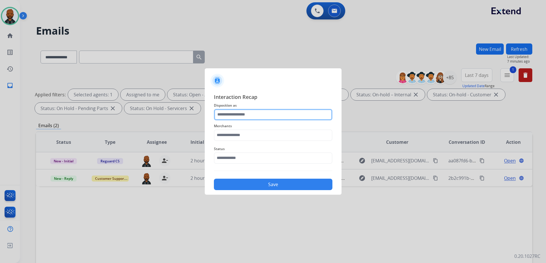
click at [273, 119] on input "text" at bounding box center [273, 114] width 119 height 11
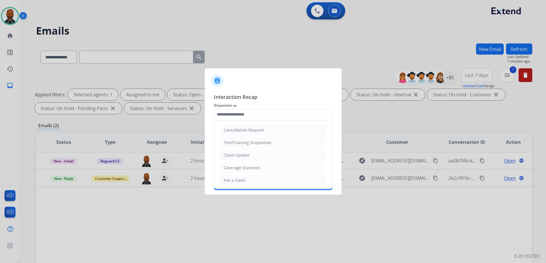
click at [262, 154] on li "Claim Update" at bounding box center [273, 155] width 107 height 11
type input "**********"
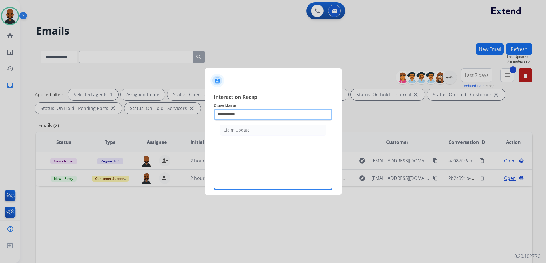
click at [247, 118] on input "**********" at bounding box center [273, 114] width 119 height 11
click at [252, 132] on li "Claim Update" at bounding box center [273, 130] width 107 height 11
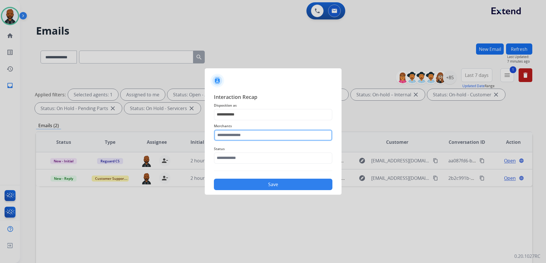
click at [273, 137] on input "text" at bounding box center [273, 134] width 119 height 11
click at [254, 148] on li "Ashley - Reguard" at bounding box center [274, 151] width 109 height 11
type input "**********"
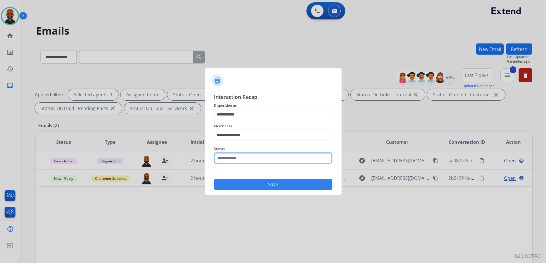
click at [255, 161] on input "text" at bounding box center [273, 157] width 119 height 11
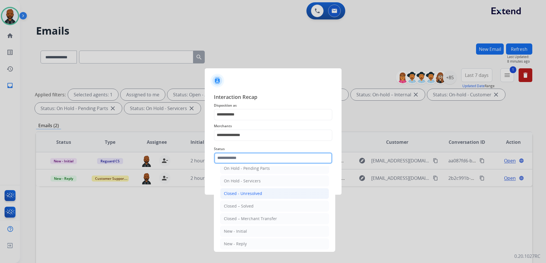
scroll to position [34, 0]
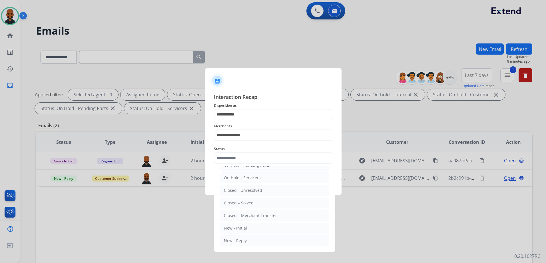
click at [257, 201] on li "Closed – Solved" at bounding box center [274, 202] width 109 height 11
type input "**********"
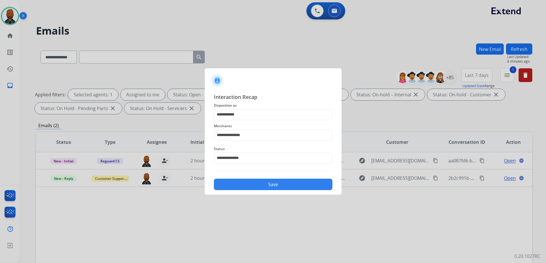
click at [286, 186] on button "Save" at bounding box center [273, 184] width 119 height 11
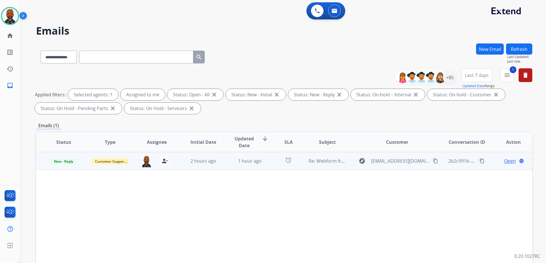
click at [506, 161] on span "Open" at bounding box center [510, 160] width 12 height 7
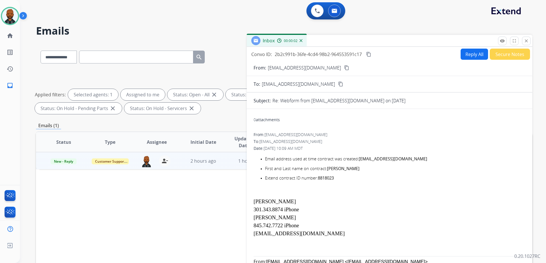
click at [465, 56] on button "Reply All" at bounding box center [474, 54] width 27 height 11
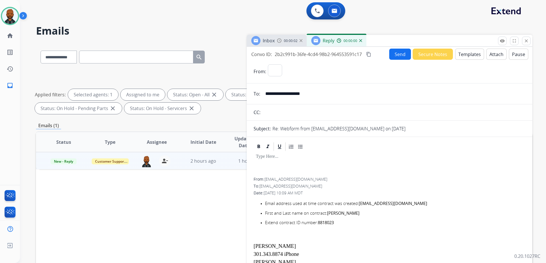
select select "**********"
click at [462, 55] on button "Templates" at bounding box center [469, 54] width 29 height 11
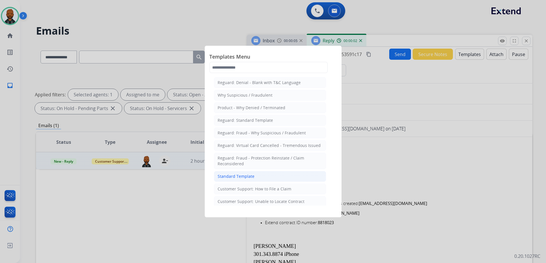
click at [267, 177] on li "Standard Template" at bounding box center [270, 176] width 112 height 11
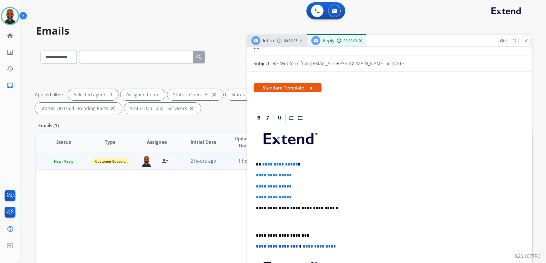
scroll to position [143, 0]
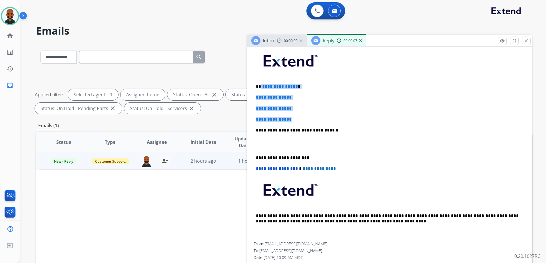
drag, startPoint x: 301, startPoint y: 121, endPoint x: 260, endPoint y: 87, distance: 53.3
click at [260, 87] on div "**********" at bounding box center [390, 143] width 272 height 196
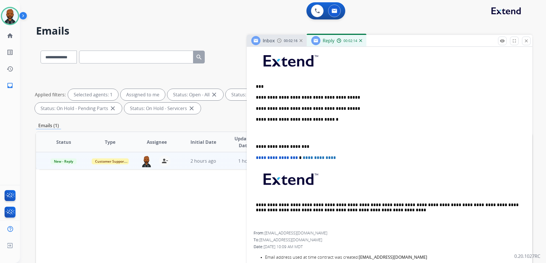
click at [255, 147] on div "**********" at bounding box center [390, 138] width 272 height 186
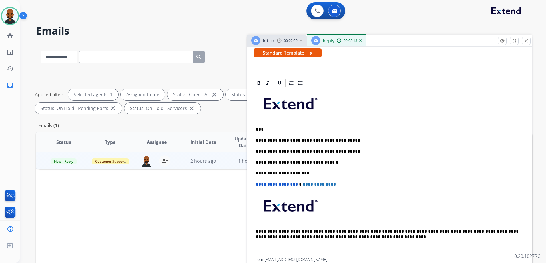
scroll to position [0, 0]
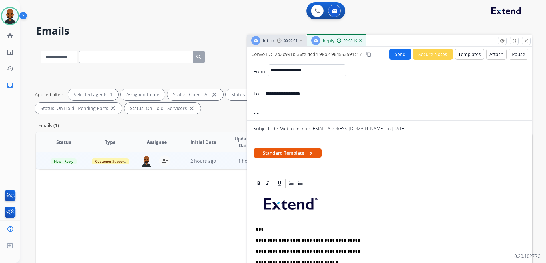
click at [391, 59] on button "Send" at bounding box center [400, 54] width 22 height 11
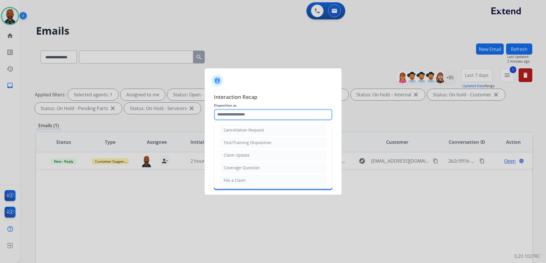
click at [267, 114] on input "text" at bounding box center [273, 114] width 119 height 11
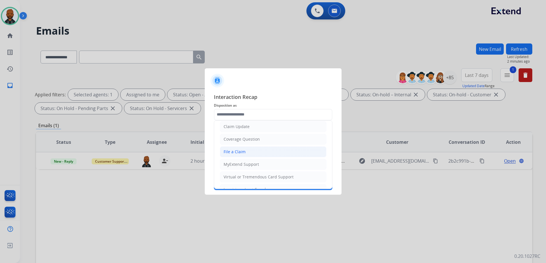
click at [249, 151] on li "File a Claim" at bounding box center [273, 151] width 107 height 11
type input "**********"
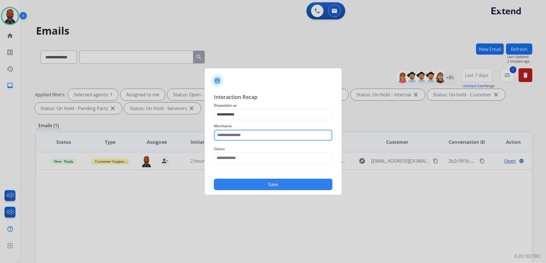
click at [276, 132] on input "text" at bounding box center [273, 134] width 119 height 11
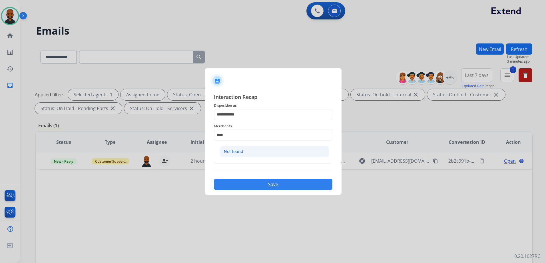
click at [254, 151] on li "Not found" at bounding box center [274, 151] width 109 height 11
type input "*********"
click at [256, 157] on input "text" at bounding box center [273, 157] width 119 height 11
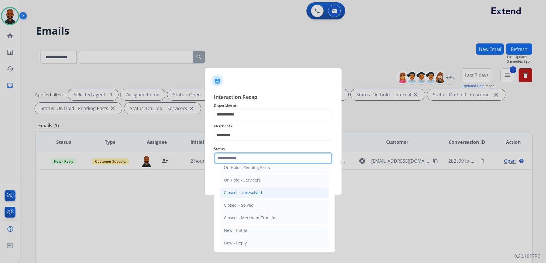
scroll to position [34, 0]
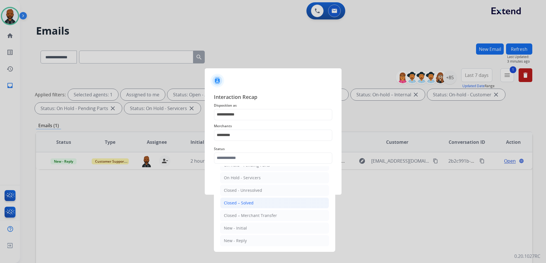
click at [250, 201] on div "Closed – Solved" at bounding box center [239, 203] width 30 height 6
type input "**********"
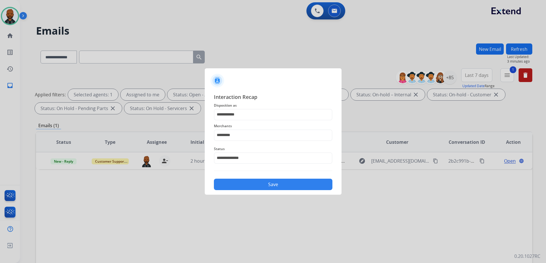
click at [275, 180] on button "Save" at bounding box center [273, 184] width 119 height 11
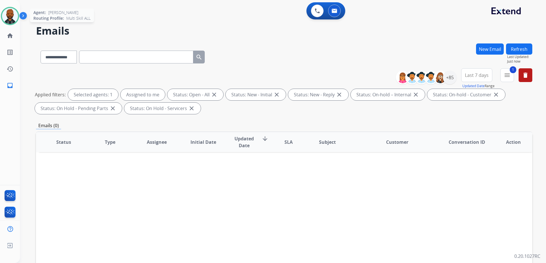
click at [13, 24] on div at bounding box center [10, 16] width 18 height 18
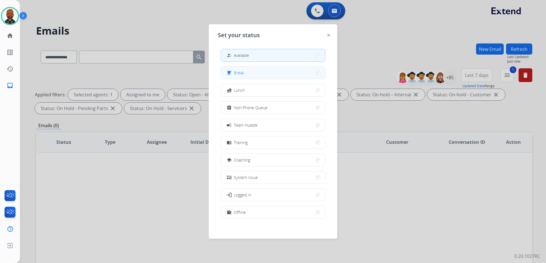
click at [250, 73] on button "free_breakfast Break" at bounding box center [273, 73] width 104 height 12
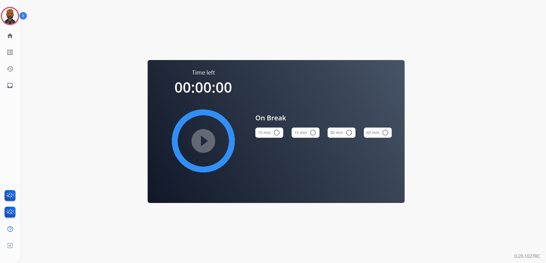
click at [304, 131] on button "15 min radio_button_unchecked" at bounding box center [306, 132] width 28 height 10
click at [207, 142] on mat-icon "play_circle_filled" at bounding box center [203, 140] width 7 height 7
click at [12, 19] on img at bounding box center [10, 16] width 16 height 16
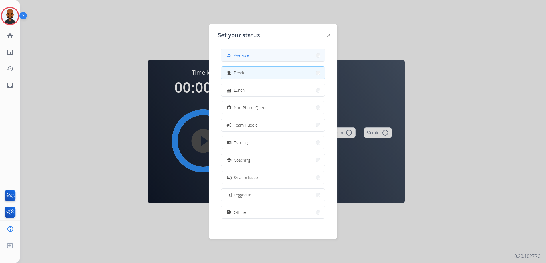
click at [237, 55] on span "Available" at bounding box center [241, 55] width 15 height 6
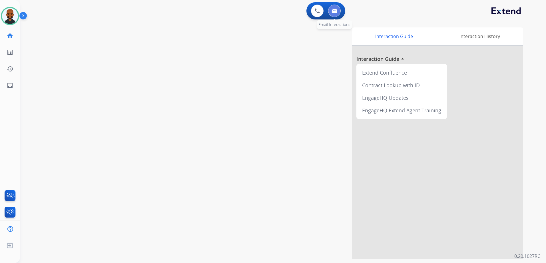
click at [336, 11] on img at bounding box center [335, 11] width 6 height 5
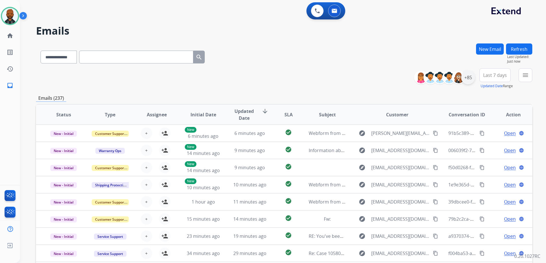
click at [474, 78] on div "**********" at bounding box center [475, 78] width 114 height 21
click at [472, 77] on div "+85" at bounding box center [468, 78] width 14 height 14
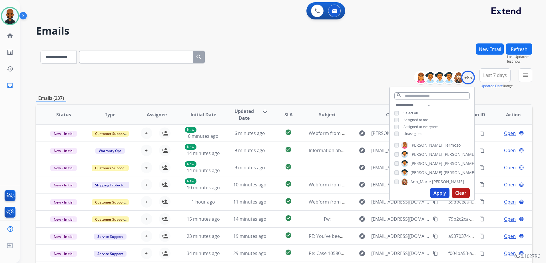
click at [434, 192] on button "Apply" at bounding box center [439, 193] width 19 height 10
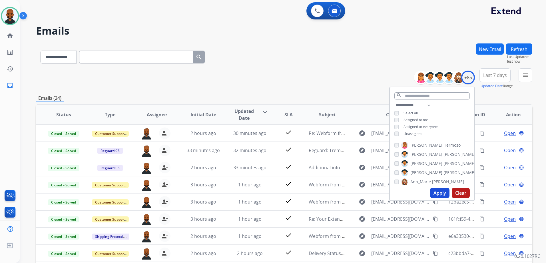
click at [346, 54] on div "**********" at bounding box center [284, 55] width 496 height 25
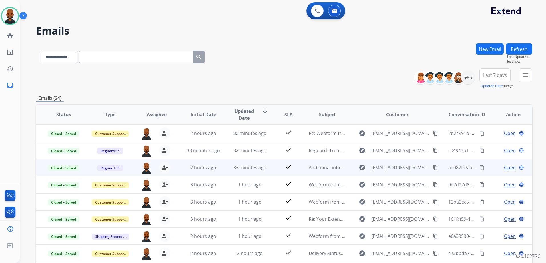
click at [480, 167] on mat-icon "content_copy" at bounding box center [482, 167] width 5 height 5
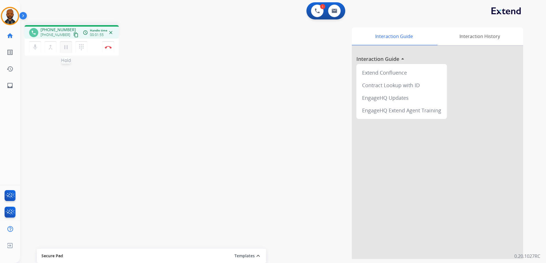
click at [61, 46] on button "pause Hold" at bounding box center [66, 47] width 12 height 12
click at [68, 49] on mat-icon "play_arrow" at bounding box center [66, 47] width 7 height 7
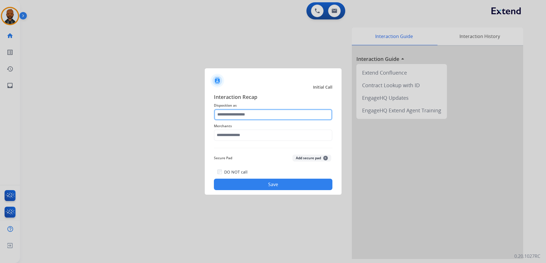
click at [235, 119] on input "text" at bounding box center [273, 114] width 119 height 11
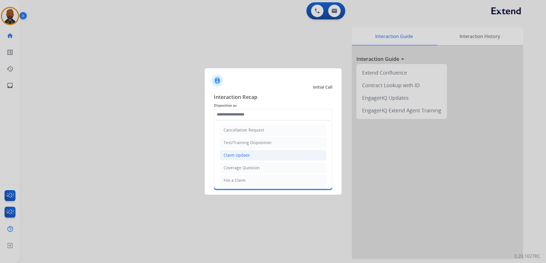
click at [252, 155] on li "Claim Update" at bounding box center [273, 155] width 107 height 11
type input "**********"
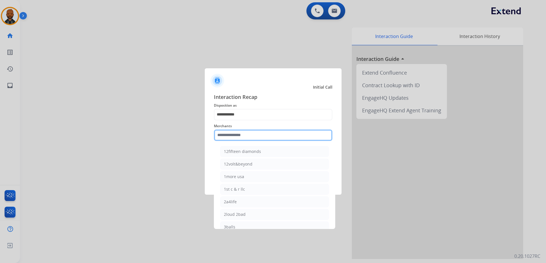
click at [272, 140] on input "text" at bounding box center [273, 134] width 119 height 11
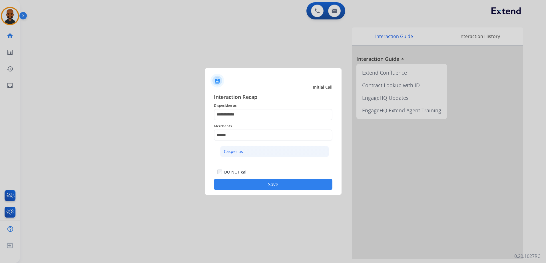
click at [259, 150] on li "Casper us" at bounding box center [274, 151] width 109 height 11
type input "*********"
click at [256, 181] on button "Save" at bounding box center [273, 184] width 119 height 11
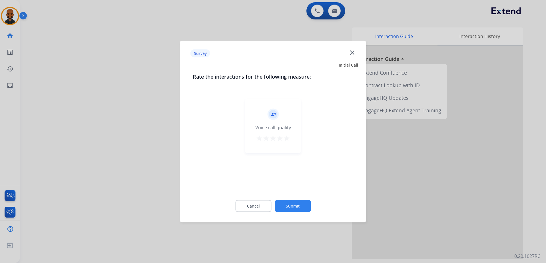
click at [287, 139] on mat-icon "star" at bounding box center [286, 138] width 7 height 7
click at [292, 204] on button "Submit" at bounding box center [293, 206] width 36 height 12
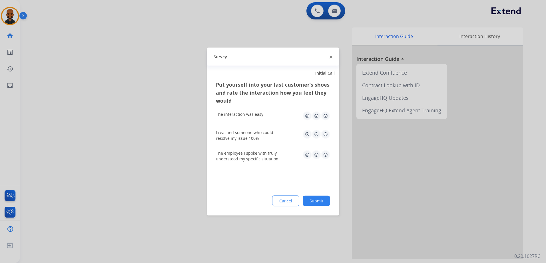
click at [330, 115] on div "Put yourself into your last customer’s shoes and rate the interaction how you f…" at bounding box center [273, 148] width 133 height 135
click at [328, 120] on img at bounding box center [325, 115] width 9 height 9
click at [325, 136] on img at bounding box center [325, 134] width 9 height 9
click at [328, 158] on img at bounding box center [325, 154] width 9 height 9
click at [319, 200] on button "Submit" at bounding box center [316, 201] width 27 height 10
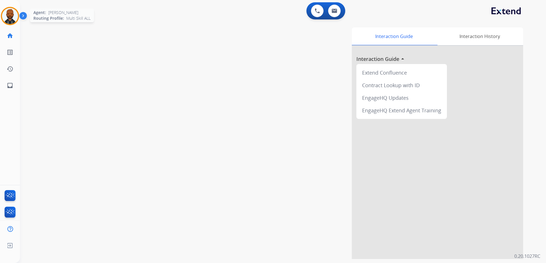
click at [3, 13] on img at bounding box center [10, 16] width 16 height 16
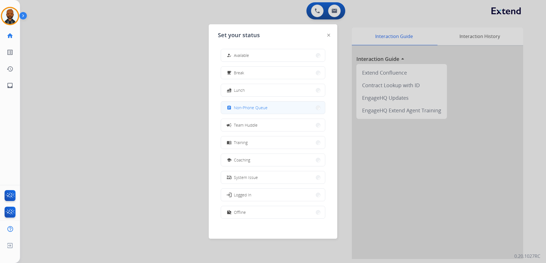
click at [252, 106] on span "Non-Phone Queue" at bounding box center [251, 108] width 34 height 6
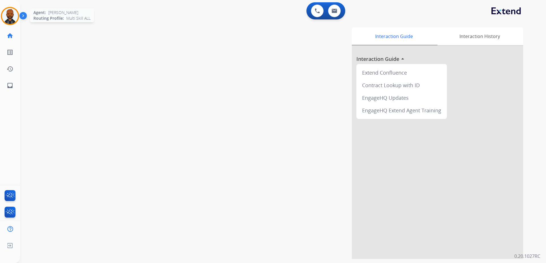
click at [10, 17] on img at bounding box center [10, 16] width 16 height 16
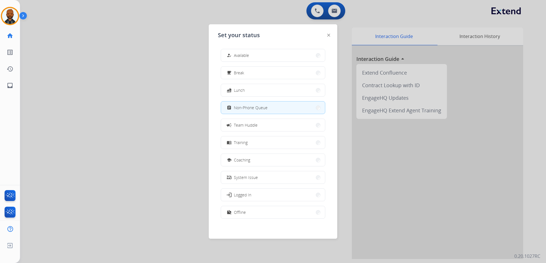
drag, startPoint x: 113, startPoint y: 55, endPoint x: 88, endPoint y: 61, distance: 25.8
click at [109, 55] on div at bounding box center [273, 131] width 546 height 263
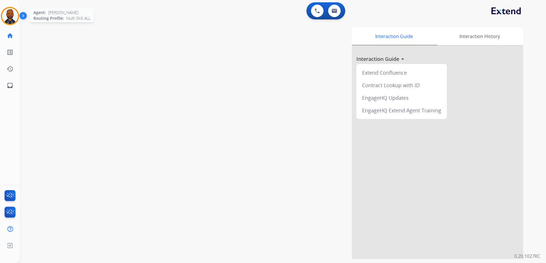
click at [7, 13] on img at bounding box center [10, 16] width 16 height 16
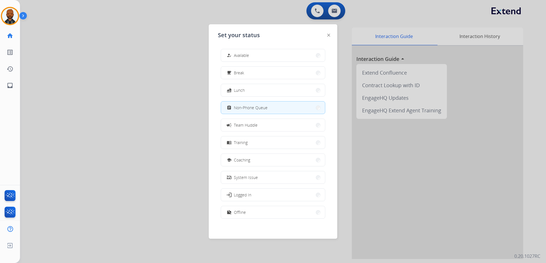
drag, startPoint x: 228, startPoint y: 55, endPoint x: 237, endPoint y: 59, distance: 9.6
click at [232, 57] on mat-icon "how_to_reg" at bounding box center [229, 55] width 5 height 5
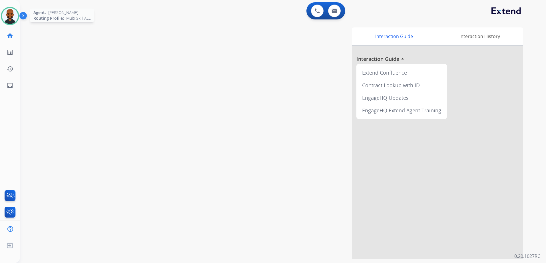
click at [17, 18] on img at bounding box center [10, 16] width 16 height 16
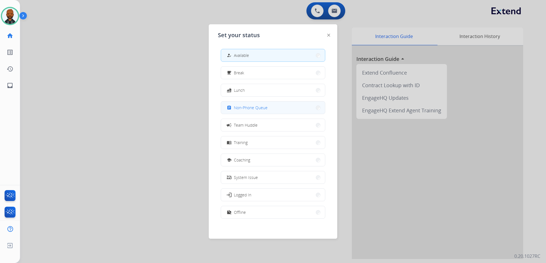
click at [257, 106] on span "Non-Phone Queue" at bounding box center [251, 108] width 34 height 6
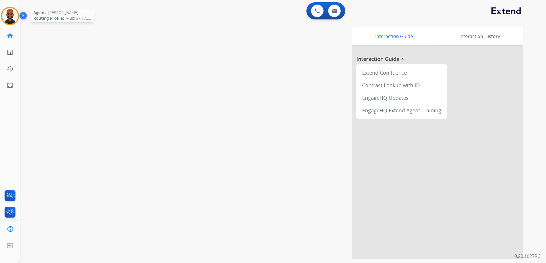
click at [5, 17] on img at bounding box center [10, 16] width 16 height 16
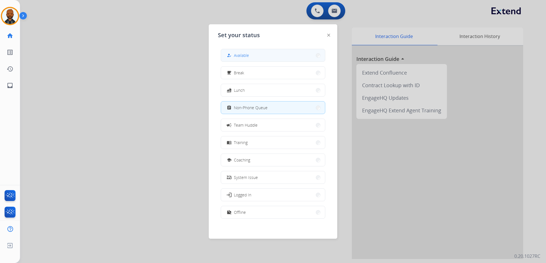
click at [227, 53] on button "how_to_reg Available" at bounding box center [273, 55] width 104 height 12
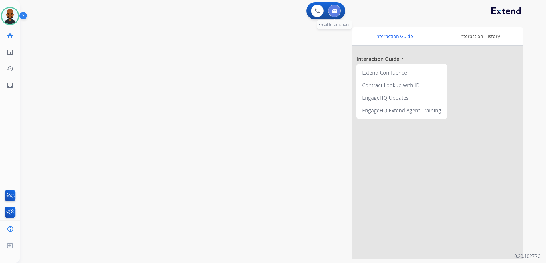
click at [333, 15] on button at bounding box center [334, 11] width 13 height 13
select select "**********"
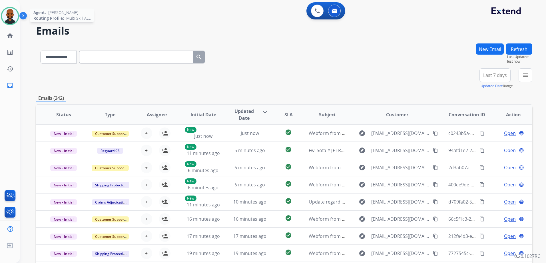
click at [15, 24] on div "Agent: Julius Routing Profile: Multi Skill ALL" at bounding box center [10, 16] width 18 height 18
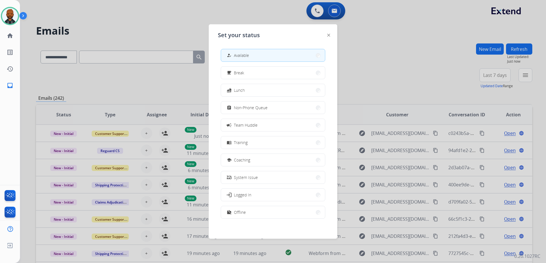
drag, startPoint x: 473, startPoint y: 60, endPoint x: 432, endPoint y: 61, distance: 40.3
click at [470, 60] on div at bounding box center [273, 131] width 546 height 263
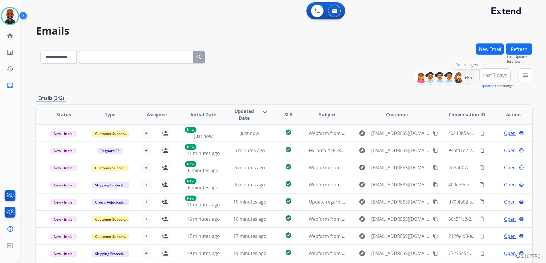
click at [466, 80] on div "+85" at bounding box center [468, 78] width 14 height 14
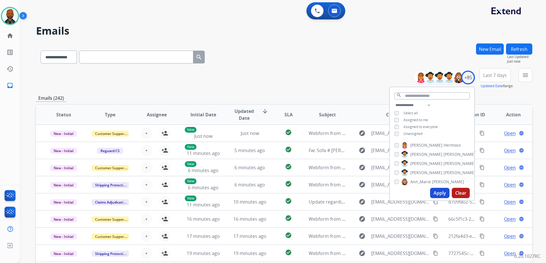
click at [442, 194] on button "Apply" at bounding box center [439, 193] width 19 height 10
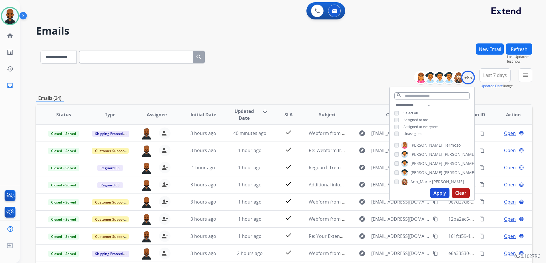
click at [318, 80] on div "**********" at bounding box center [284, 78] width 496 height 21
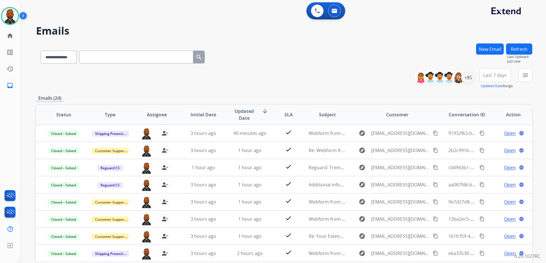
click at [533, 77] on div "**********" at bounding box center [283, 131] width 526 height 263
click at [525, 78] on mat-icon "menu" at bounding box center [525, 75] width 7 height 7
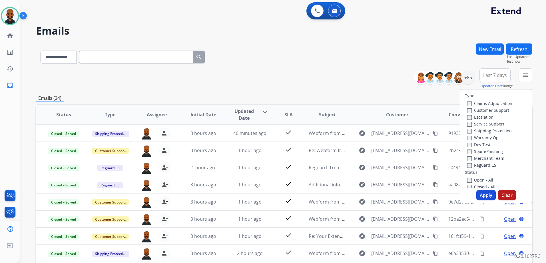
click at [467, 179] on label "Open - All" at bounding box center [480, 179] width 26 height 5
click at [478, 192] on button "Apply" at bounding box center [485, 195] width 19 height 10
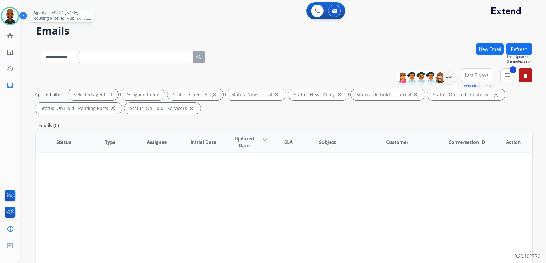
click at [15, 17] on img at bounding box center [10, 16] width 16 height 16
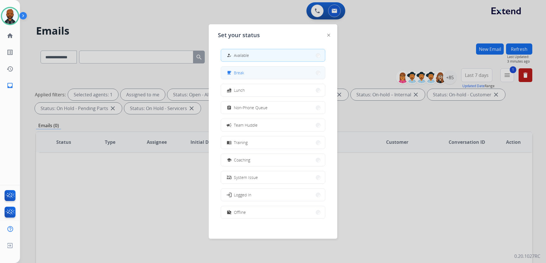
click at [248, 75] on button "free_breakfast Break" at bounding box center [273, 73] width 104 height 12
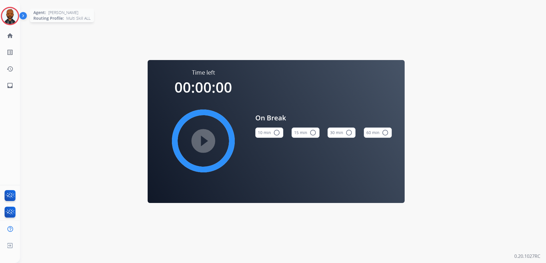
click at [8, 19] on img at bounding box center [10, 16] width 16 height 16
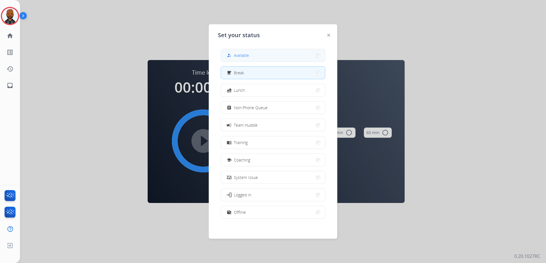
click at [236, 51] on button "how_to_reg Available" at bounding box center [273, 55] width 104 height 12
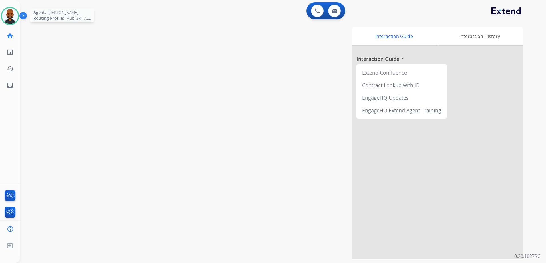
click at [8, 14] on img at bounding box center [10, 16] width 16 height 16
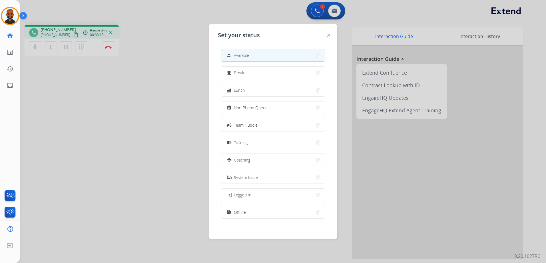
click at [155, 81] on div at bounding box center [273, 131] width 546 height 263
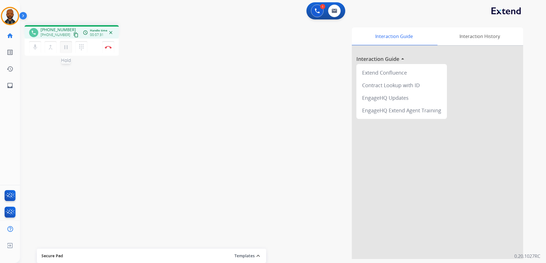
click at [68, 45] on mat-icon "pause" at bounding box center [66, 47] width 7 height 7
click at [68, 49] on mat-icon "play_arrow" at bounding box center [66, 47] width 7 height 7
click at [81, 48] on mat-icon "dialpad" at bounding box center [81, 47] width 7 height 7
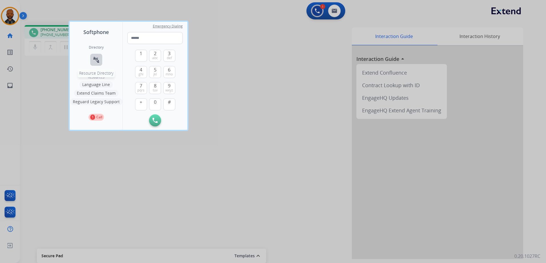
click at [98, 62] on mat-icon "connect_without_contact" at bounding box center [96, 59] width 7 height 7
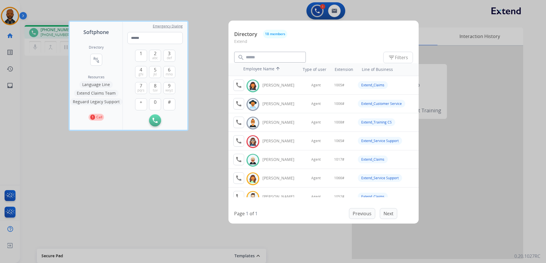
click at [198, 201] on div at bounding box center [273, 131] width 546 height 263
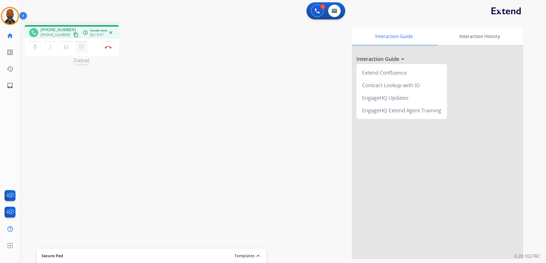
click at [81, 46] on mat-icon "dialpad" at bounding box center [81, 47] width 7 height 7
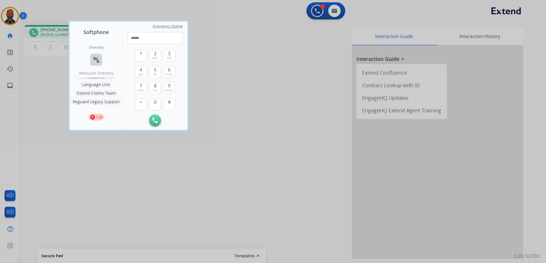
click at [98, 62] on mat-icon "connect_without_contact" at bounding box center [96, 59] width 7 height 7
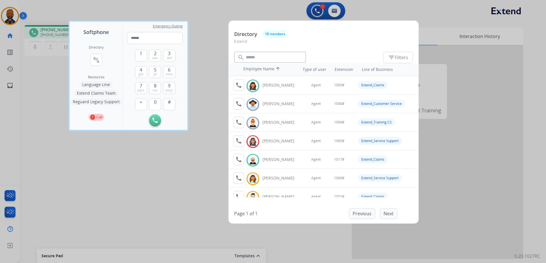
click at [164, 201] on div at bounding box center [273, 131] width 546 height 263
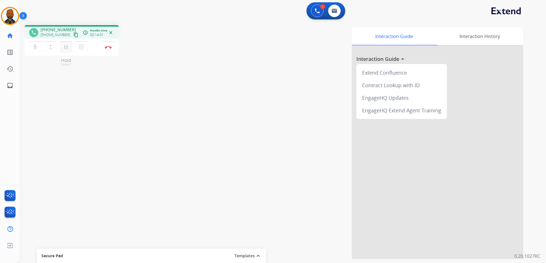
click at [69, 48] on button "pause Hold" at bounding box center [66, 47] width 12 height 12
click at [78, 48] on mat-icon "dialpad" at bounding box center [81, 47] width 7 height 7
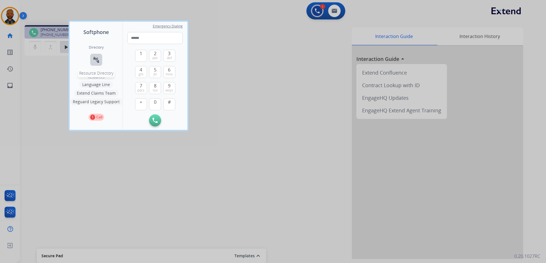
click at [92, 56] on button "connect_without_contact Resource Directory" at bounding box center [96, 60] width 12 height 12
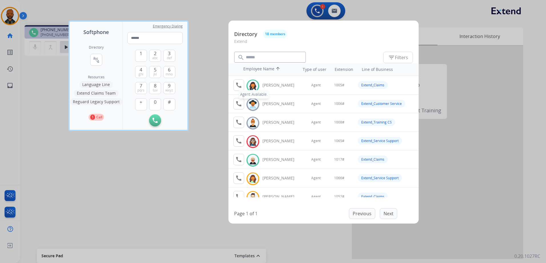
click at [238, 86] on mat-icon "call" at bounding box center [238, 85] width 7 height 7
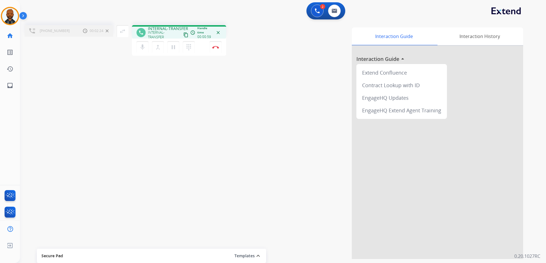
click at [288, 169] on div "Interaction Guide Interaction History Interaction Guide arrow_drop_up Extend Co…" at bounding box center [375, 142] width 295 height 231
click at [218, 139] on div "+14166062161 Call metrics Hold 00:03:15 00:03:15 swap_horiz Break voice bridge …" at bounding box center [276, 140] width 512 height 238
click at [218, 49] on button "Disconnect" at bounding box center [216, 47] width 12 height 12
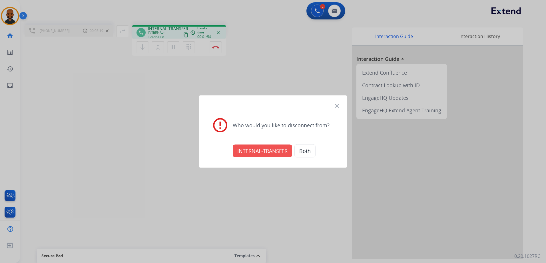
click at [261, 156] on button "INTERNAL-TRANSFER" at bounding box center [262, 151] width 59 height 13
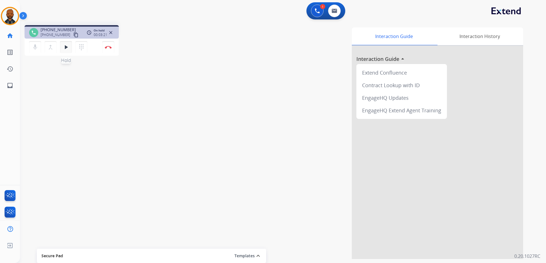
click at [68, 49] on mat-icon "play_arrow" at bounding box center [66, 47] width 7 height 7
click at [172, 88] on div "phone +14166062161 +14166062161 content_copy access_time Call metrics Queue 00:…" at bounding box center [276, 140] width 512 height 238
click at [305, 74] on div "Interaction Guide Interaction History Interaction Guide arrow_drop_up Extend Co…" at bounding box center [356, 142] width 334 height 231
click at [273, 102] on div "Interaction Guide Interaction History Interaction Guide arrow_drop_up Extend Co…" at bounding box center [356, 142] width 334 height 231
click at [108, 46] on img at bounding box center [108, 47] width 7 height 3
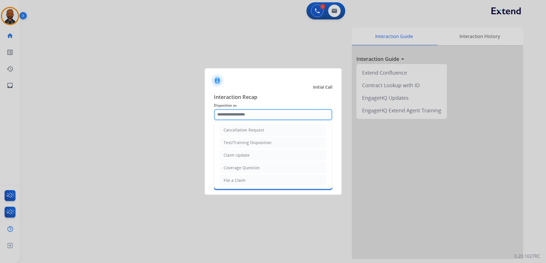
click at [310, 114] on input "text" at bounding box center [273, 114] width 119 height 11
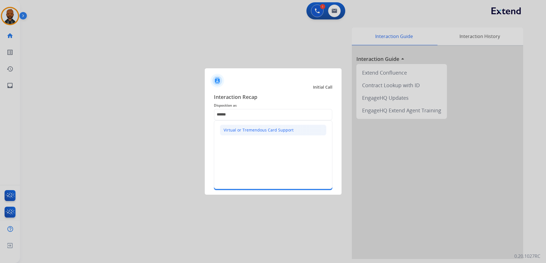
click at [294, 128] on li "Virtual or Tremendous Card Support" at bounding box center [273, 130] width 107 height 11
type input "**********"
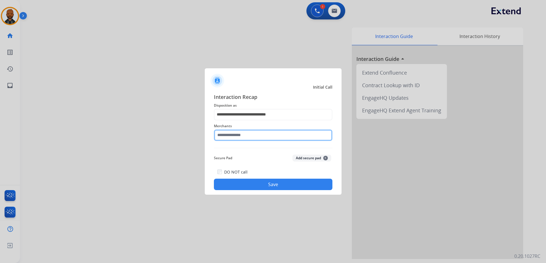
click at [286, 132] on input "text" at bounding box center [273, 134] width 119 height 11
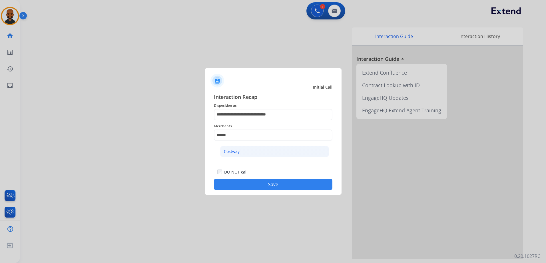
click at [272, 147] on li "Costway" at bounding box center [274, 151] width 109 height 11
type input "*******"
click at [276, 185] on button "Save" at bounding box center [273, 184] width 119 height 11
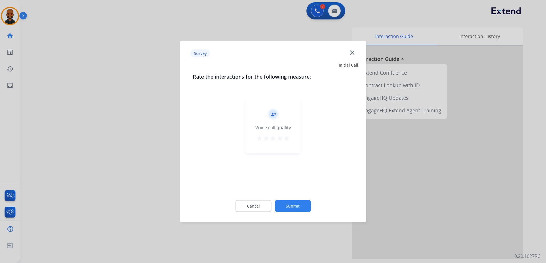
click at [288, 139] on mat-icon "star" at bounding box center [286, 138] width 7 height 7
click at [295, 206] on button "Submit" at bounding box center [293, 206] width 36 height 12
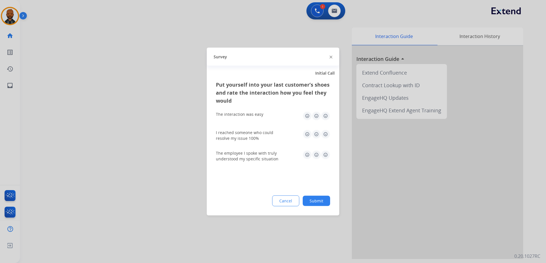
click at [324, 117] on img at bounding box center [325, 115] width 9 height 9
click at [329, 135] on img at bounding box center [325, 134] width 9 height 9
click at [330, 157] on img at bounding box center [325, 154] width 9 height 9
click at [327, 201] on button "Submit" at bounding box center [316, 201] width 27 height 10
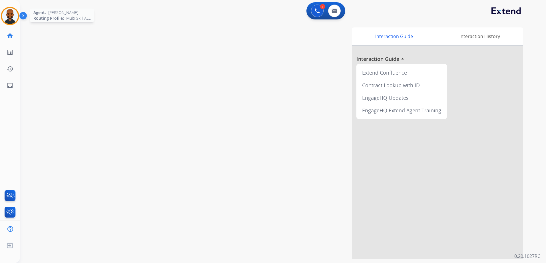
click at [10, 13] on img at bounding box center [10, 16] width 16 height 16
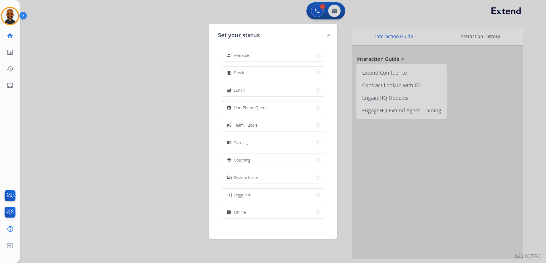
scroll to position [2, 0]
click at [262, 213] on button "work_off Offline" at bounding box center [273, 210] width 104 height 12
